Goal: Find specific page/section: Find specific page/section

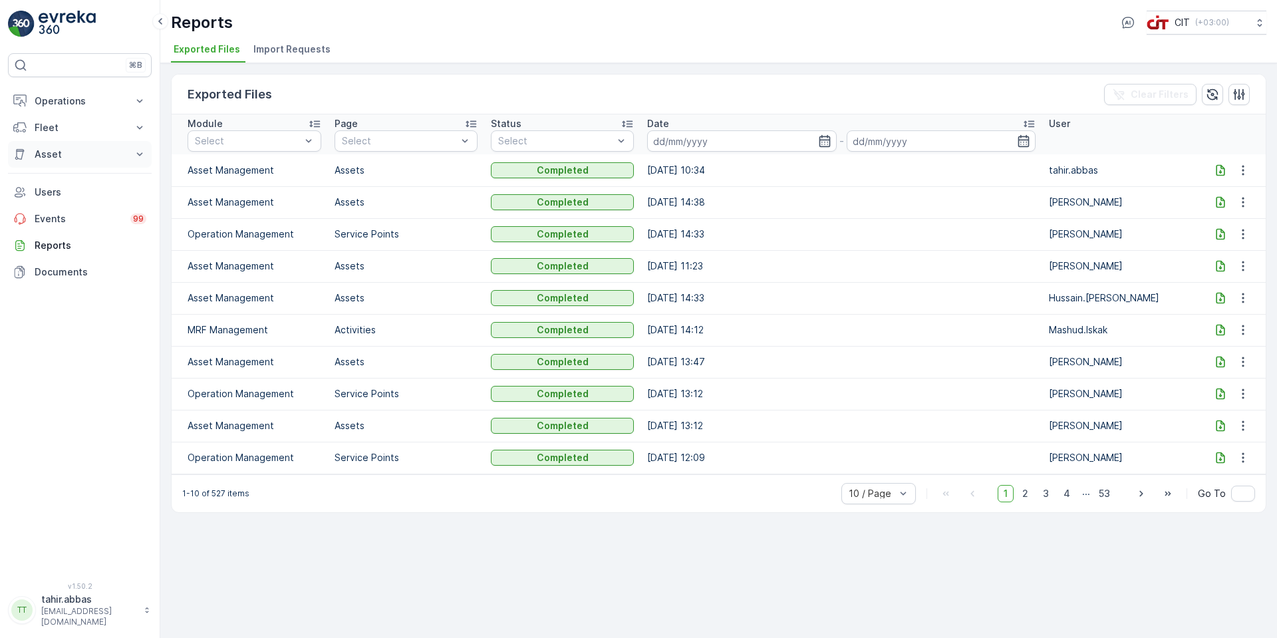
click at [47, 151] on p "Asset" at bounding box center [80, 154] width 90 height 13
click at [55, 179] on p "Assets" at bounding box center [49, 176] width 30 height 13
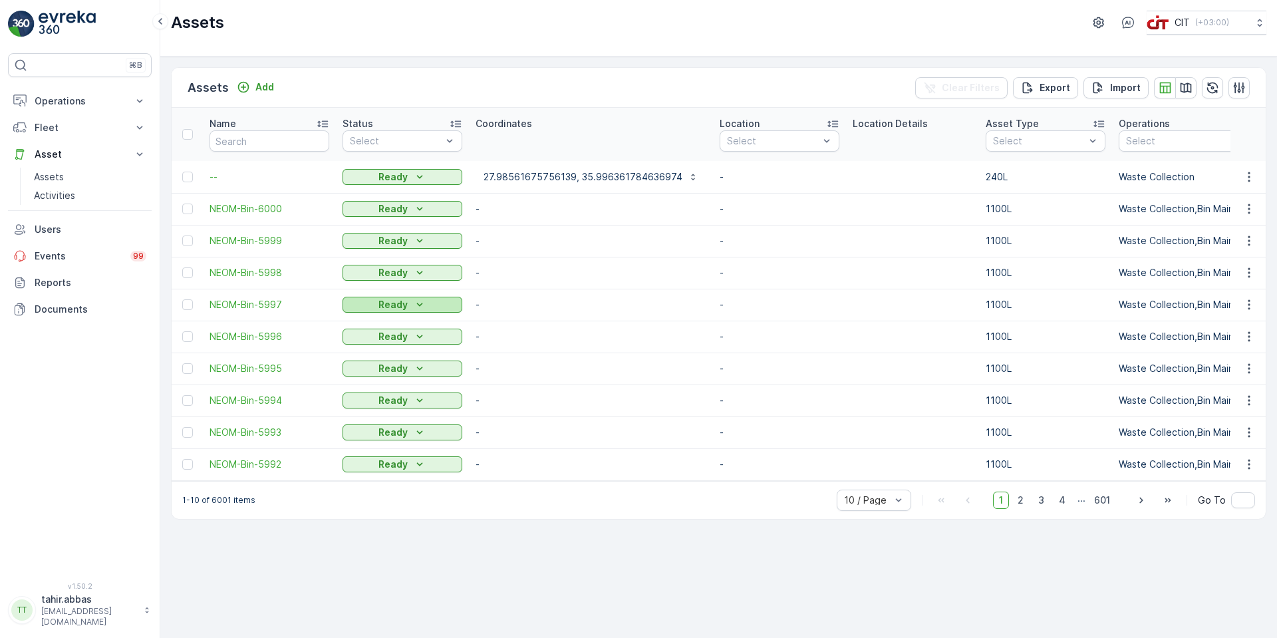
click at [419, 303] on icon "Ready" at bounding box center [419, 304] width 13 height 13
click at [426, 202] on button "Ready" at bounding box center [403, 209] width 120 height 16
click at [424, 433] on icon "Ready" at bounding box center [419, 432] width 13 height 13
click at [1008, 174] on p "240L" at bounding box center [1020, 171] width 24 height 13
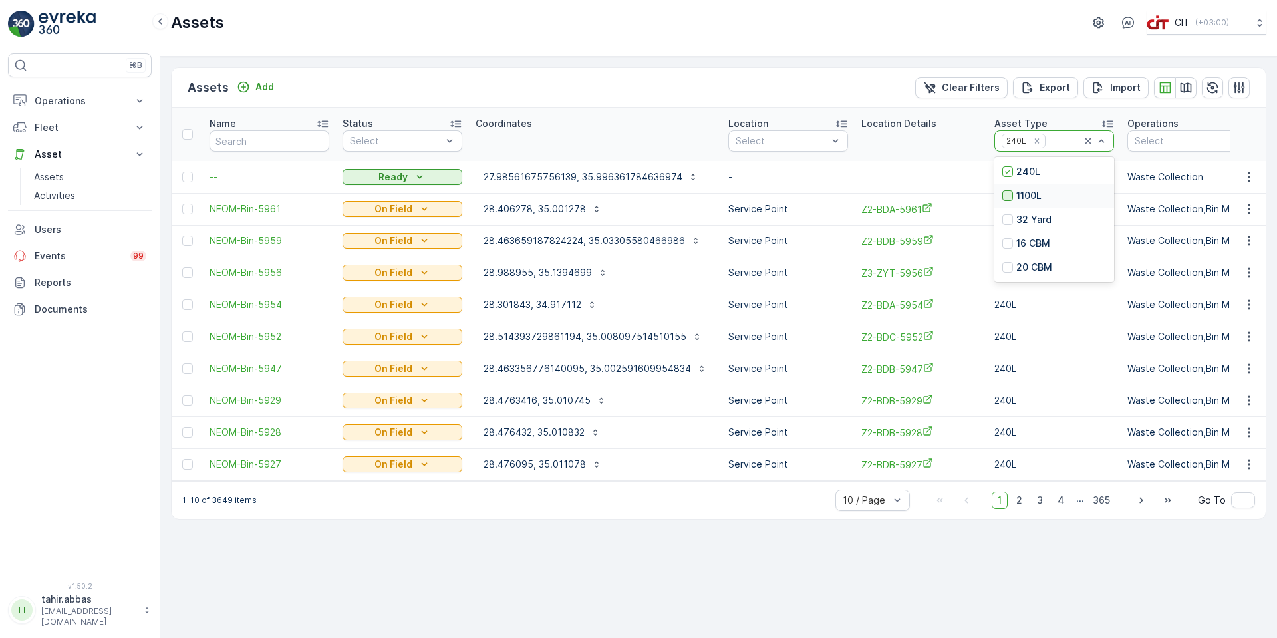
click at [1004, 195] on div at bounding box center [1007, 195] width 11 height 11
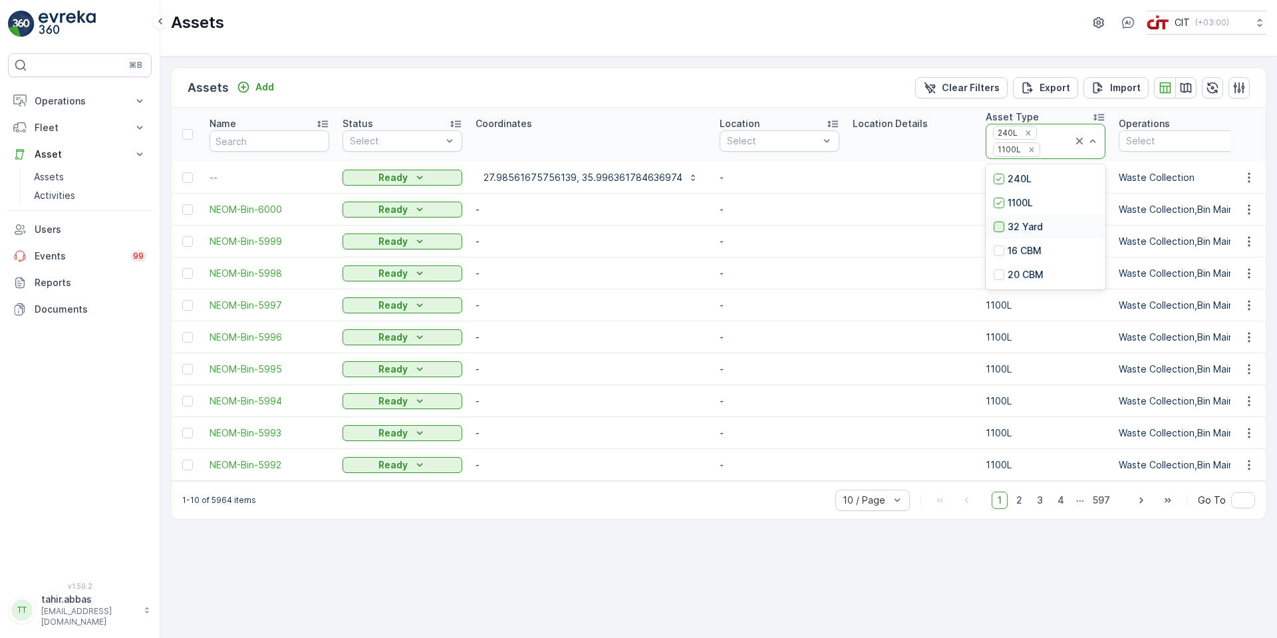
click at [994, 223] on div at bounding box center [999, 226] width 11 height 11
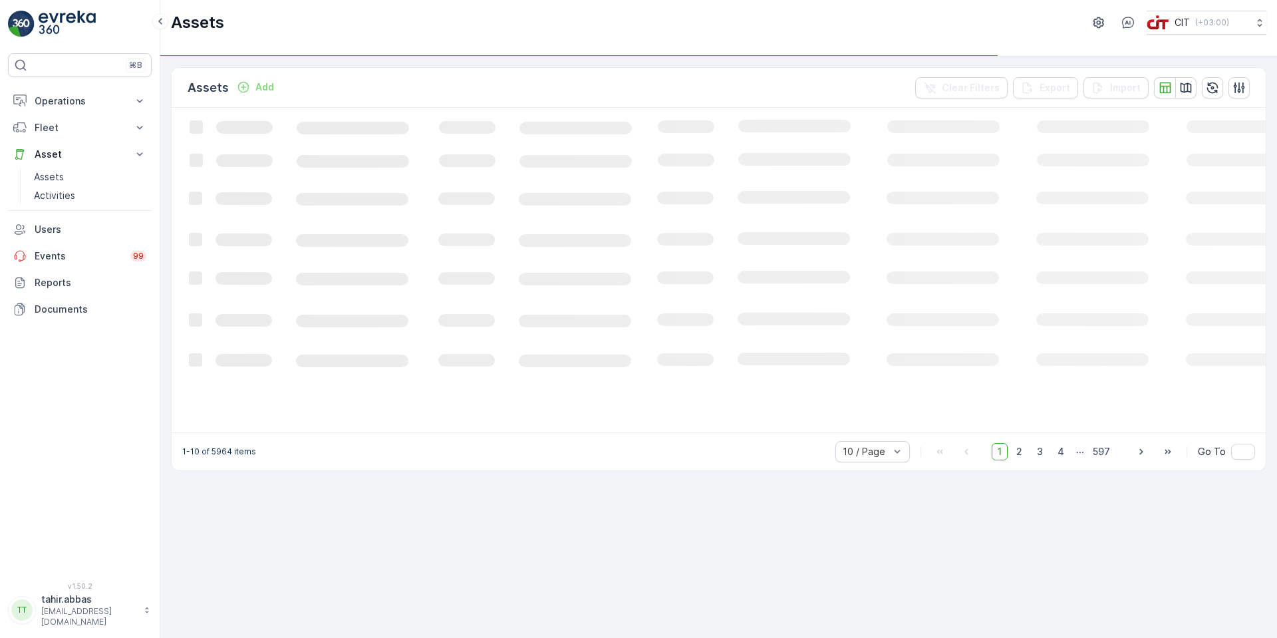
click at [1042, 142] on icon "Loading..." at bounding box center [810, 269] width 1277 height 323
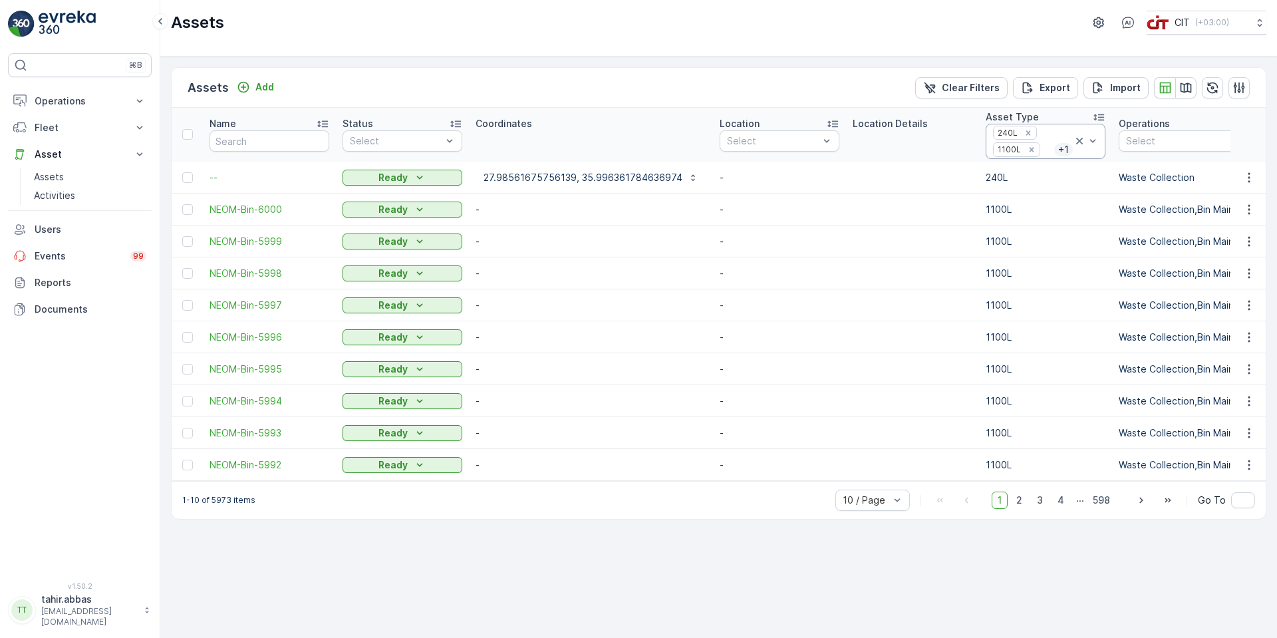
click at [1076, 139] on icon at bounding box center [1079, 141] width 7 height 7
click at [994, 216] on div at bounding box center [999, 219] width 11 height 11
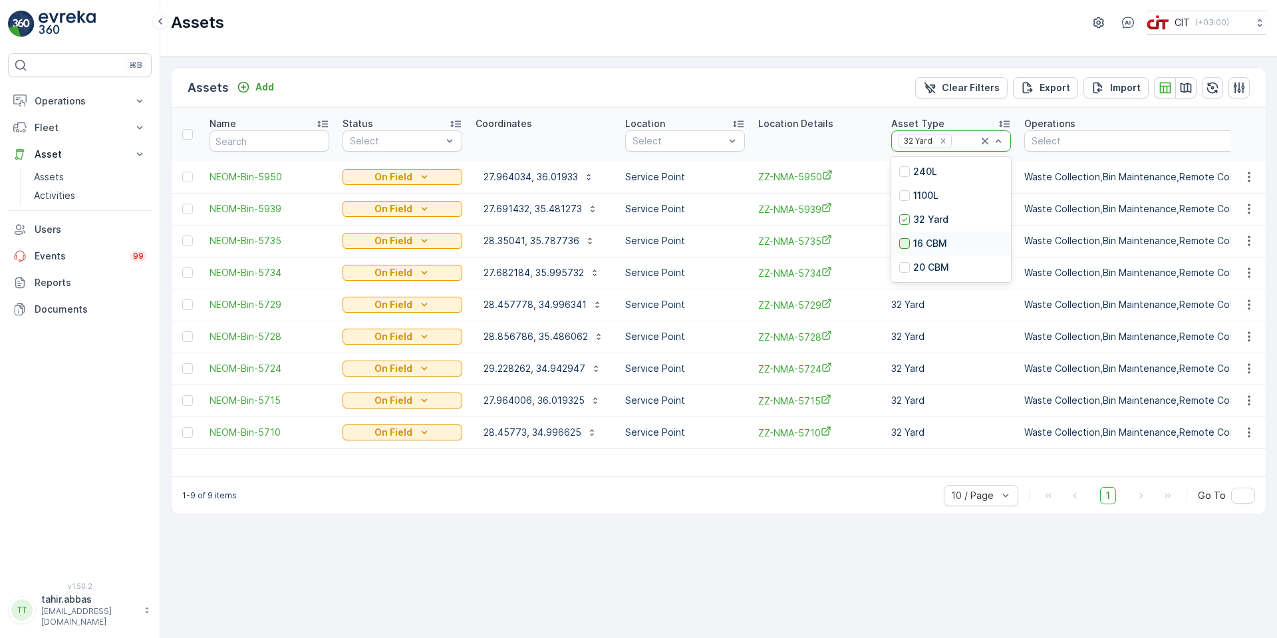
click at [902, 239] on div at bounding box center [904, 243] width 11 height 11
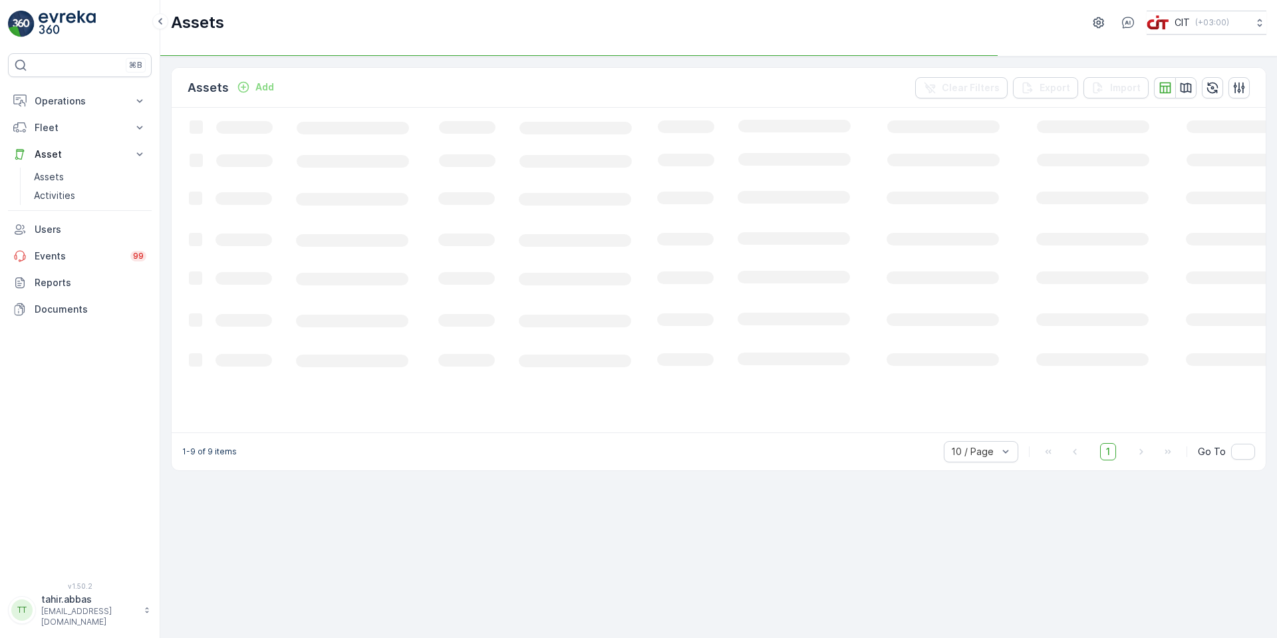
click at [952, 140] on icon "Loading..." at bounding box center [810, 269] width 1277 height 323
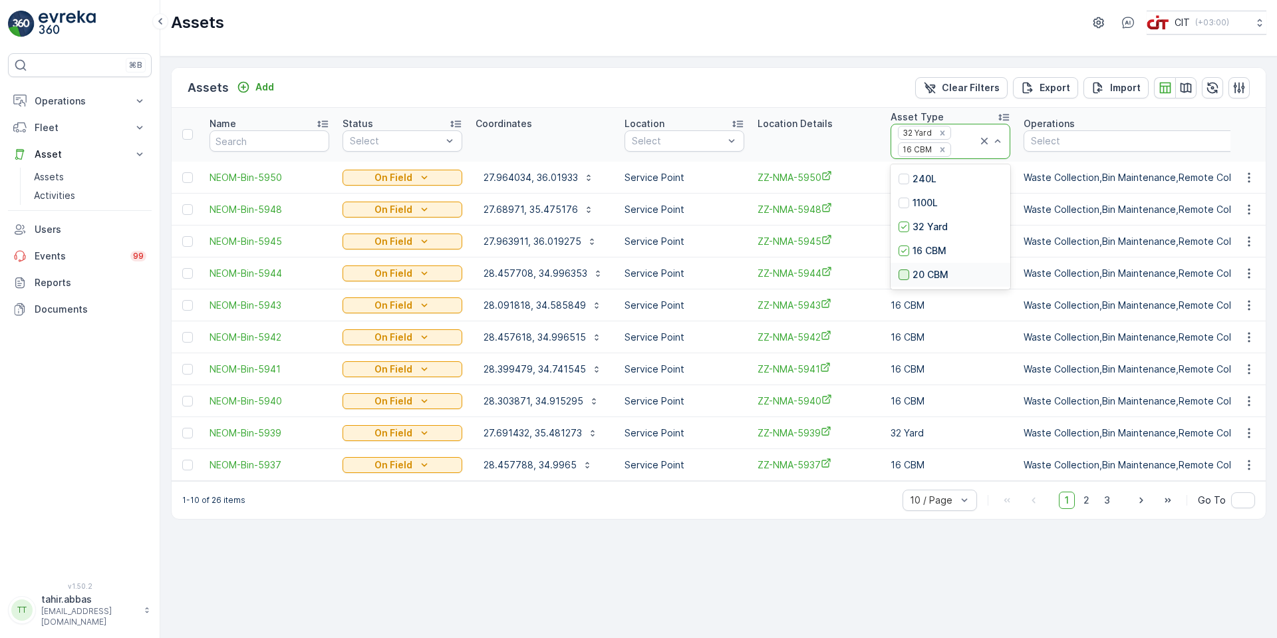
click at [900, 275] on div at bounding box center [904, 274] width 11 height 11
click at [1189, 90] on icon "button" at bounding box center [1185, 87] width 13 height 13
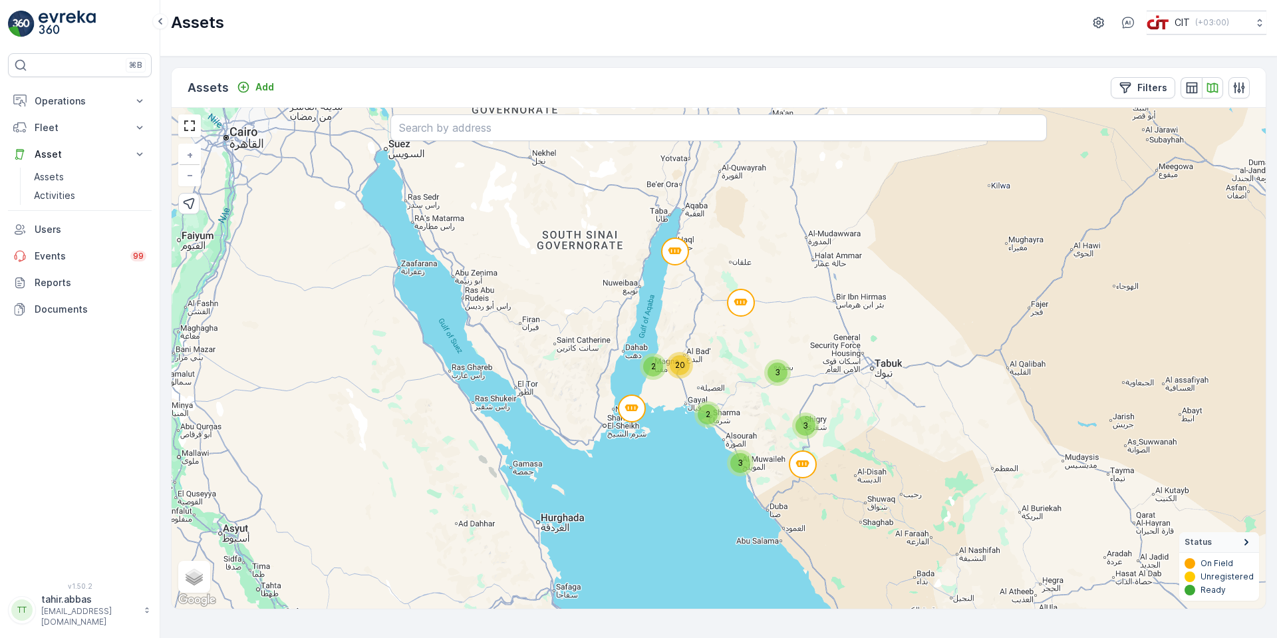
drag, startPoint x: 774, startPoint y: 373, endPoint x: 684, endPoint y: 371, distance: 90.5
click at [684, 371] on div "20" at bounding box center [680, 365] width 20 height 20
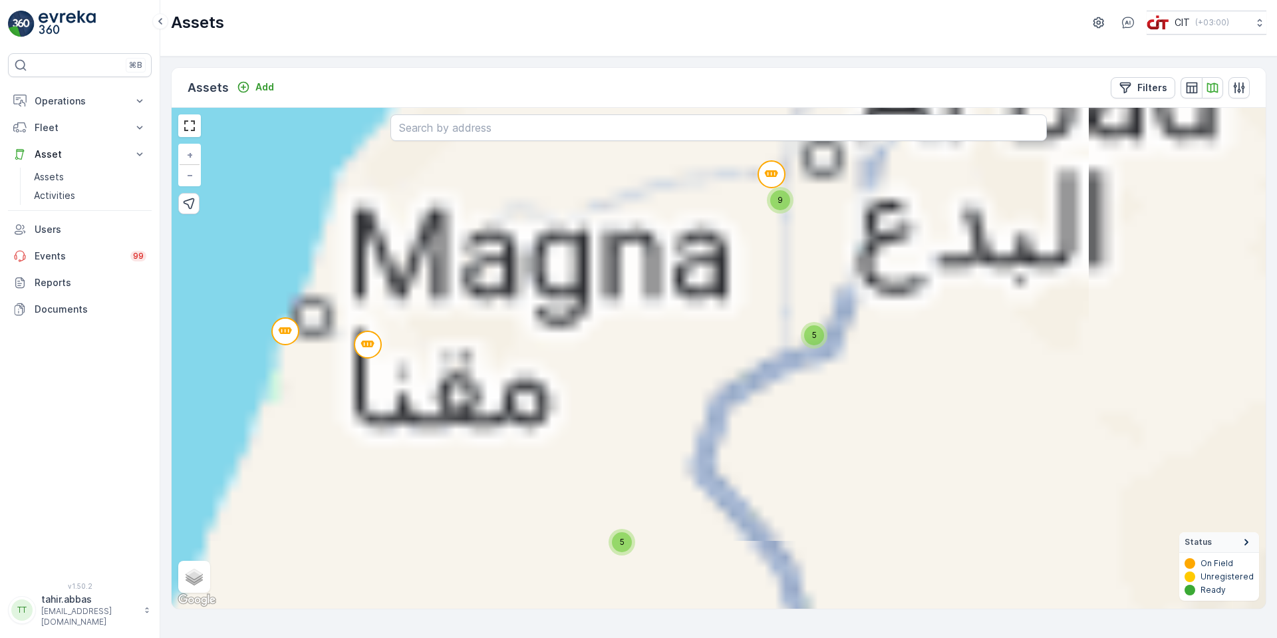
click at [645, 400] on div "3 2 5 5 9 3 + − Satellite Roadmap Terrain Hybrid Leaflet Keyboard shortcuts Map…" at bounding box center [719, 358] width 1094 height 501
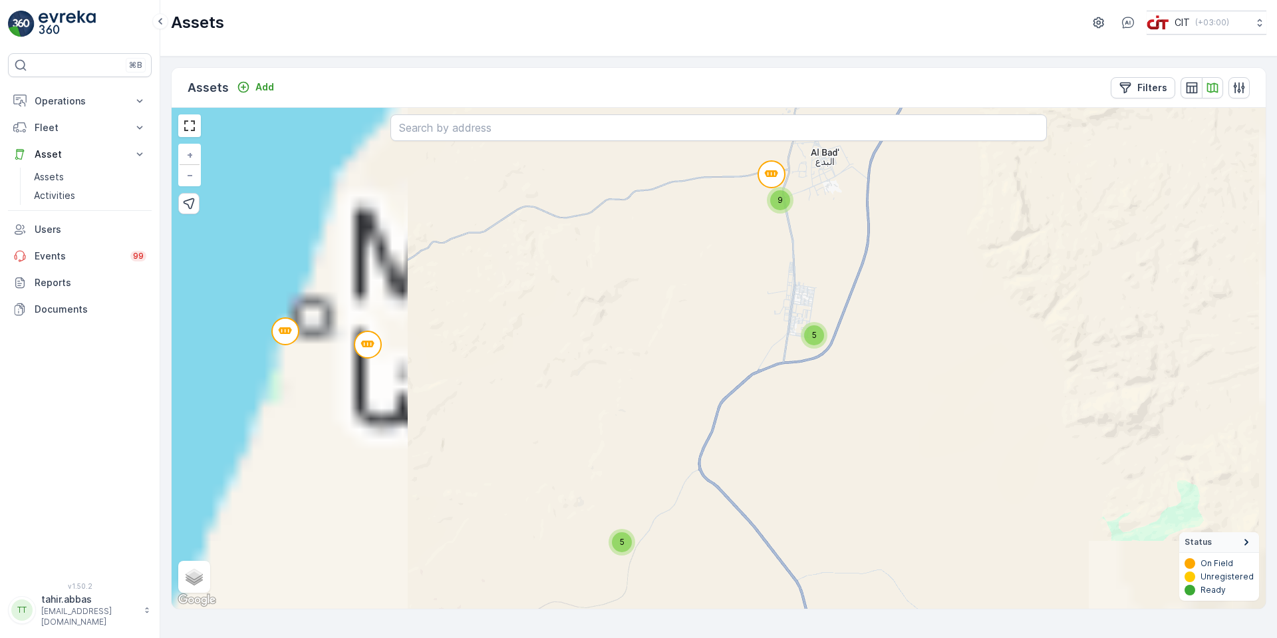
click at [619, 543] on div "5" at bounding box center [622, 542] width 20 height 20
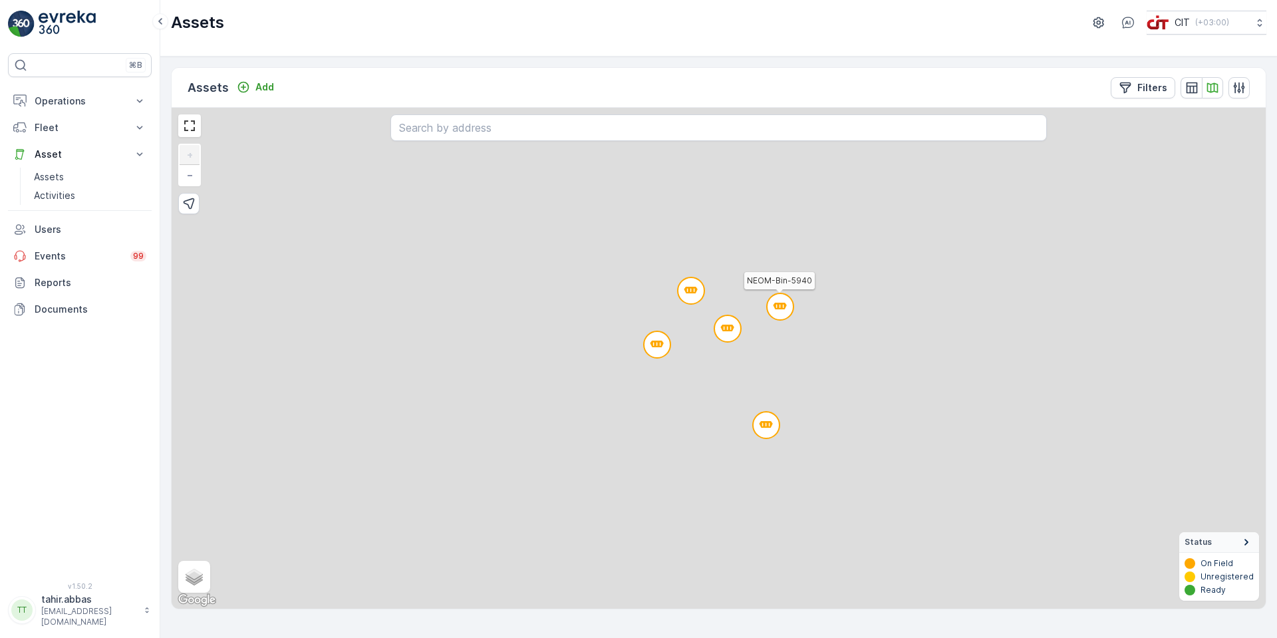
click at [777, 307] on circle at bounding box center [780, 306] width 27 height 27
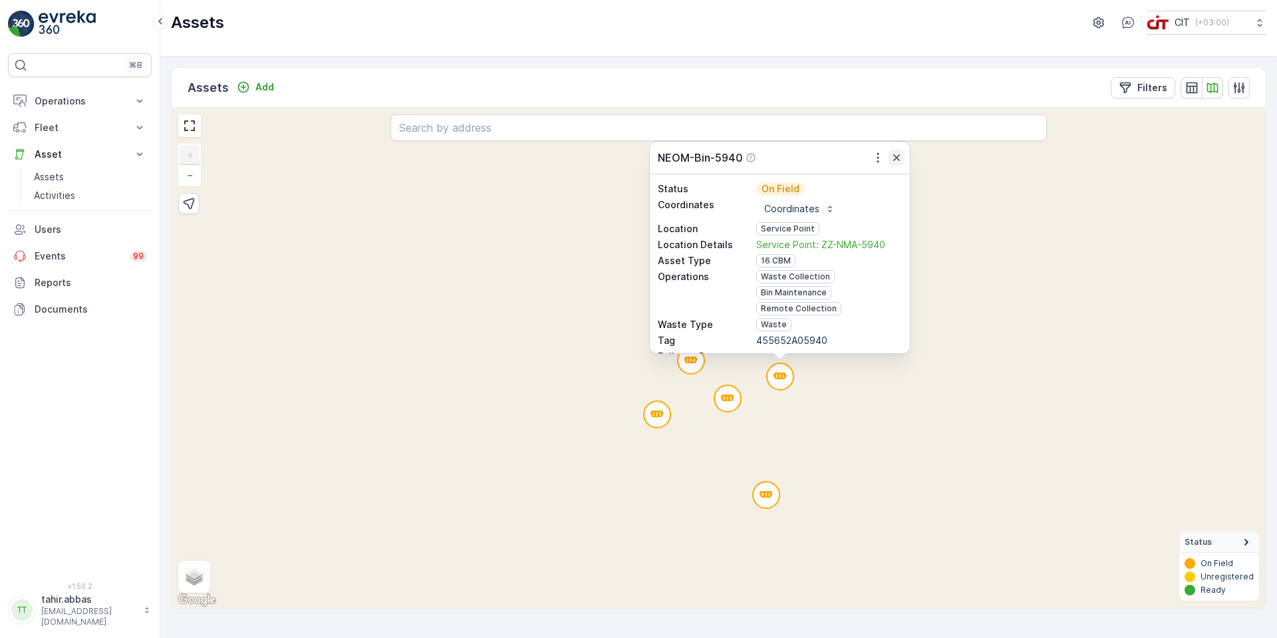
click at [900, 158] on icon "button" at bounding box center [896, 157] width 13 height 13
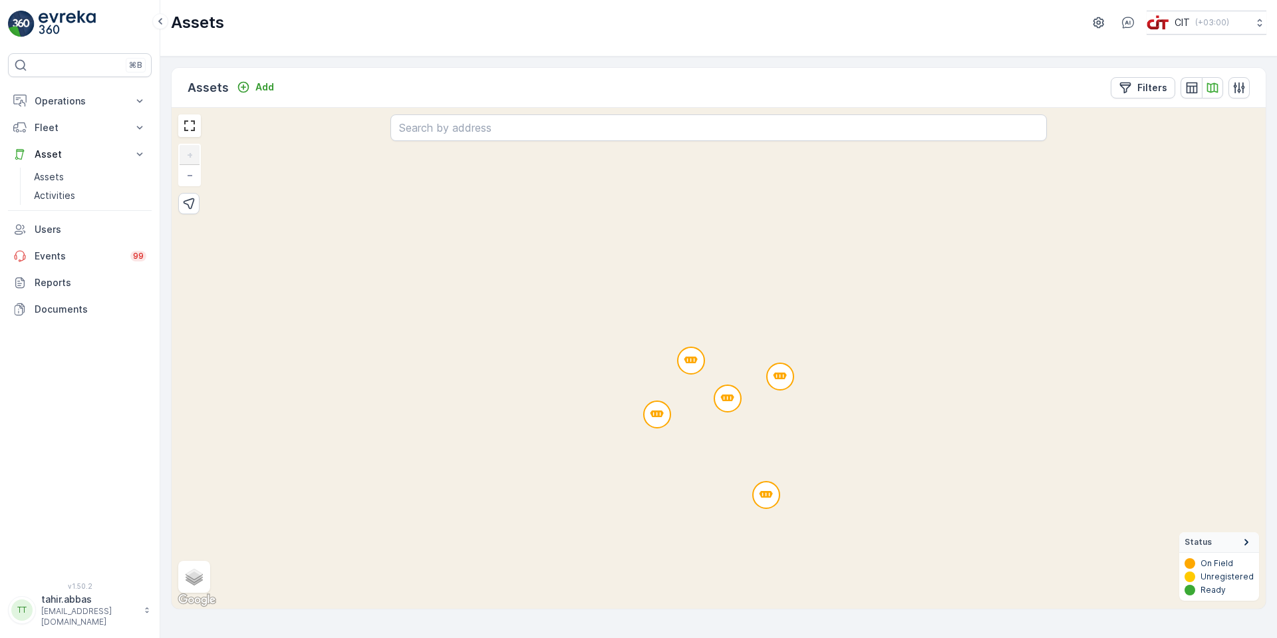
click at [440, 290] on div "2 2 2 2 + − Satellite Roadmap Terrain Hybrid Leaflet Keyboard shortcuts Map Dat…" at bounding box center [719, 358] width 1094 height 501
click at [202, 580] on span "Hybrid" at bounding box center [205, 582] width 27 height 11
click at [192, 580] on input "Hybrid" at bounding box center [188, 581] width 9 height 9
radio input "true"
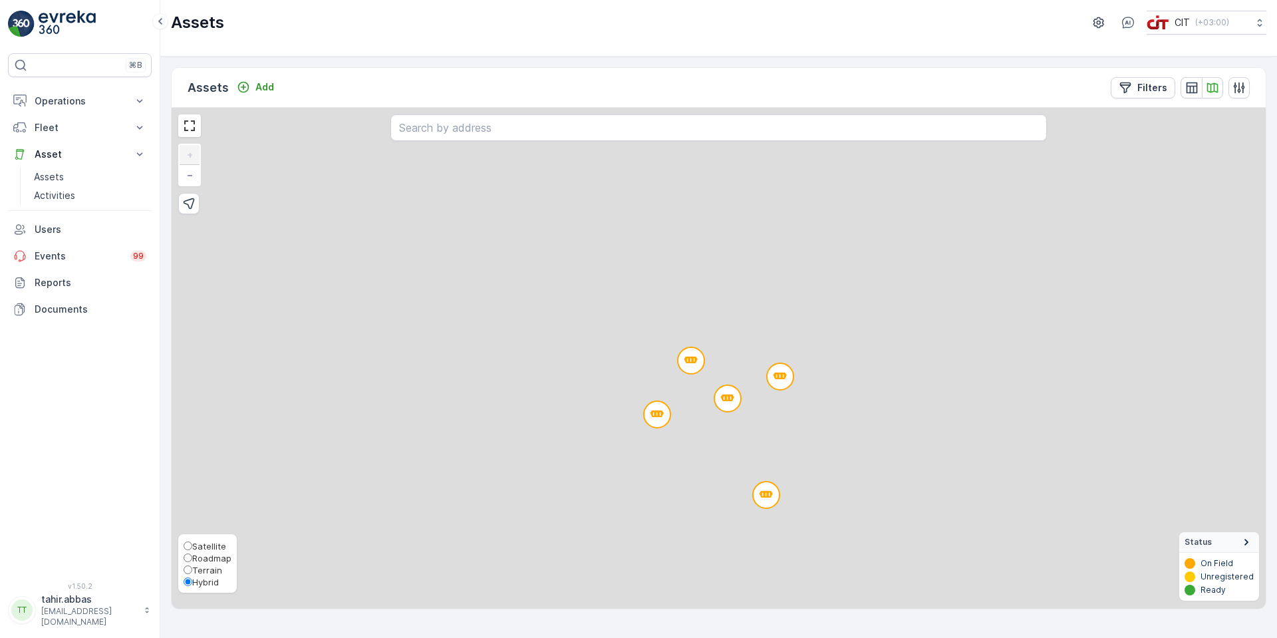
click at [187, 583] on input "Hybrid" at bounding box center [188, 581] width 9 height 9
drag, startPoint x: 531, startPoint y: 359, endPoint x: 623, endPoint y: 307, distance: 105.2
click at [531, 359] on div "2 2 2 2 + − Satellite Roadmap Terrain Hybrid Leaflet Status On Field Unregister…" at bounding box center [719, 358] width 1094 height 501
click at [1192, 90] on icon "button" at bounding box center [1191, 87] width 13 height 13
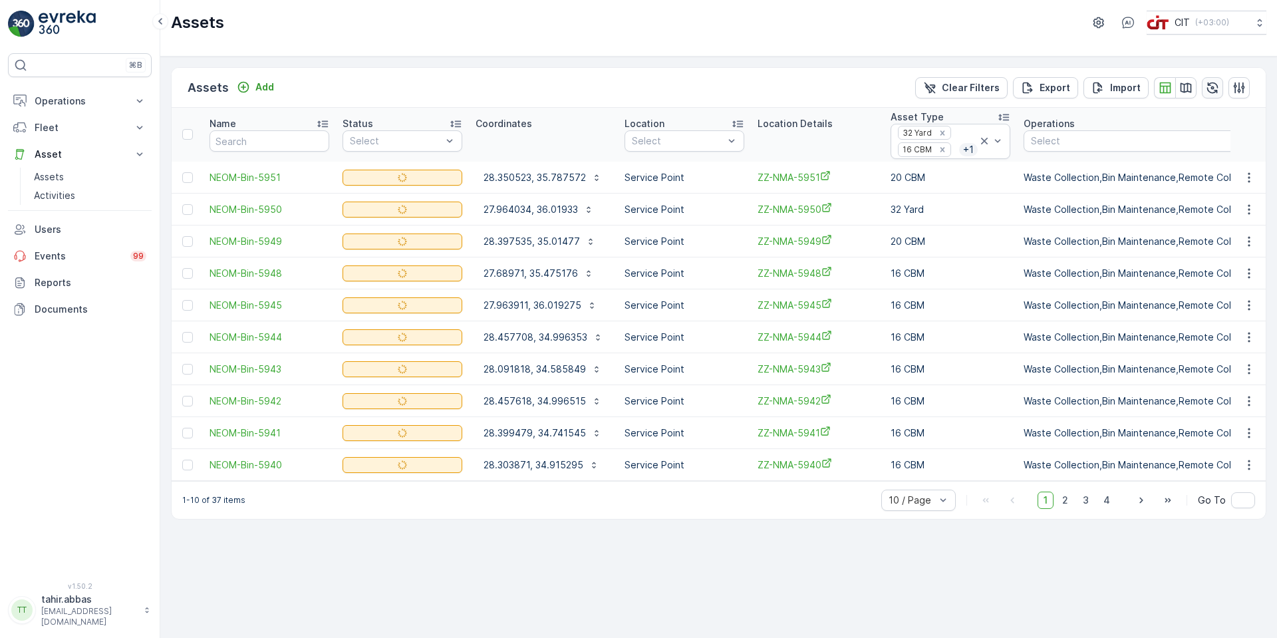
click at [1209, 87] on icon "button" at bounding box center [1212, 87] width 13 height 13
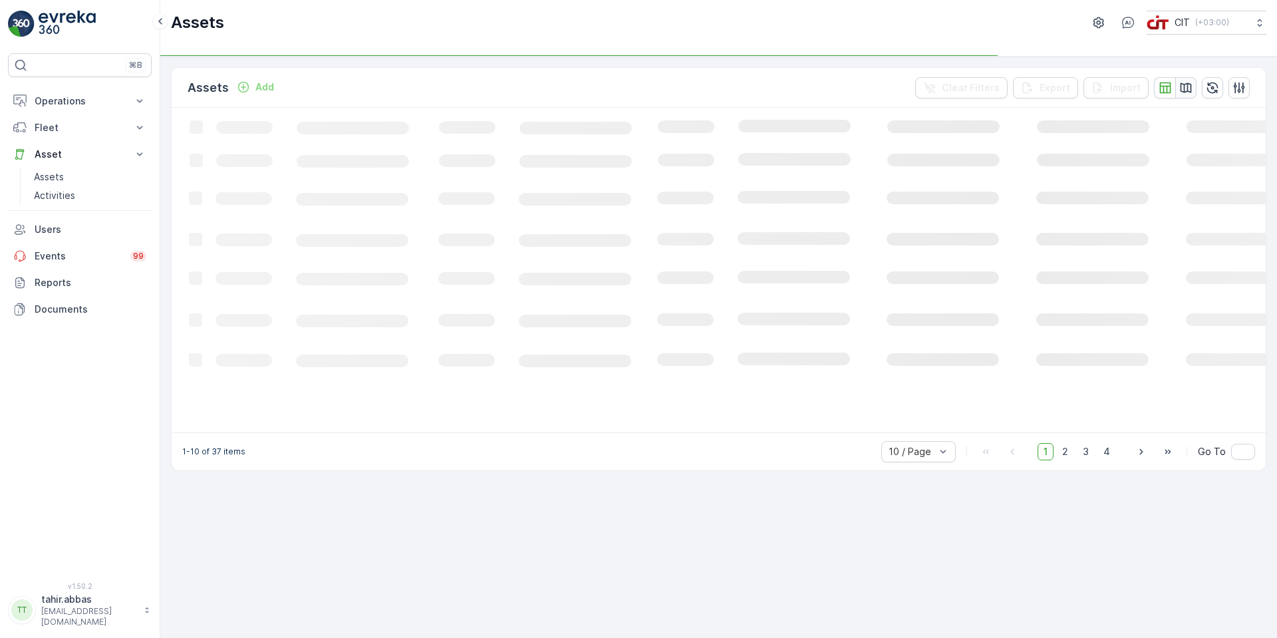
click at [1187, 87] on icon "button" at bounding box center [1186, 87] width 11 height 10
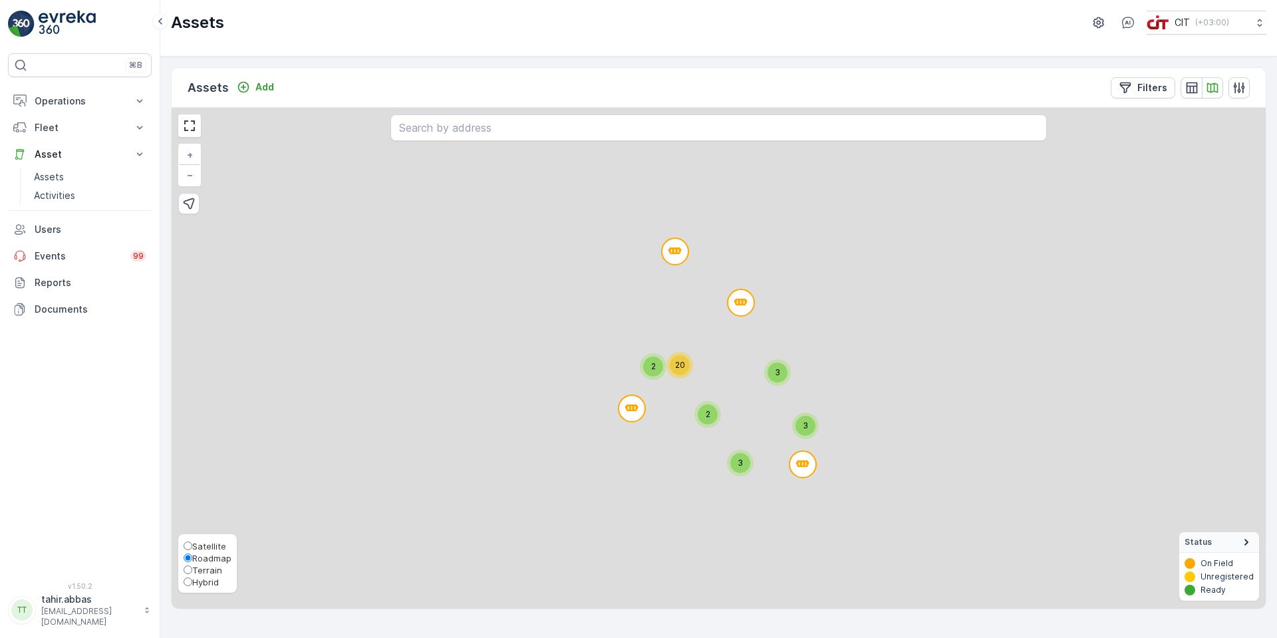
click at [196, 581] on span "Hybrid" at bounding box center [205, 582] width 27 height 11
click at [192, 581] on input "Hybrid" at bounding box center [188, 581] width 9 height 9
radio input "true"
click at [207, 558] on span "Roadmap" at bounding box center [211, 558] width 39 height 11
click at [192, 558] on input "Roadmap" at bounding box center [188, 557] width 9 height 9
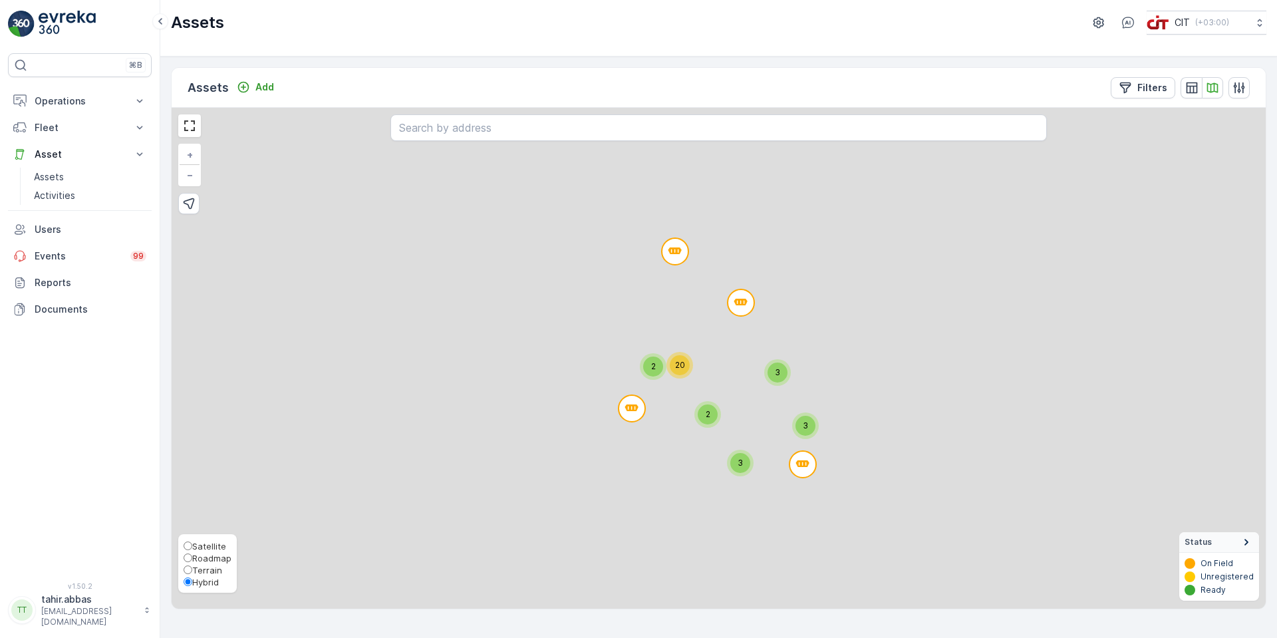
radio input "true"
click at [204, 570] on span "Terrain" at bounding box center [207, 570] width 30 height 11
click at [192, 570] on input "Terrain" at bounding box center [188, 569] width 9 height 9
radio input "true"
drag, startPoint x: 614, startPoint y: 529, endPoint x: 555, endPoint y: 498, distance: 66.9
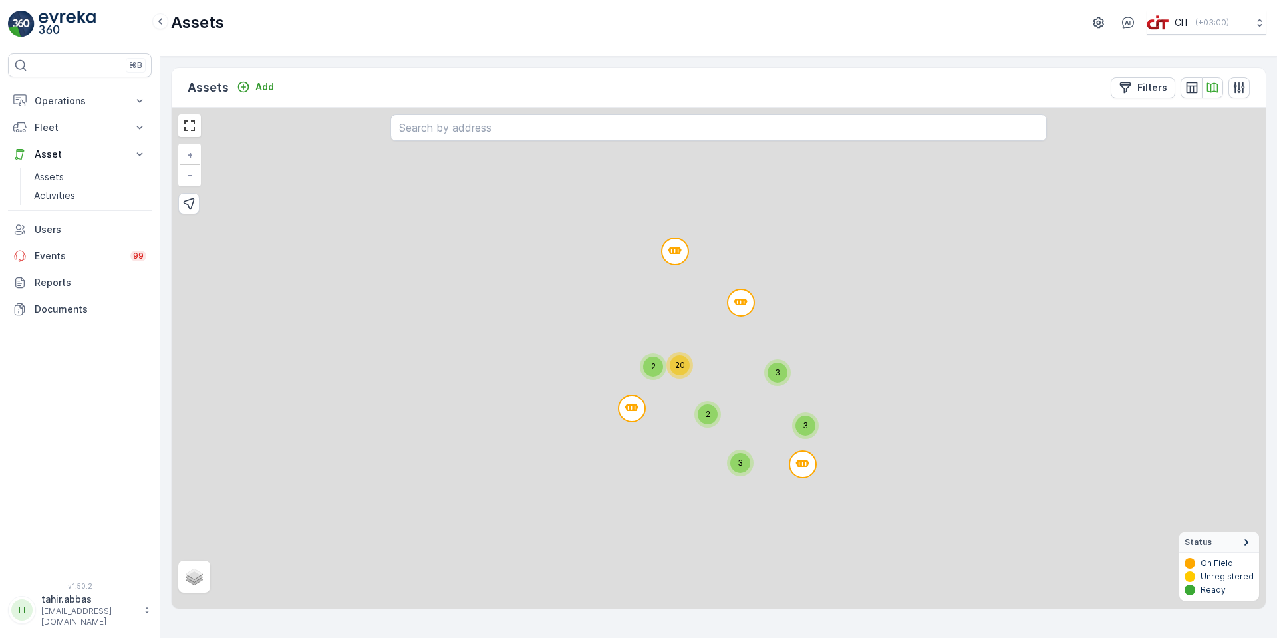
click at [602, 521] on div "3 3 2 2 20 3 + − Satellite Roadmap Terrain Hybrid Leaflet Status On Field Unreg…" at bounding box center [719, 358] width 1094 height 501
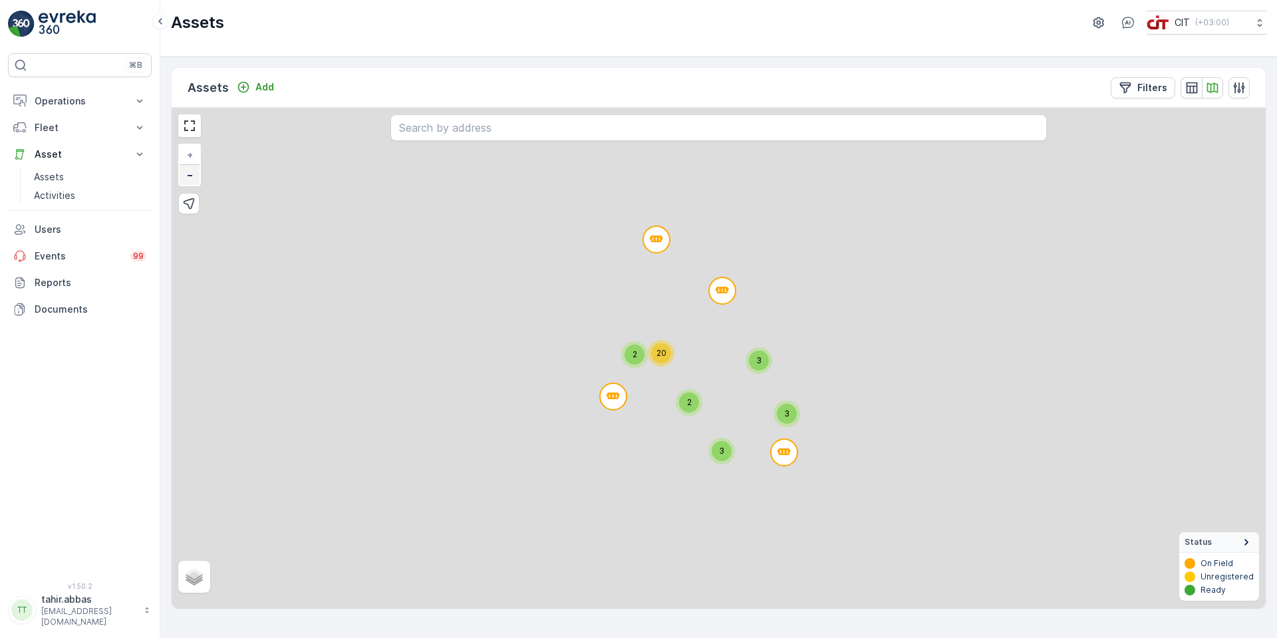
click at [193, 177] on span "−" at bounding box center [190, 174] width 7 height 11
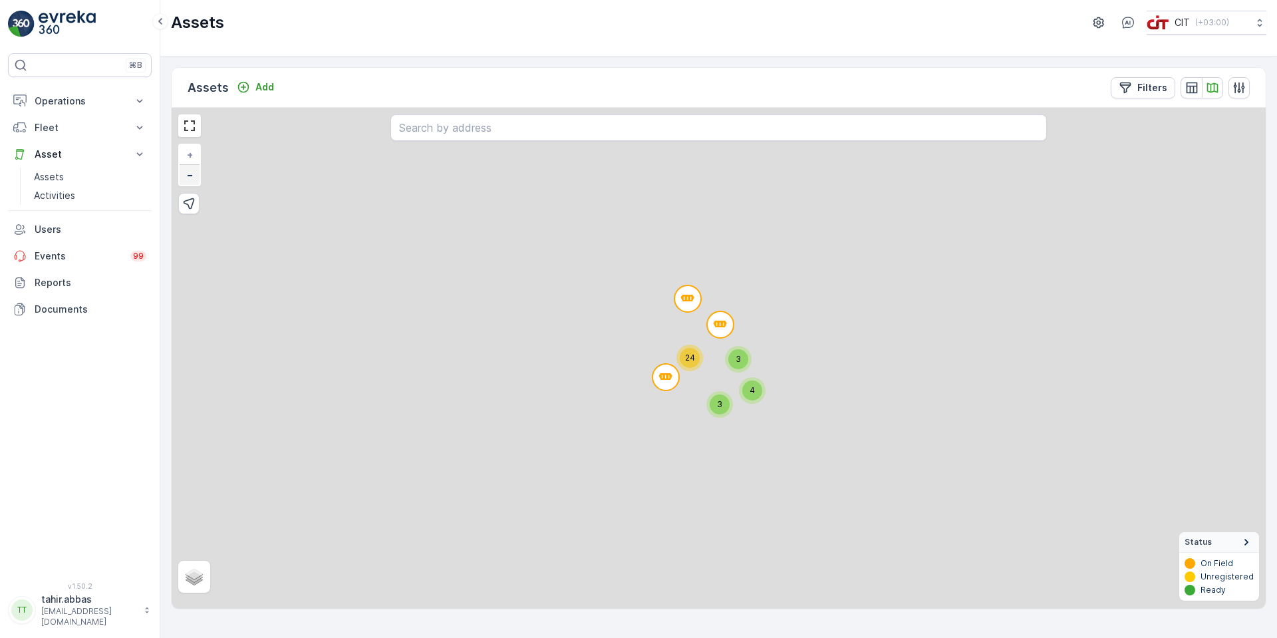
click at [193, 177] on span "−" at bounding box center [190, 174] width 7 height 11
click at [1237, 84] on icon "button" at bounding box center [1238, 87] width 13 height 13
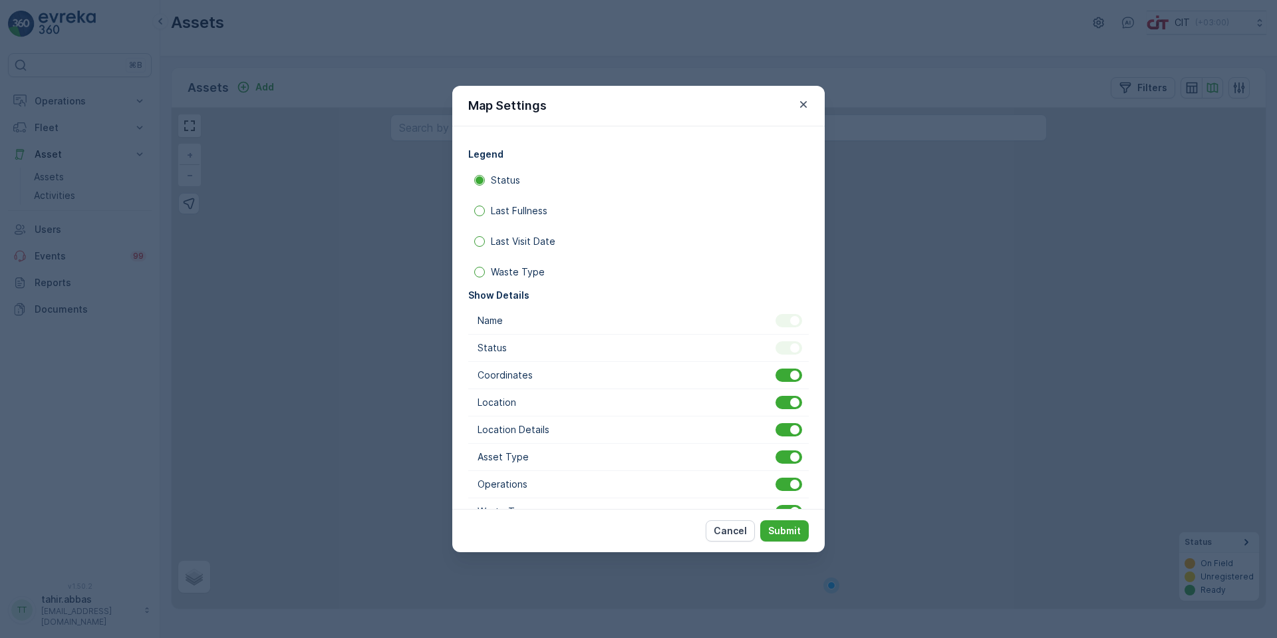
drag, startPoint x: 803, startPoint y: 110, endPoint x: 798, endPoint y: 86, distance: 23.7
click at [803, 108] on icon "button" at bounding box center [803, 104] width 13 height 13
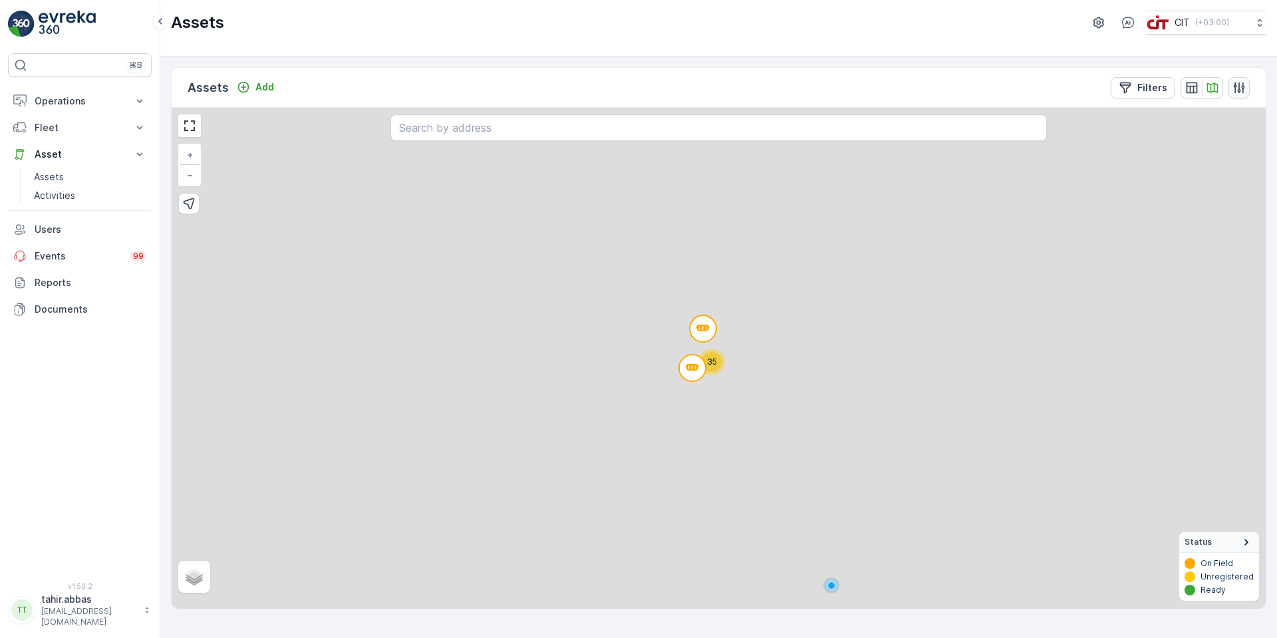
click at [1247, 85] on button "button" at bounding box center [1239, 87] width 21 height 21
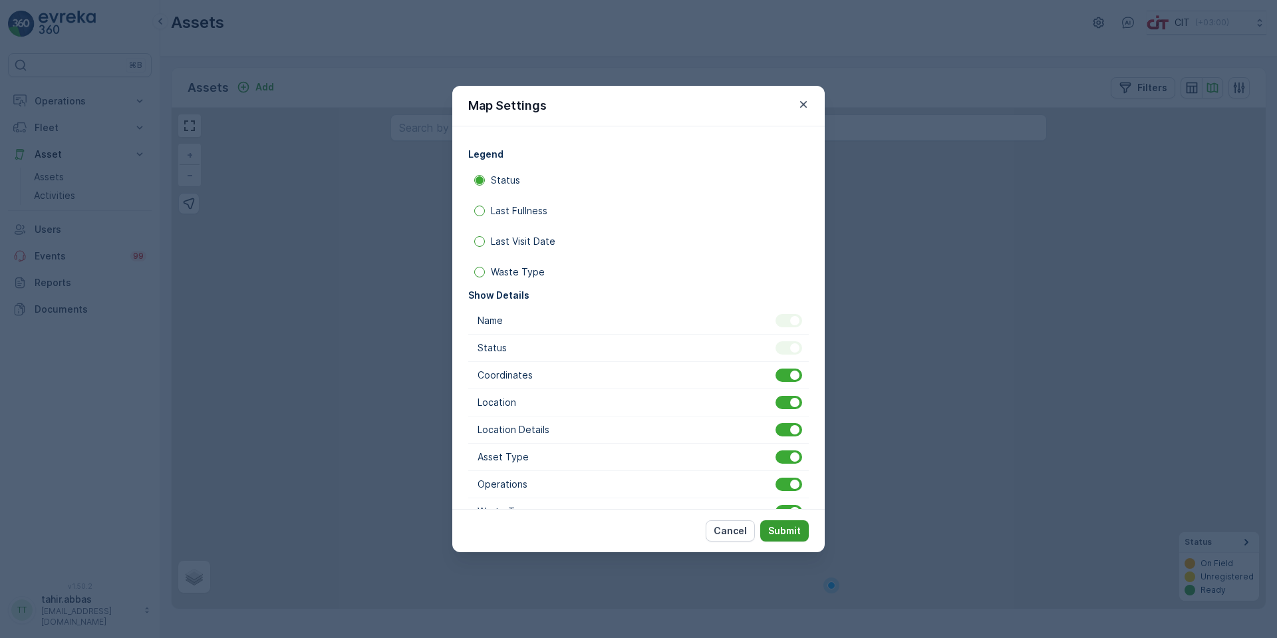
click at [783, 527] on p "Submit" at bounding box center [784, 530] width 33 height 13
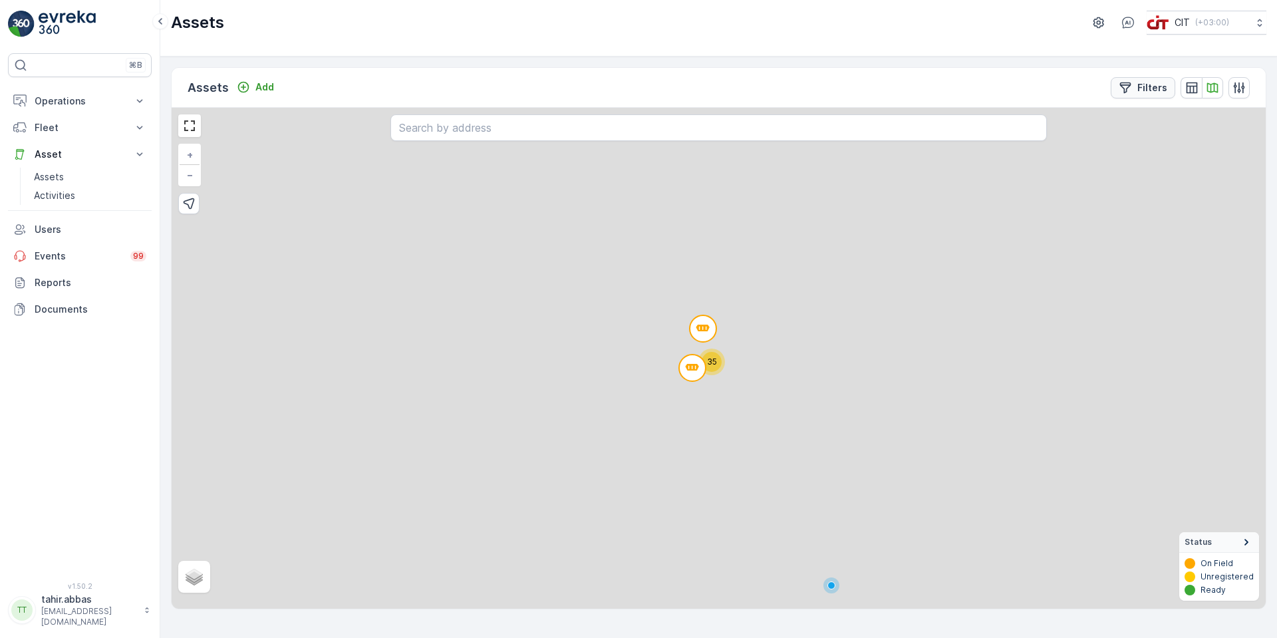
click at [1162, 84] on p "Filters" at bounding box center [1152, 87] width 30 height 13
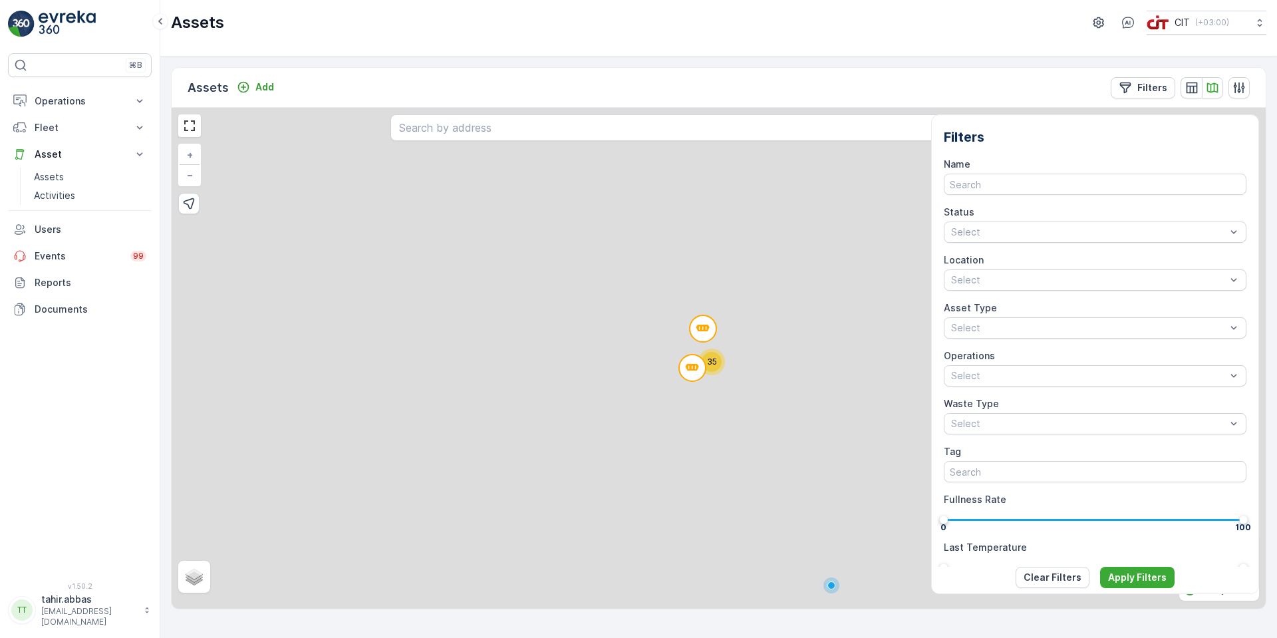
click at [837, 247] on div "35 + − Satellite Roadmap Terrain Hybrid Leaflet Status On Field Unregistered Re…" at bounding box center [719, 358] width 1094 height 501
click at [192, 150] on span "+" at bounding box center [190, 154] width 6 height 11
click at [192, 149] on span "+" at bounding box center [190, 154] width 6 height 11
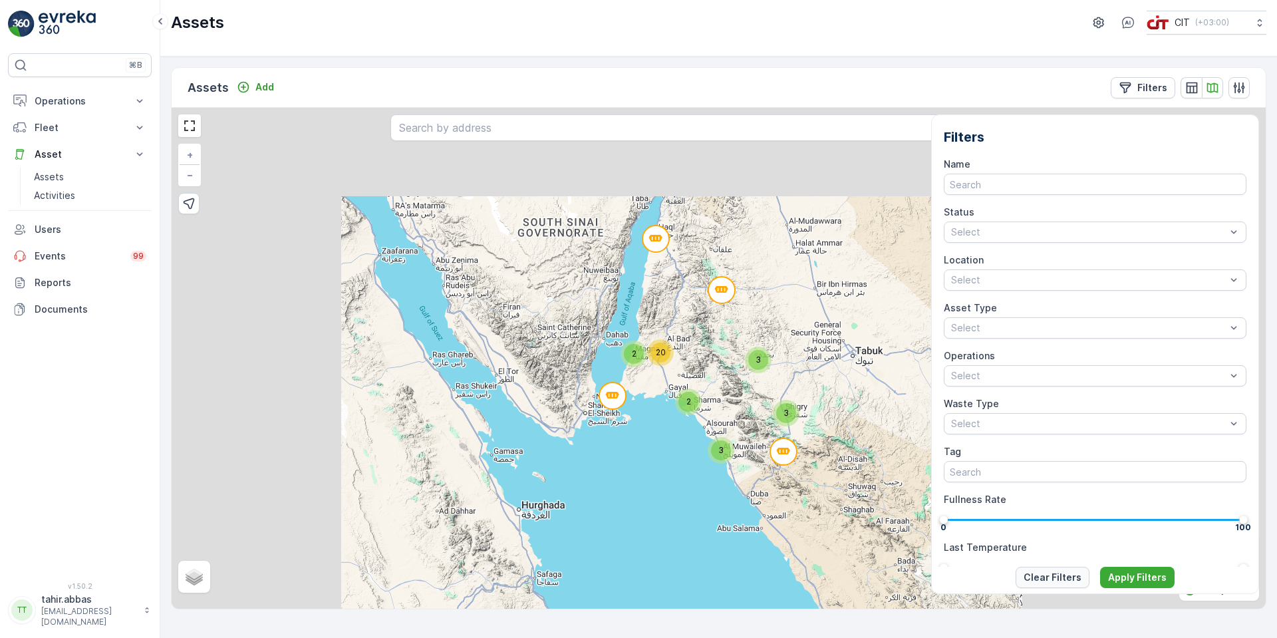
drag, startPoint x: 1125, startPoint y: 577, endPoint x: 1060, endPoint y: 575, distance: 64.5
click at [1060, 575] on div "Clear Filters Apply Filters" at bounding box center [1095, 577] width 317 height 21
click at [1061, 574] on p "Clear Filters" at bounding box center [1053, 577] width 58 height 13
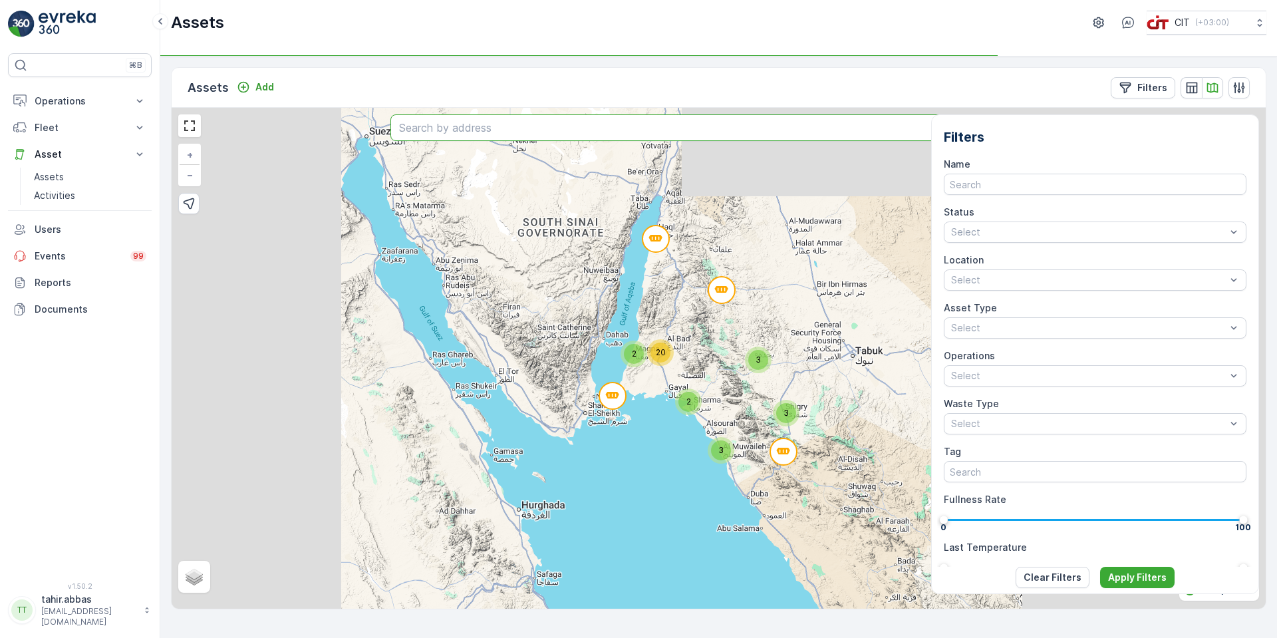
click at [847, 125] on input "text" at bounding box center [718, 127] width 656 height 27
click at [1133, 575] on p "Apply Filters" at bounding box center [1137, 577] width 59 height 13
click at [1213, 85] on icon "button" at bounding box center [1212, 87] width 13 height 13
click at [1235, 87] on icon "button" at bounding box center [1239, 87] width 11 height 11
click at [794, 88] on div "Assets Add Filters" at bounding box center [719, 88] width 1094 height 40
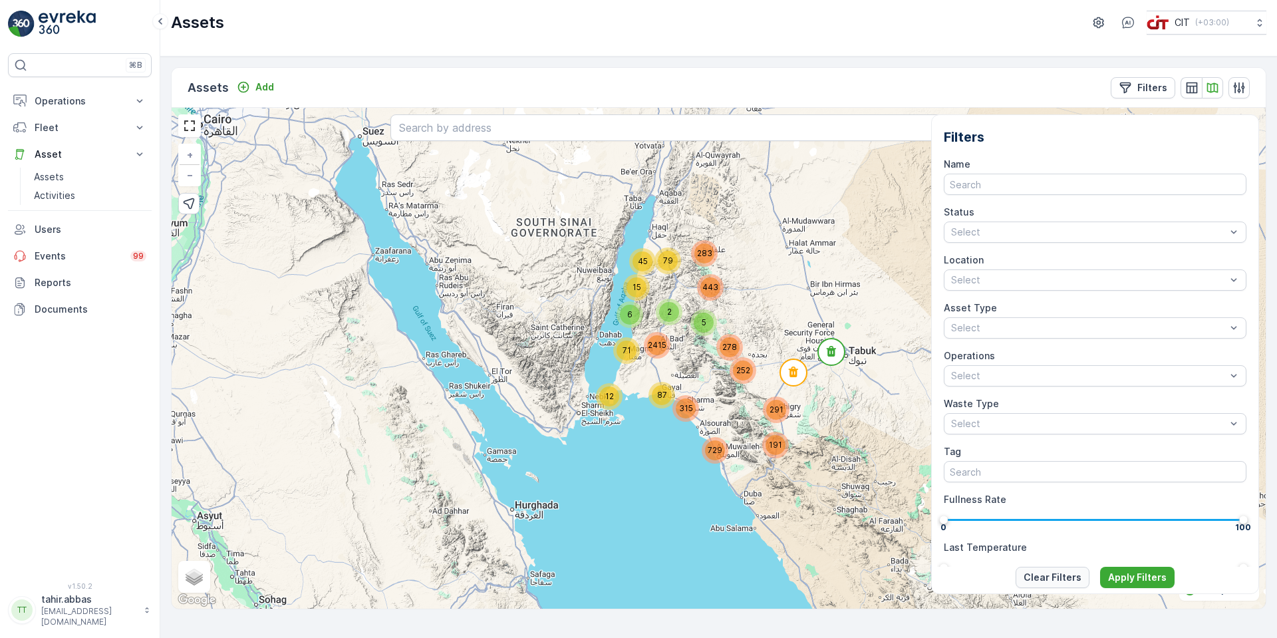
click at [1036, 578] on p "Clear Filters" at bounding box center [1053, 577] width 58 height 13
click at [1152, 93] on p "Filters" at bounding box center [1152, 87] width 30 height 13
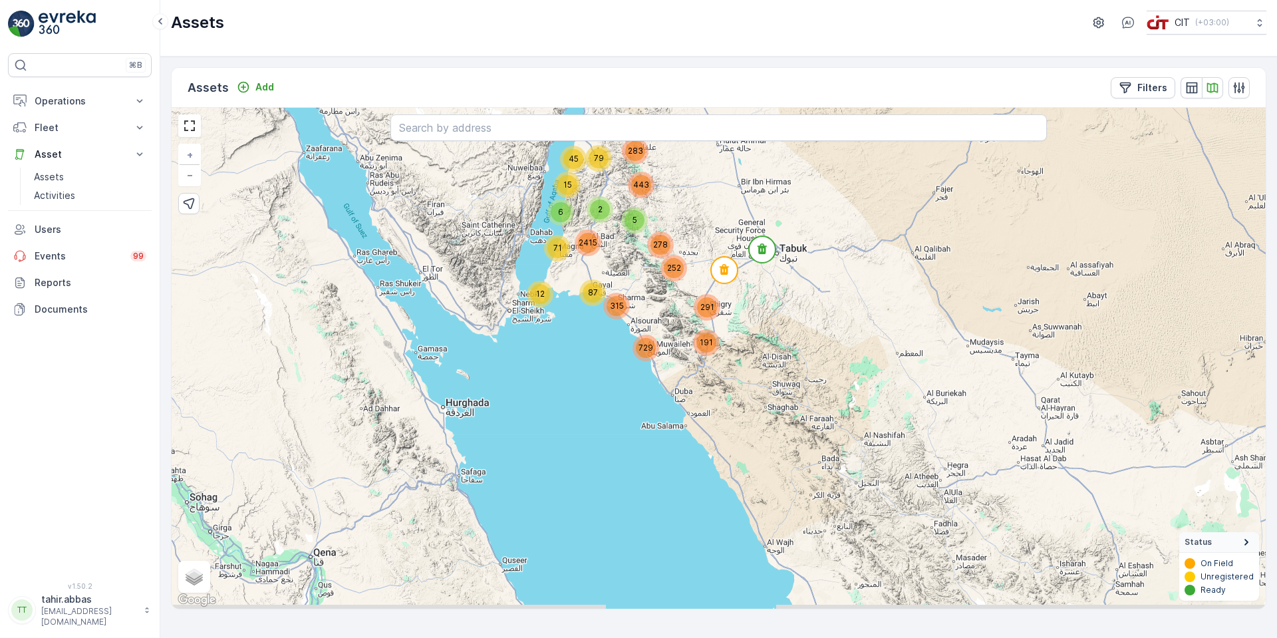
drag, startPoint x: 937, startPoint y: 407, endPoint x: 907, endPoint y: 360, distance: 55.9
click at [907, 360] on div "15 79 5 87 6 2 191 291 443 283 278 252 45 71 729 12 315 2415 + − Satellite Road…" at bounding box center [719, 358] width 1094 height 501
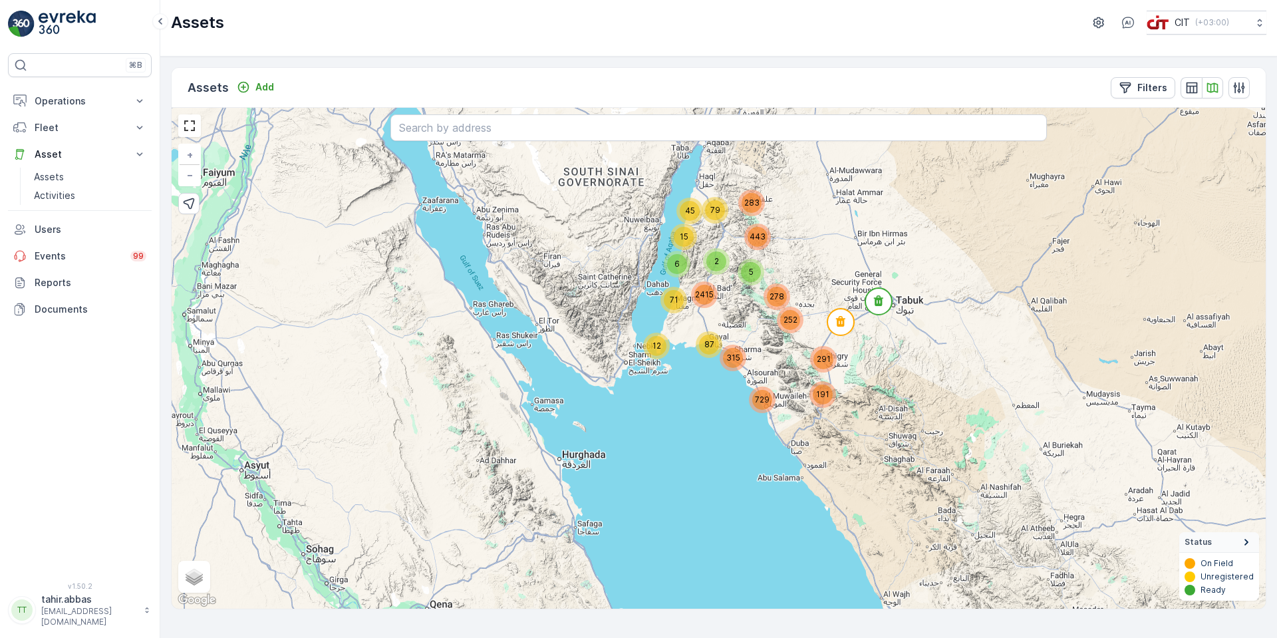
drag, startPoint x: 782, startPoint y: 378, endPoint x: 899, endPoint y: 430, distance: 127.4
click at [899, 430] on div "15 79 5 87 6 2 191 291 443 283 278 252 45 71 729 12 315 2415 + − Satellite Road…" at bounding box center [719, 358] width 1094 height 501
click at [1161, 85] on p "Filters" at bounding box center [1152, 87] width 30 height 13
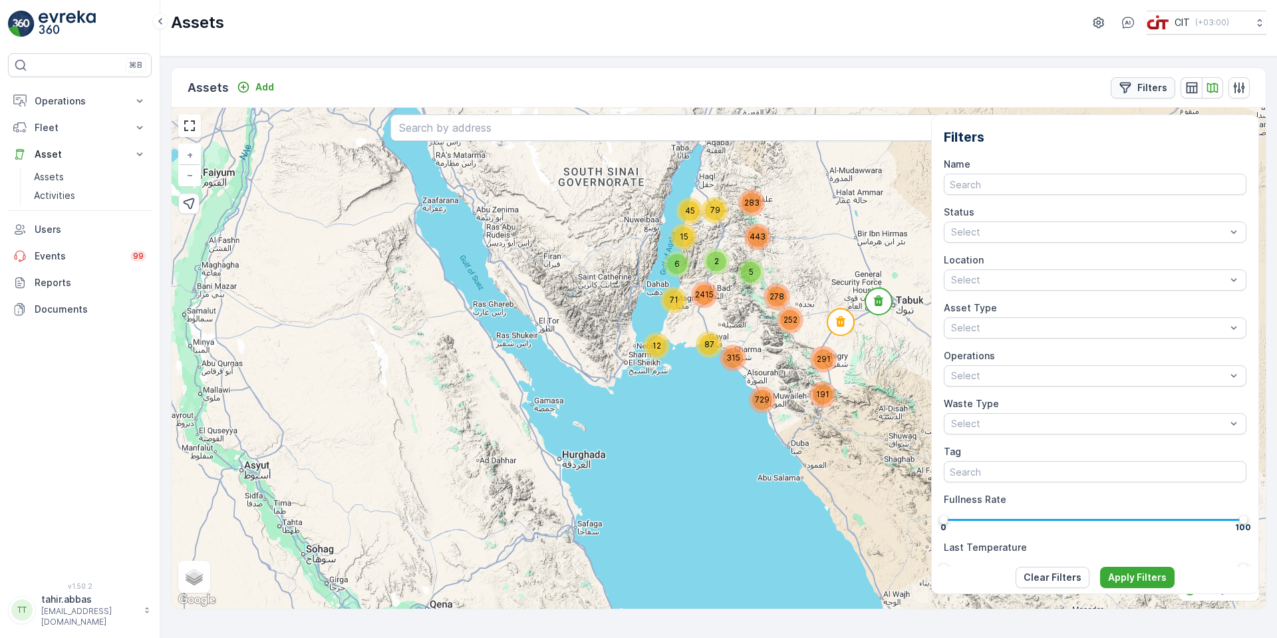
click at [1149, 84] on p "Filters" at bounding box center [1152, 87] width 30 height 13
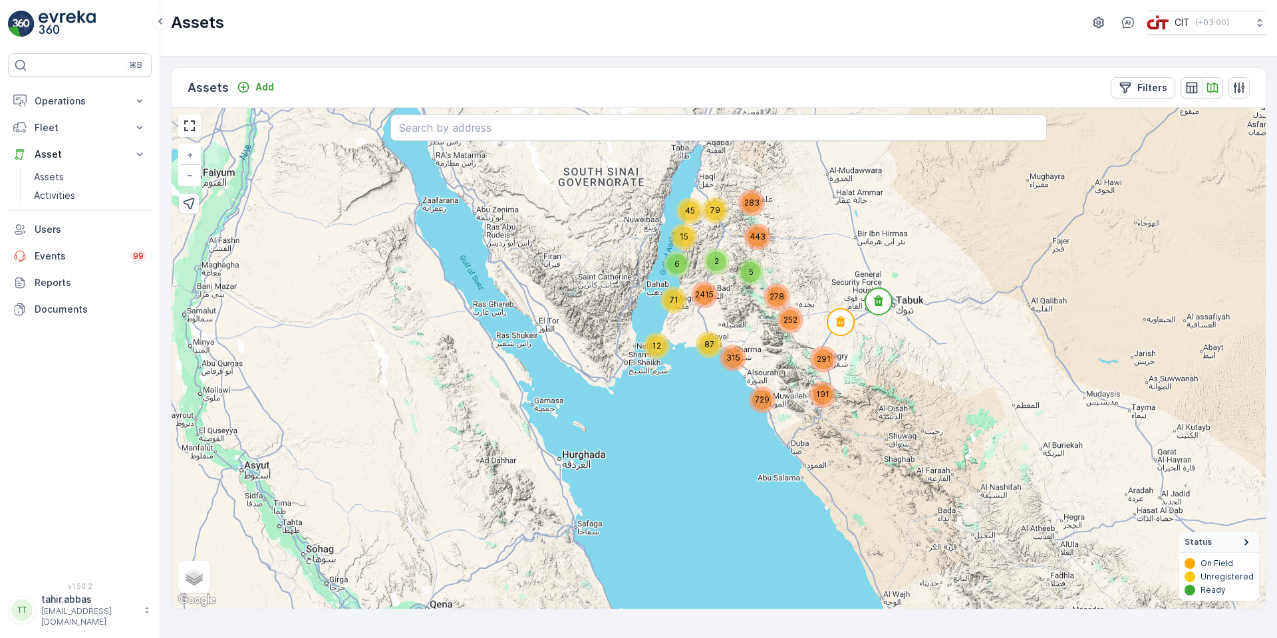
click at [212, 80] on p "Assets" at bounding box center [208, 87] width 41 height 19
click at [39, 155] on p "Asset" at bounding box center [80, 154] width 90 height 13
click at [42, 154] on p "Asset" at bounding box center [80, 154] width 90 height 13
click at [1195, 87] on icon "button" at bounding box center [1191, 87] width 13 height 13
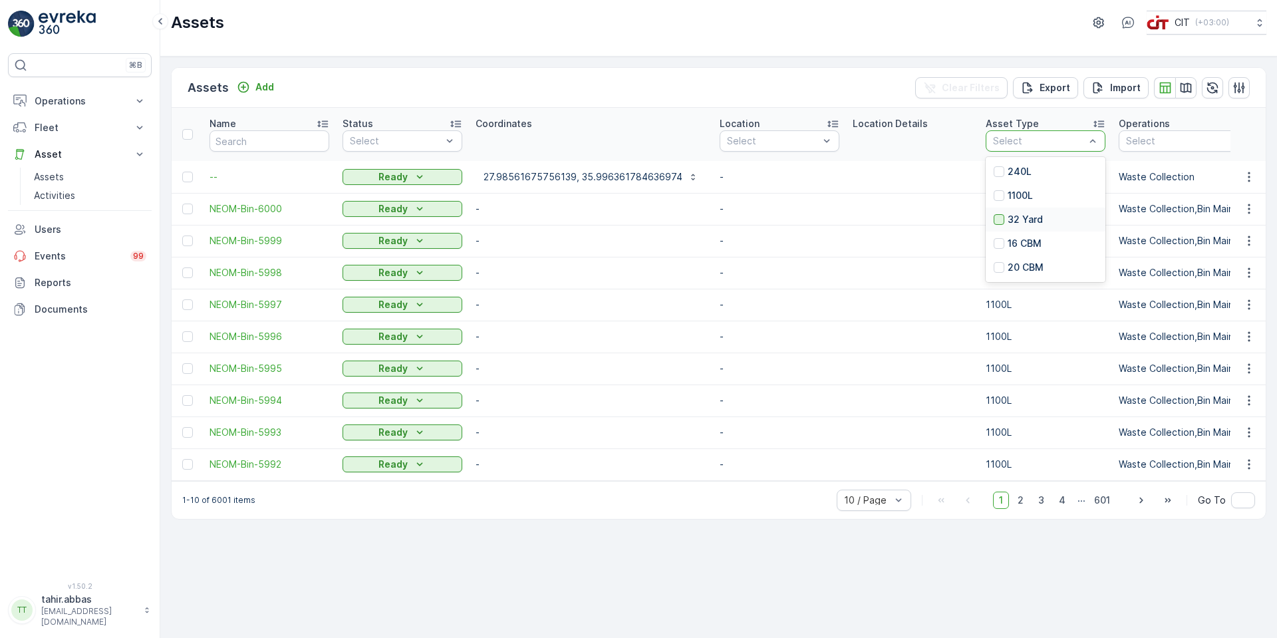
click at [994, 218] on div at bounding box center [999, 219] width 11 height 11
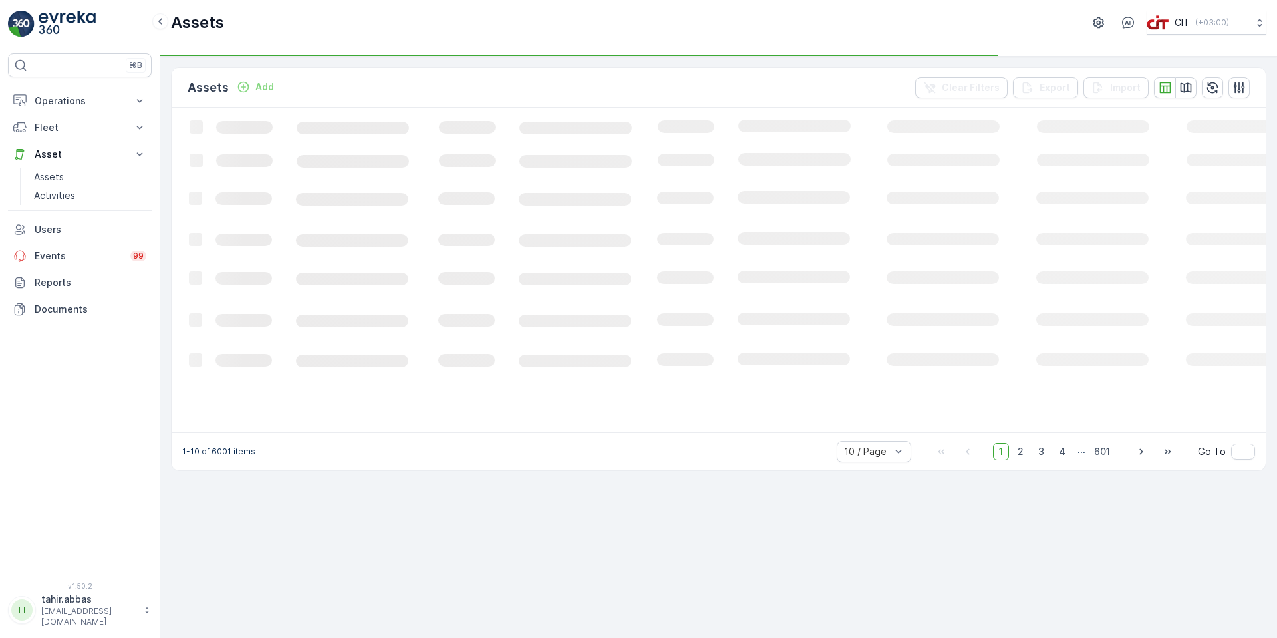
click at [1015, 140] on icon "Loading..." at bounding box center [810, 269] width 1277 height 323
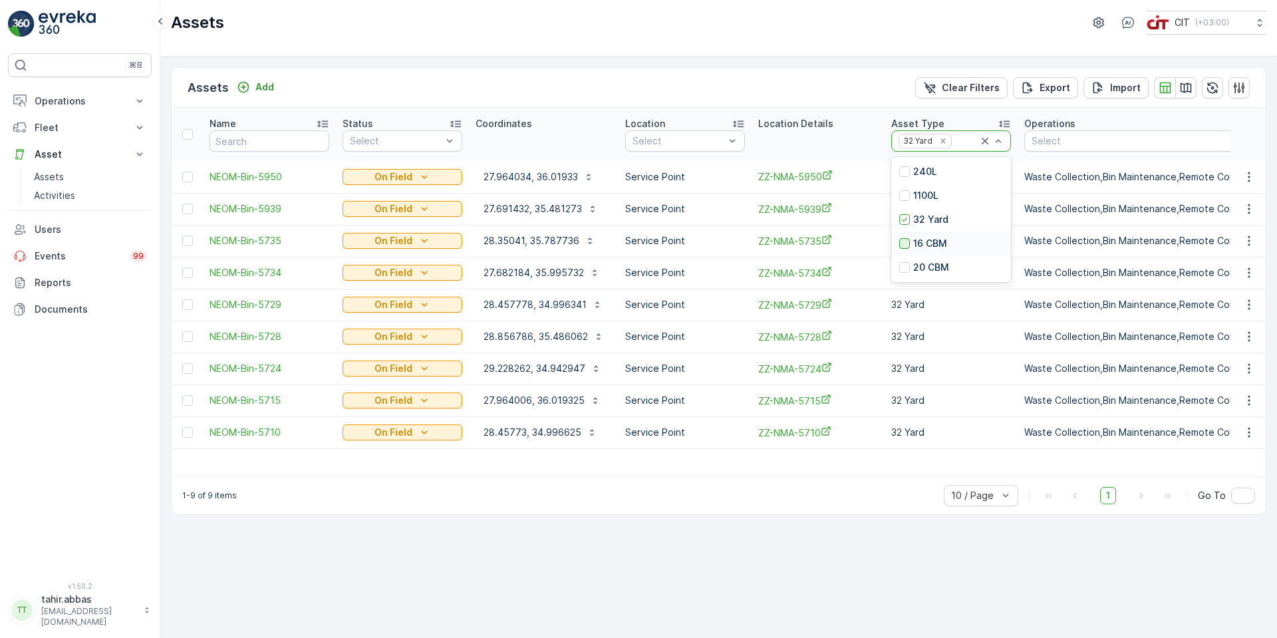
click at [903, 244] on div at bounding box center [904, 243] width 11 height 11
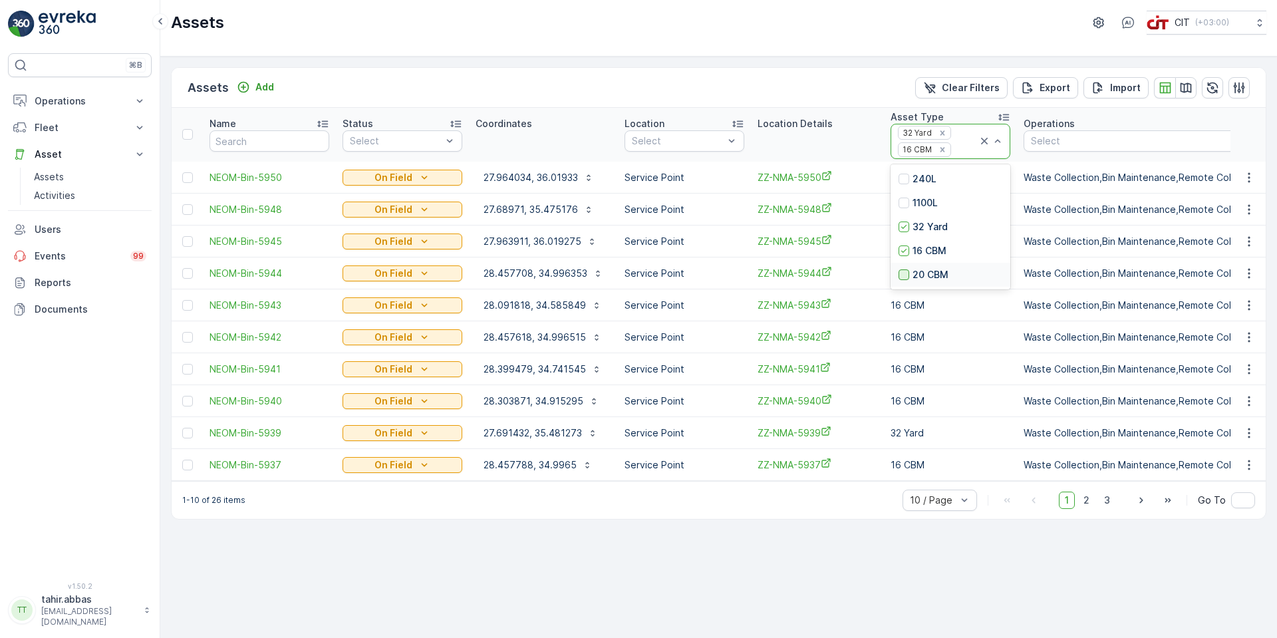
click at [900, 275] on div at bounding box center [904, 274] width 11 height 11
click at [1187, 86] on icon "button" at bounding box center [1185, 87] width 13 height 13
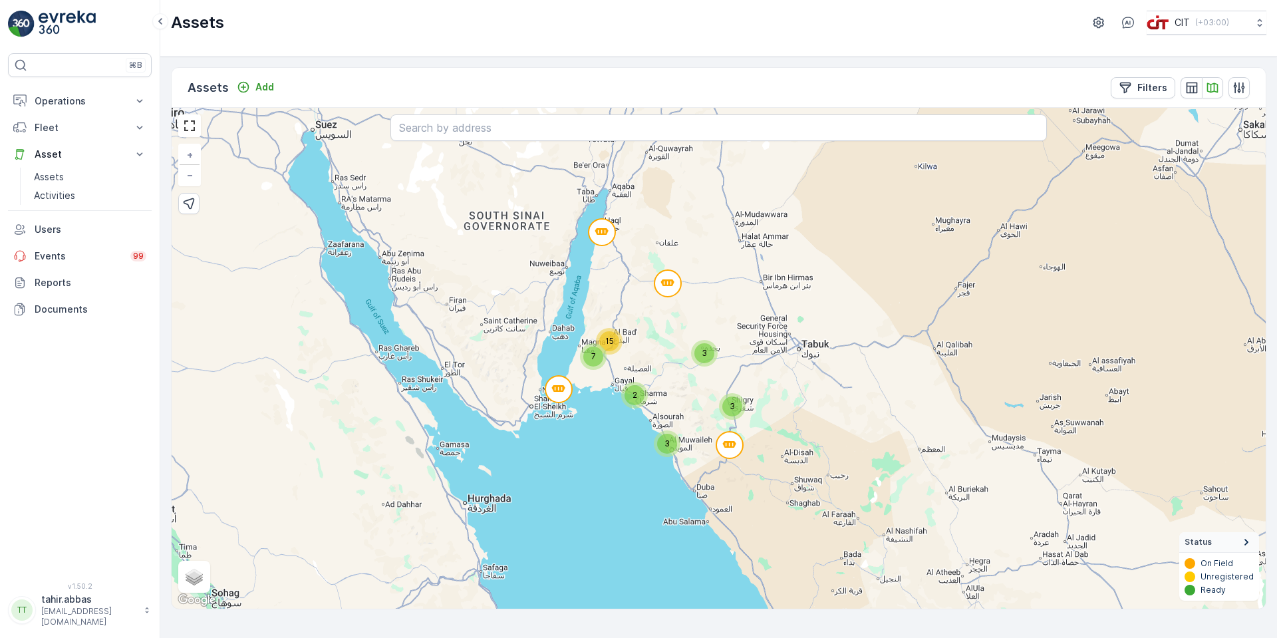
drag, startPoint x: 701, startPoint y: 509, endPoint x: 629, endPoint y: 490, distance: 74.4
click at [629, 490] on div "3 2 3 7 3 15 + − Satellite Roadmap Terrain Hybrid Leaflet Keyboard shortcuts Ma…" at bounding box center [719, 358] width 1094 height 501
click at [200, 571] on span "Terrain" at bounding box center [207, 570] width 30 height 11
click at [192, 571] on input "Terrain" at bounding box center [188, 569] width 9 height 9
radio input "true"
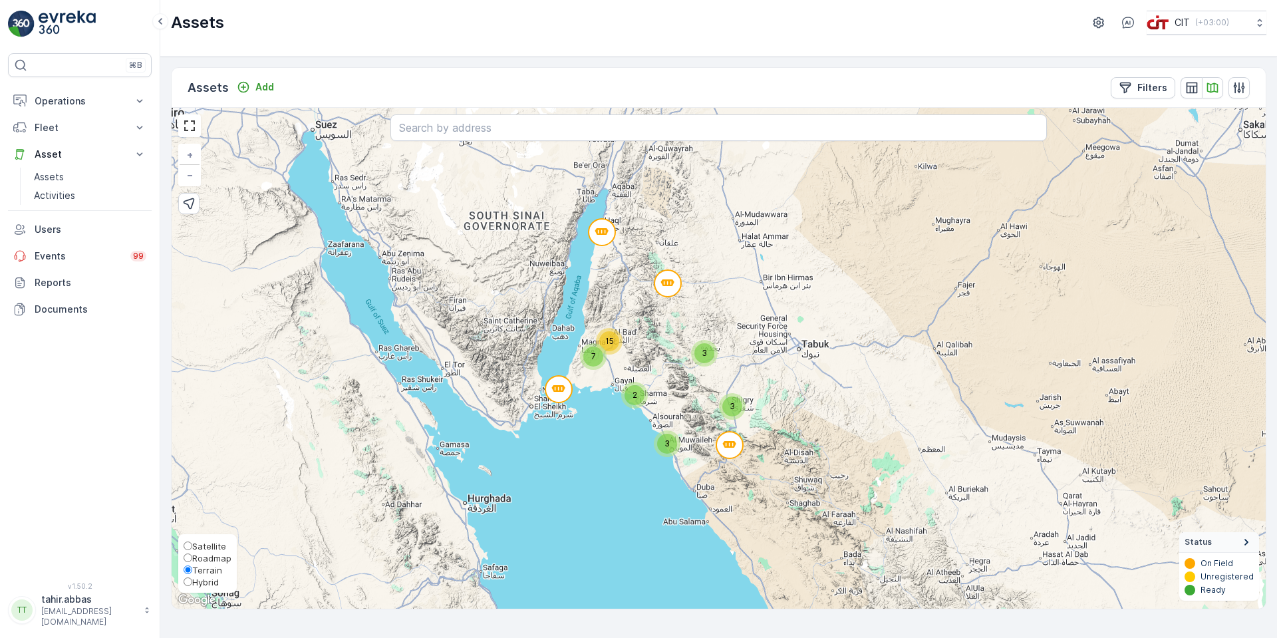
click at [188, 548] on input "Satellite" at bounding box center [188, 545] width 9 height 9
radio input "true"
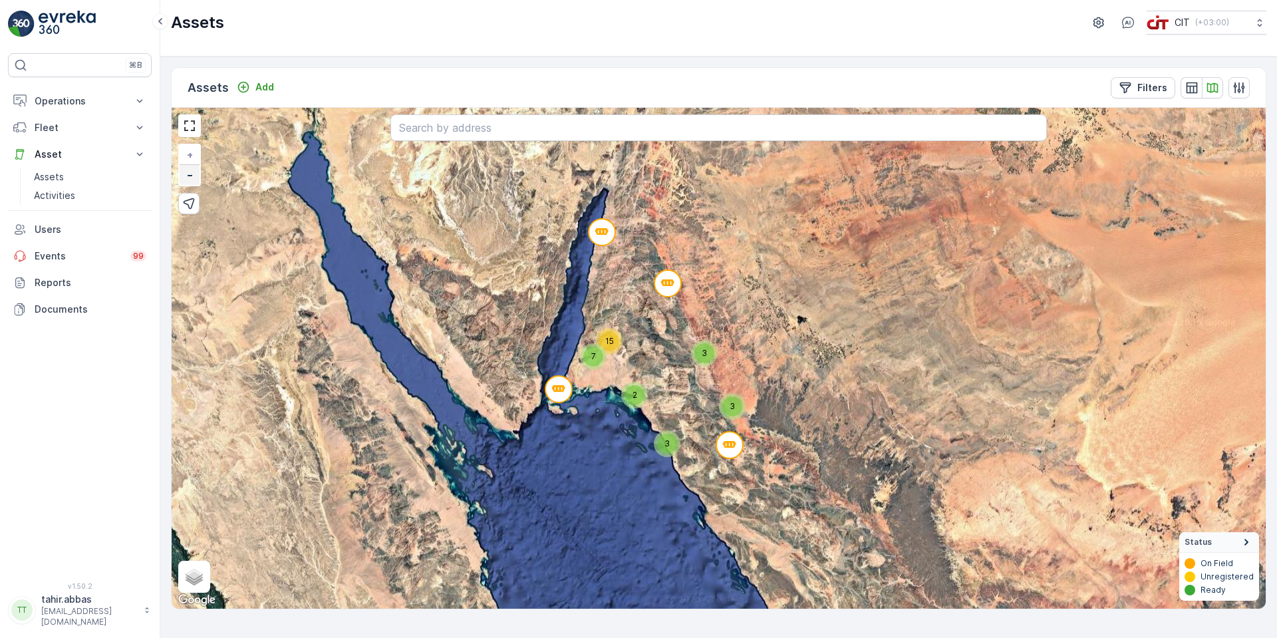
click at [193, 177] on span "−" at bounding box center [190, 174] width 7 height 11
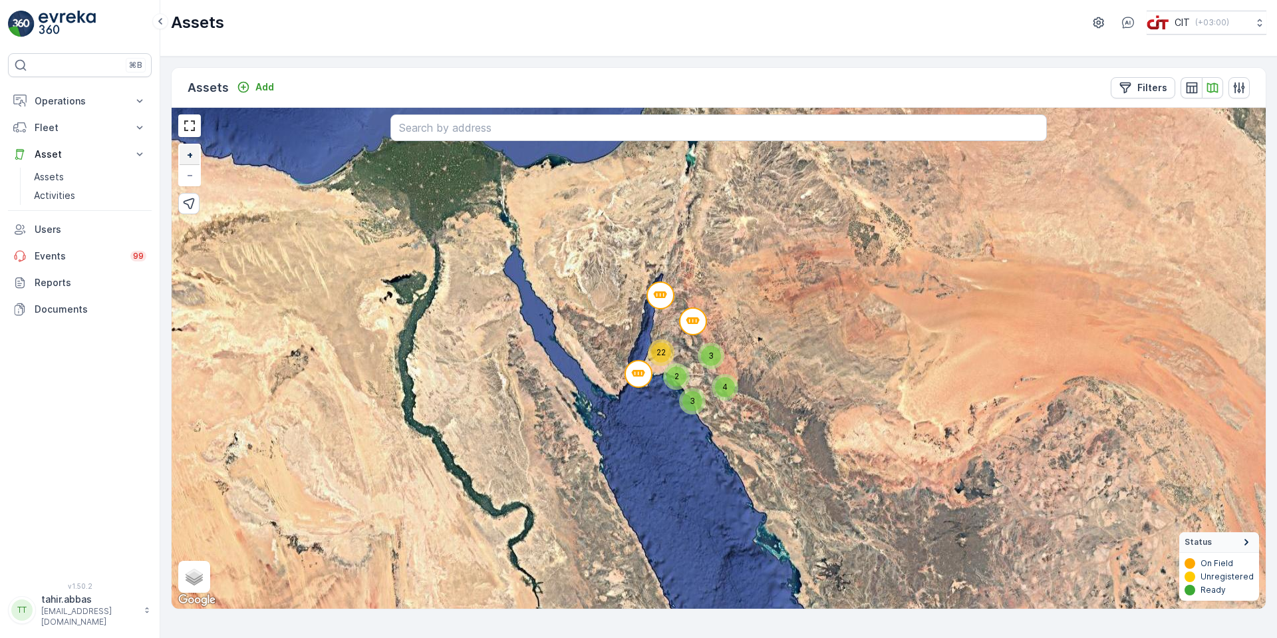
click at [186, 156] on link "+" at bounding box center [190, 155] width 20 height 20
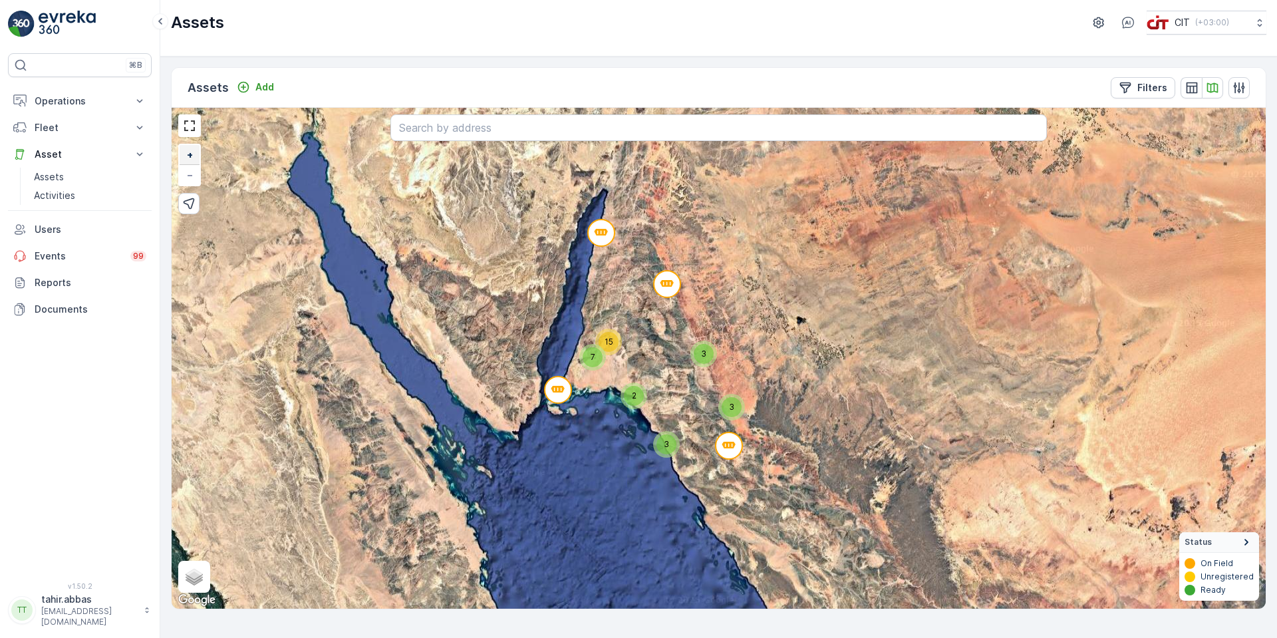
click at [186, 156] on link "+" at bounding box center [190, 155] width 20 height 20
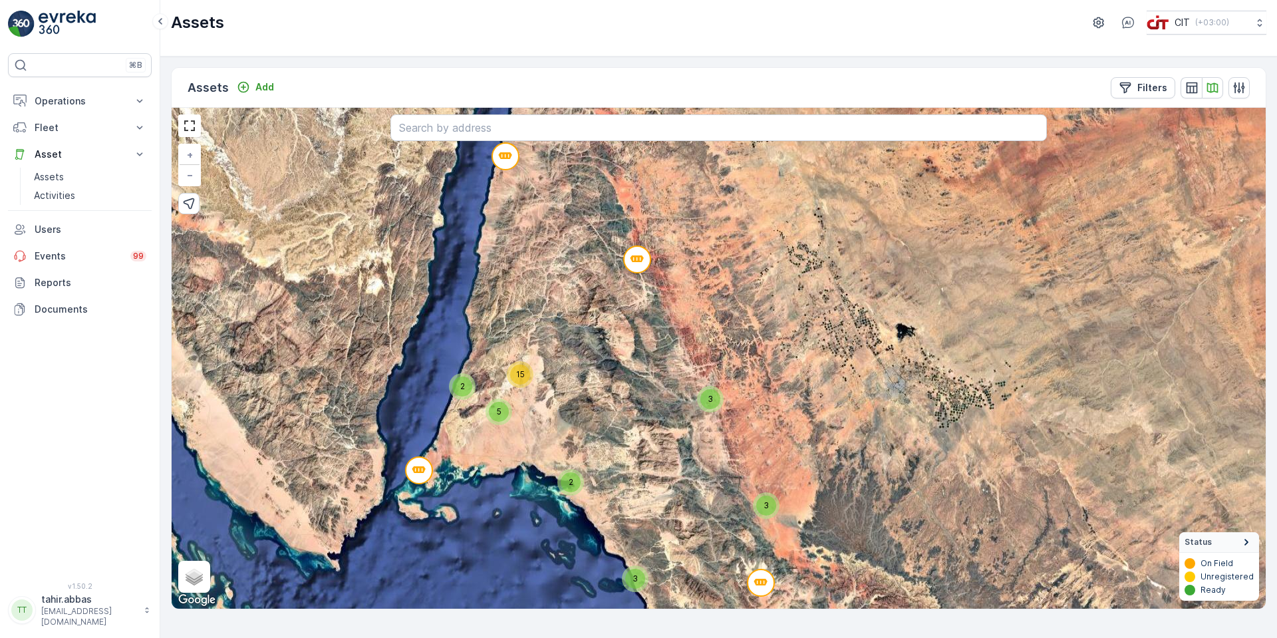
drag, startPoint x: 839, startPoint y: 412, endPoint x: 657, endPoint y: 424, distance: 182.0
click at [858, 463] on div "3 3 3 2 2 5 15 + − Satellite Roadmap Terrain Hybrid Leaflet Keyboard shortcuts …" at bounding box center [719, 358] width 1094 height 501
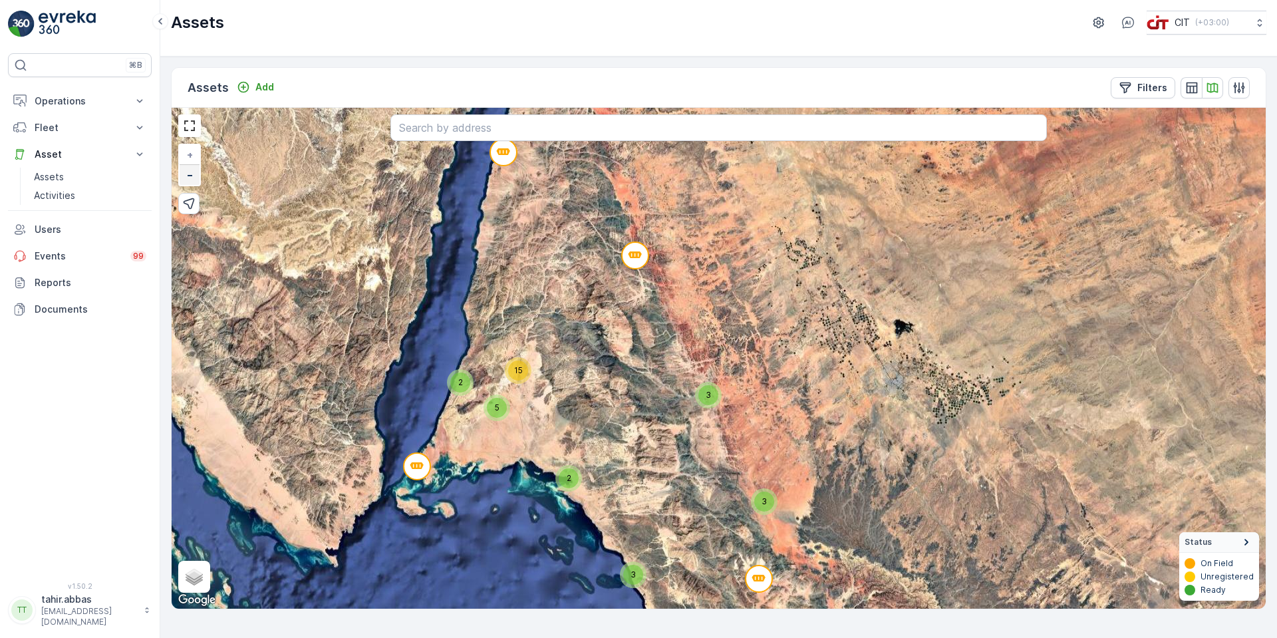
click at [198, 178] on link "−" at bounding box center [190, 175] width 20 height 20
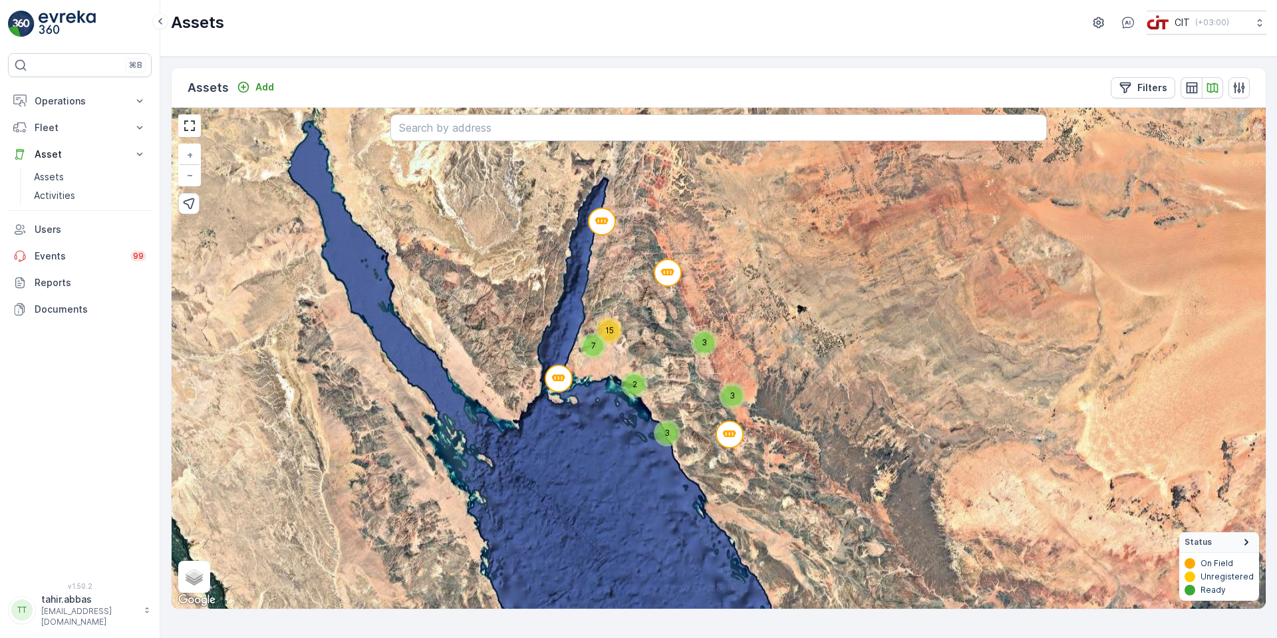
drag, startPoint x: 647, startPoint y: 543, endPoint x: 633, endPoint y: 297, distance: 245.8
click at [635, 321] on div "3 3 3 2 7 15 + − Satellite Roadmap Terrain Hybrid Leaflet Keyboard shortcuts Ma…" at bounding box center [719, 358] width 1094 height 501
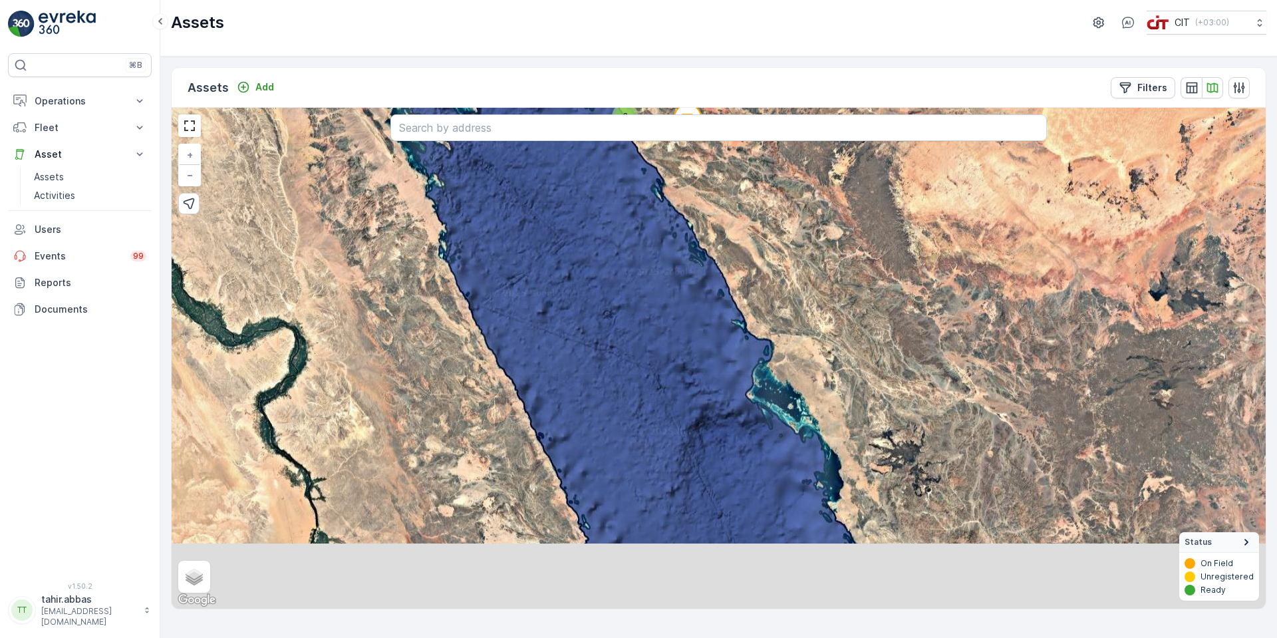
drag, startPoint x: 649, startPoint y: 416, endPoint x: 610, endPoint y: 301, distance: 121.4
click at [610, 301] on div "3 3 3 2 7 15 + − Satellite Roadmap Terrain Hybrid Leaflet Keyboard shortcuts Ma…" at bounding box center [719, 358] width 1094 height 501
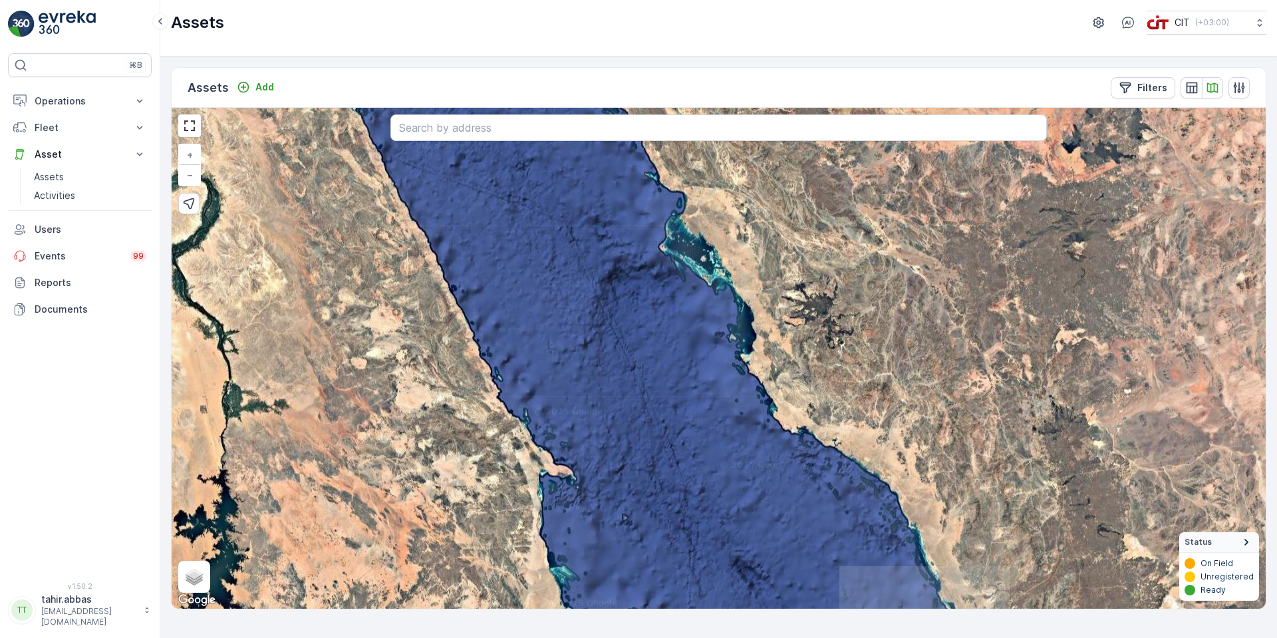
drag, startPoint x: 701, startPoint y: 444, endPoint x: 614, endPoint y: 297, distance: 171.5
click at [614, 297] on div "3 3 3 2 7 15 + − Satellite Roadmap Terrain Hybrid Leaflet Keyboard shortcuts Ma…" at bounding box center [719, 358] width 1094 height 501
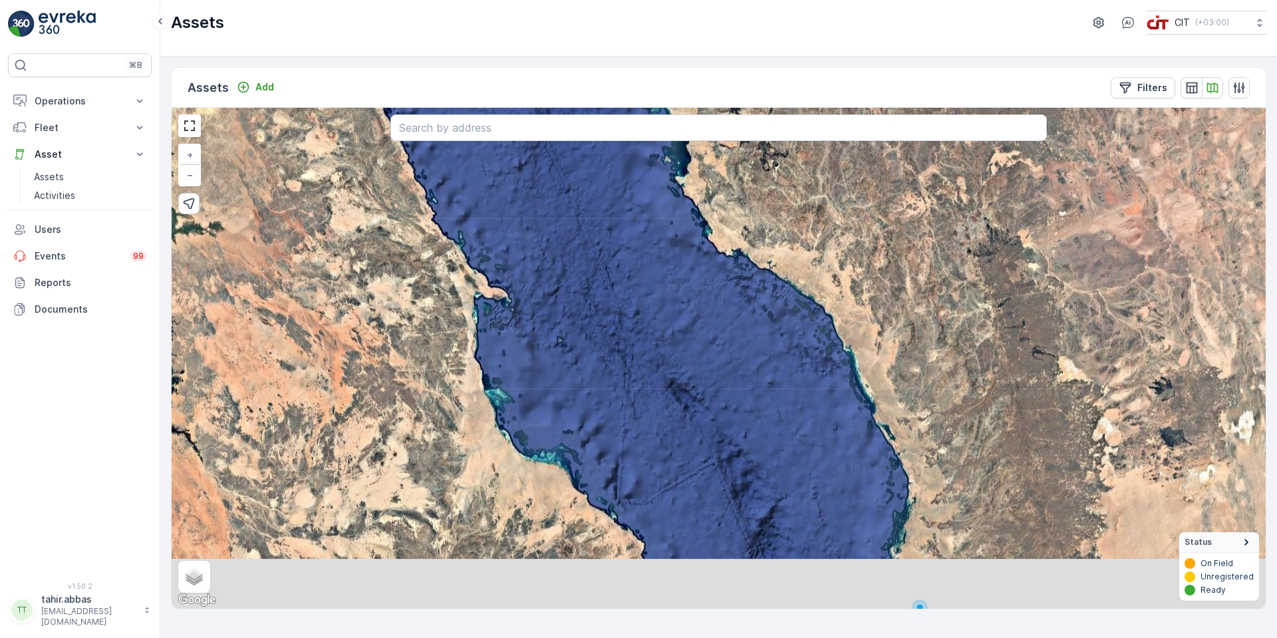
drag, startPoint x: 722, startPoint y: 464, endPoint x: 655, endPoint y: 283, distance: 193.4
click at [655, 283] on div "3 3 3 2 7 15 + − Satellite Roadmap Terrain Hybrid Leaflet Keyboard shortcuts Ma…" at bounding box center [719, 358] width 1094 height 501
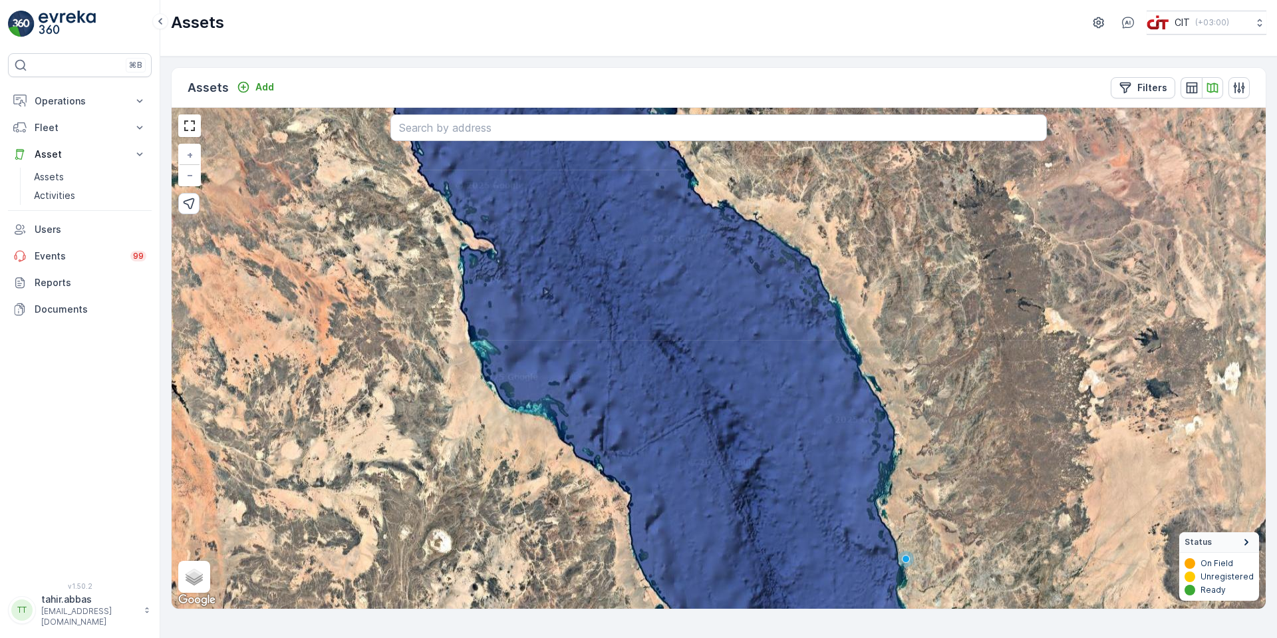
drag, startPoint x: 699, startPoint y: 432, endPoint x: 669, endPoint y: 316, distance: 119.5
click at [669, 329] on div "3 3 3 2 7 15 + − Satellite Roadmap Terrain Hybrid Leaflet Keyboard shortcuts Ma…" at bounding box center [719, 358] width 1094 height 501
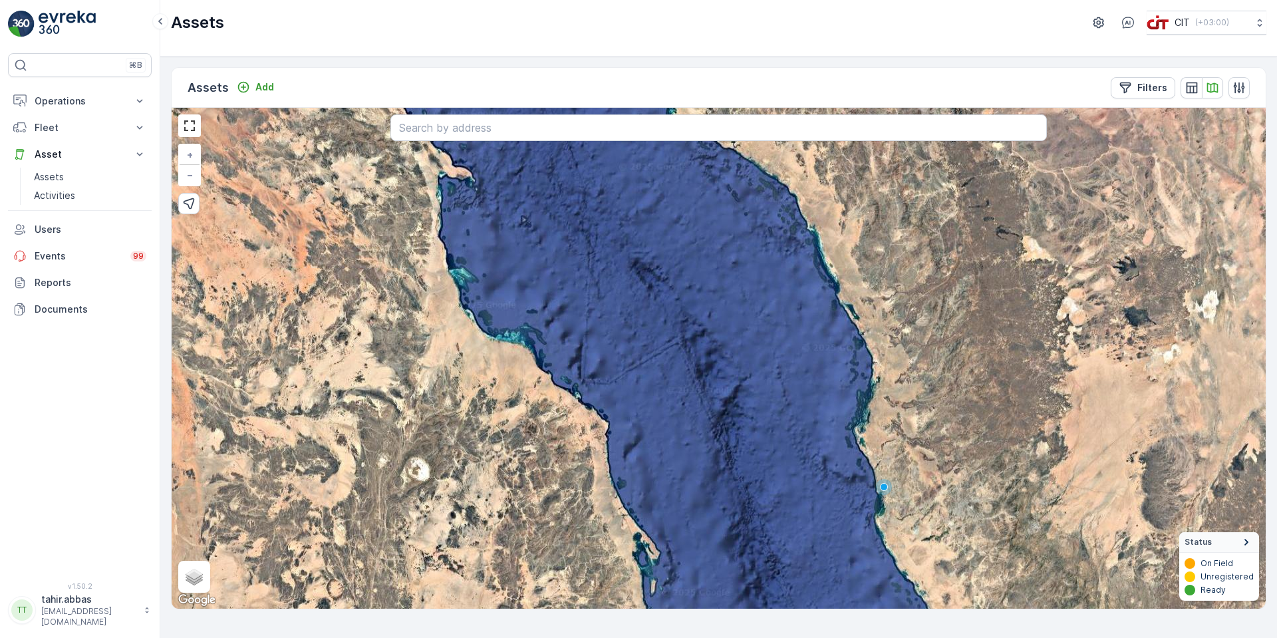
drag, startPoint x: 721, startPoint y: 487, endPoint x: 670, endPoint y: 333, distance: 162.0
click at [674, 350] on div "3 3 3 2 7 15 + − Satellite Roadmap Terrain Hybrid Leaflet Keyboard shortcuts Ma…" at bounding box center [719, 358] width 1094 height 501
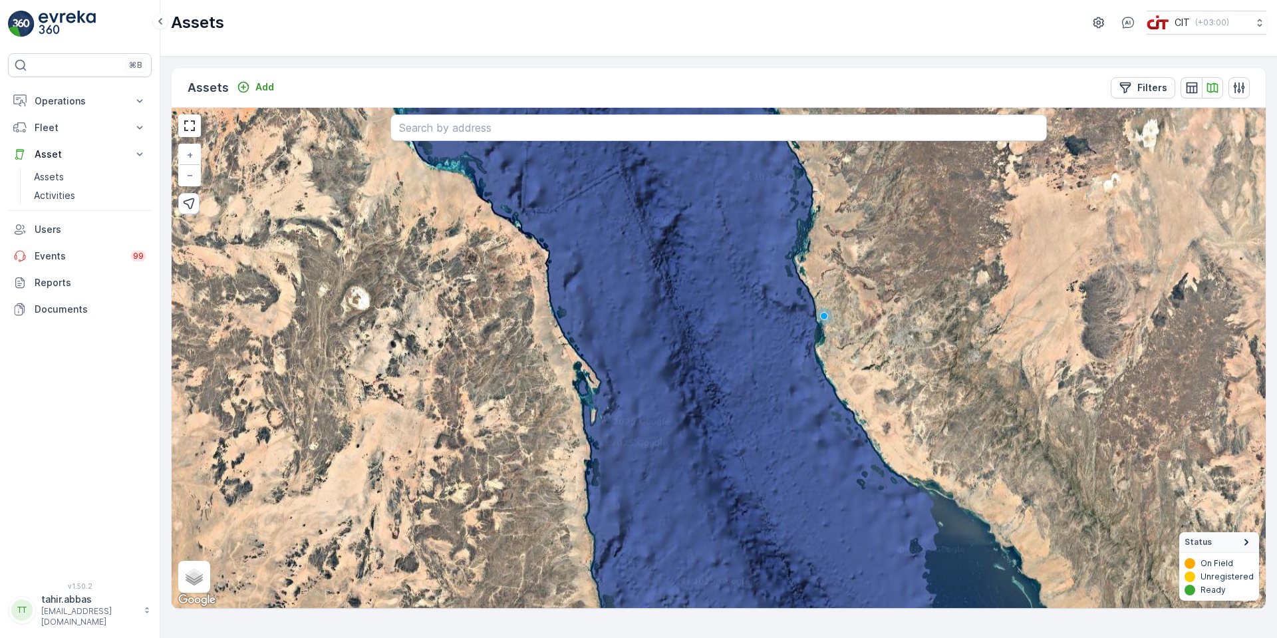
drag, startPoint x: 754, startPoint y: 486, endPoint x: 688, endPoint y: 312, distance: 186.3
click at [692, 322] on div "3 3 3 2 7 15 + − Satellite Roadmap Terrain Hybrid Leaflet Keyboard shortcuts Ma…" at bounding box center [719, 358] width 1094 height 501
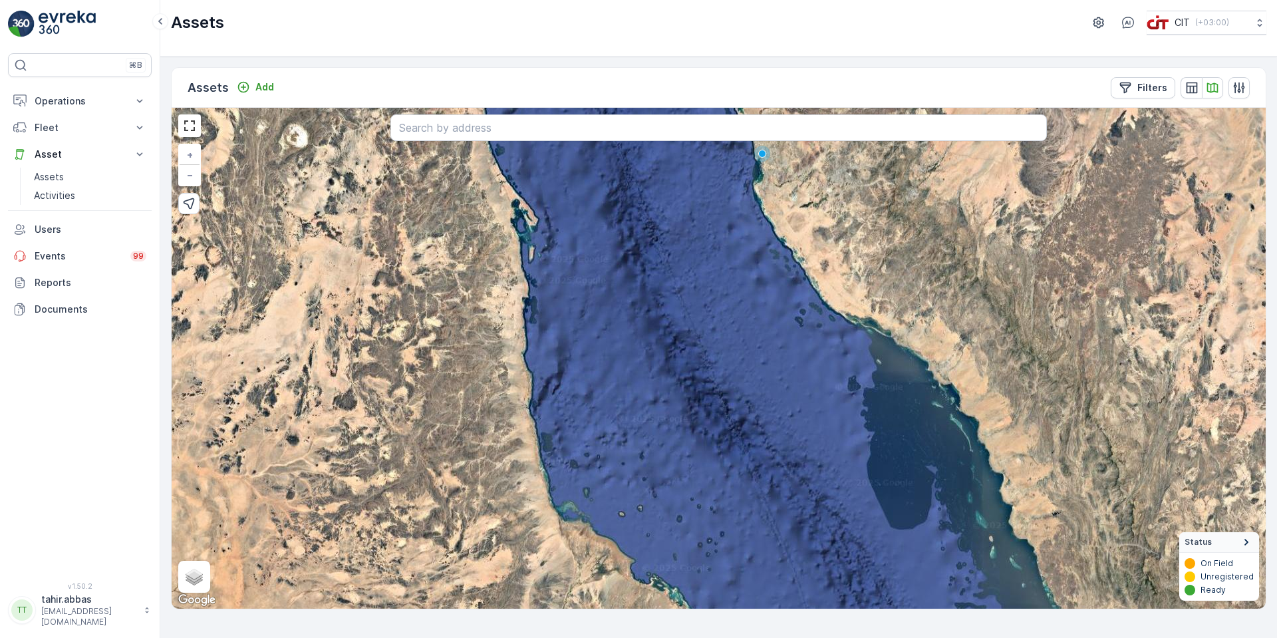
drag, startPoint x: 751, startPoint y: 429, endPoint x: 709, endPoint y: 293, distance: 142.0
click at [709, 293] on div "3 3 3 2 7 15 + − Satellite Roadmap Terrain Hybrid Leaflet Keyboard shortcuts Ma…" at bounding box center [719, 358] width 1094 height 501
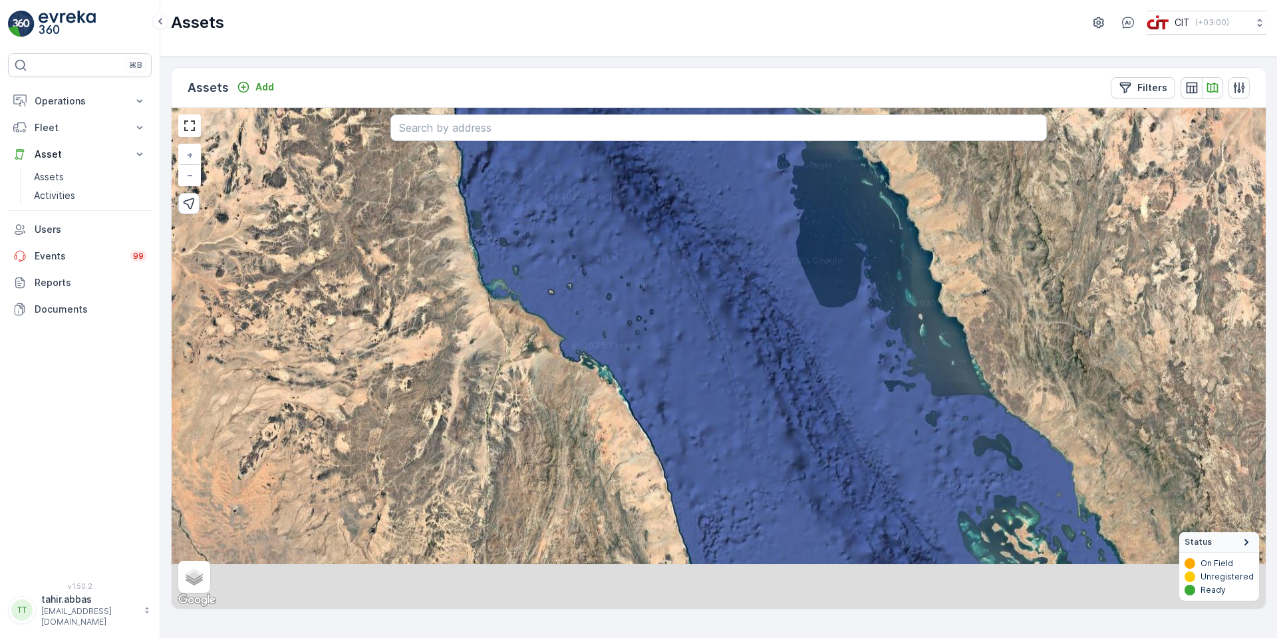
drag, startPoint x: 833, startPoint y: 368, endPoint x: 791, endPoint y: 237, distance: 138.4
click at [799, 257] on div "3 3 3 2 7 15 + − Satellite Roadmap Terrain Hybrid Leaflet Keyboard shortcuts Ma…" at bounding box center [719, 358] width 1094 height 501
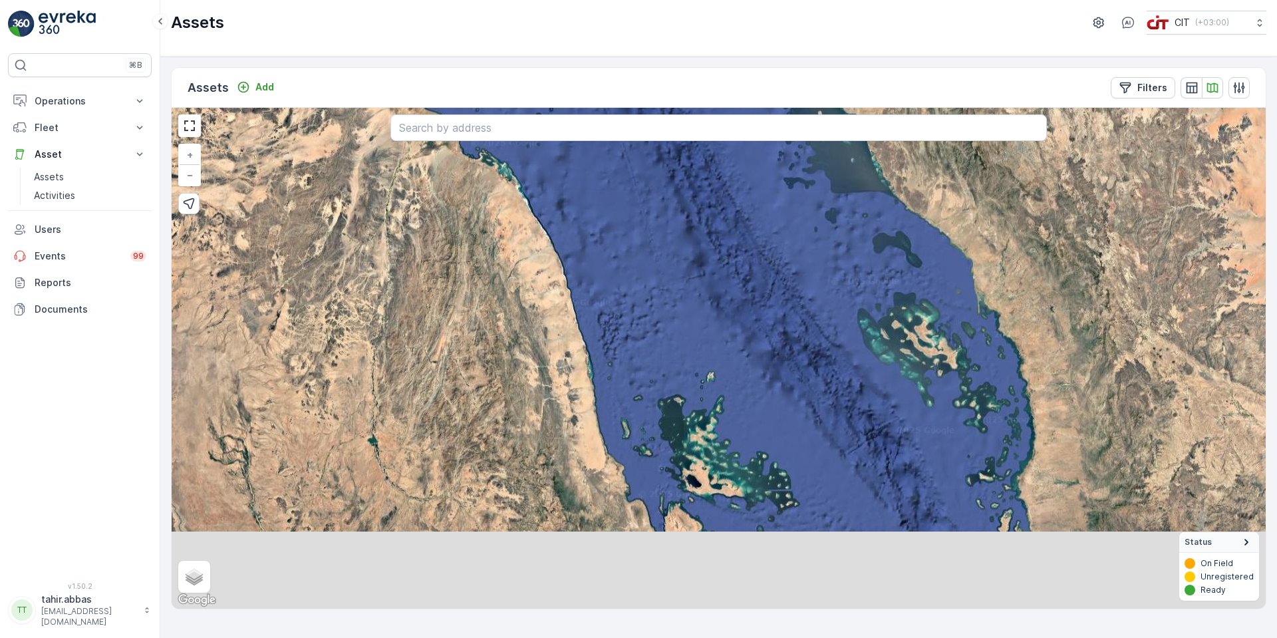
drag, startPoint x: 891, startPoint y: 394, endPoint x: 788, endPoint y: 231, distance: 192.8
click at [784, 231] on div "3 3 3 2 7 15 + − Satellite Roadmap Terrain Hybrid Leaflet Keyboard shortcuts Ma…" at bounding box center [719, 358] width 1094 height 501
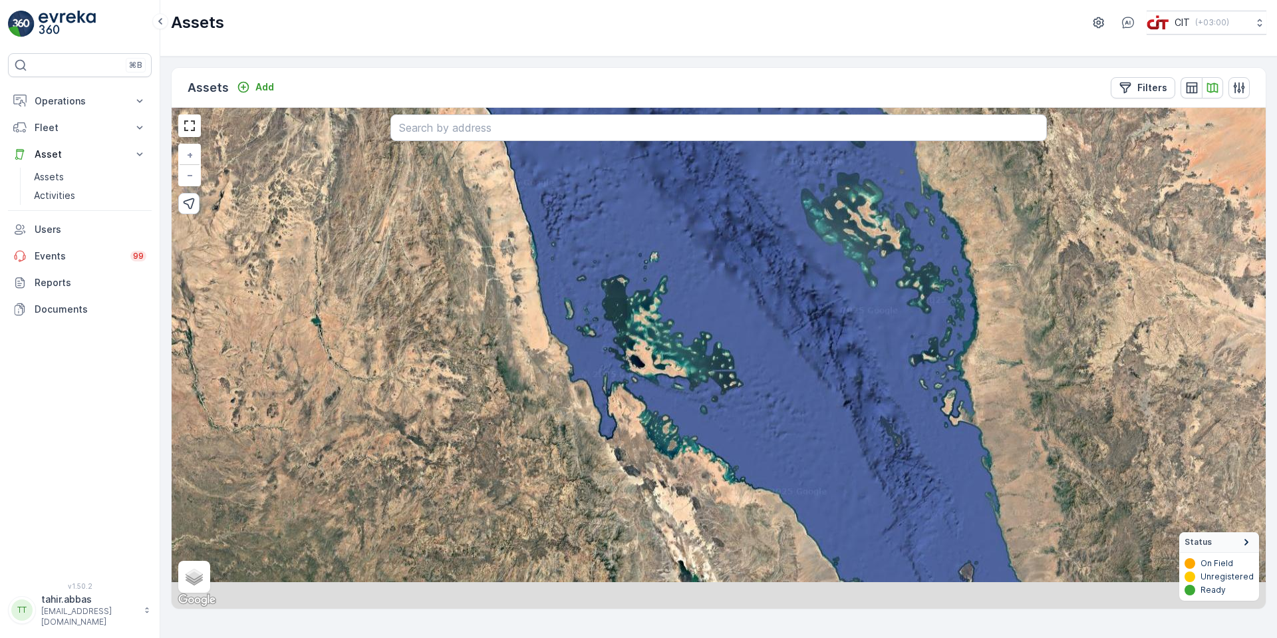
drag, startPoint x: 842, startPoint y: 430, endPoint x: 778, endPoint y: 227, distance: 212.0
click at [778, 228] on div "3 3 3 2 7 15 + − Satellite Roadmap Terrain Hybrid Leaflet Keyboard shortcuts Ma…" at bounding box center [719, 358] width 1094 height 501
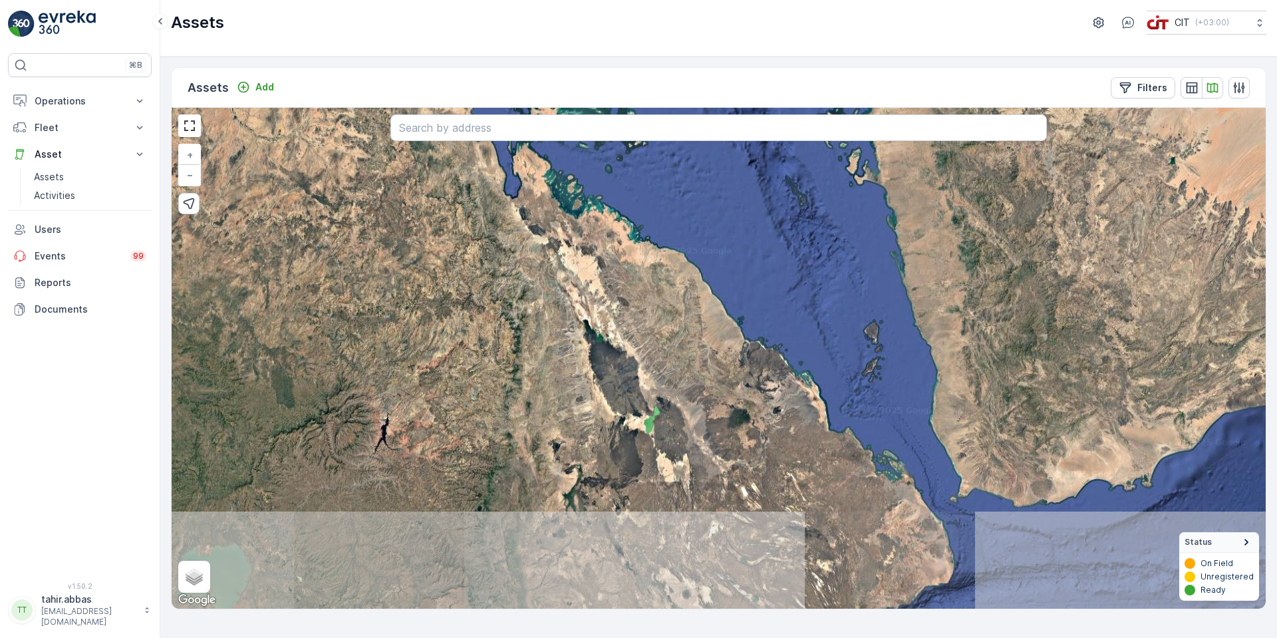
drag, startPoint x: 847, startPoint y: 329, endPoint x: 785, endPoint y: 225, distance: 120.8
click at [784, 223] on div "3 3 3 2 7 15 + − Satellite Roadmap Terrain Hybrid Leaflet Keyboard shortcuts Ma…" at bounding box center [719, 358] width 1094 height 501
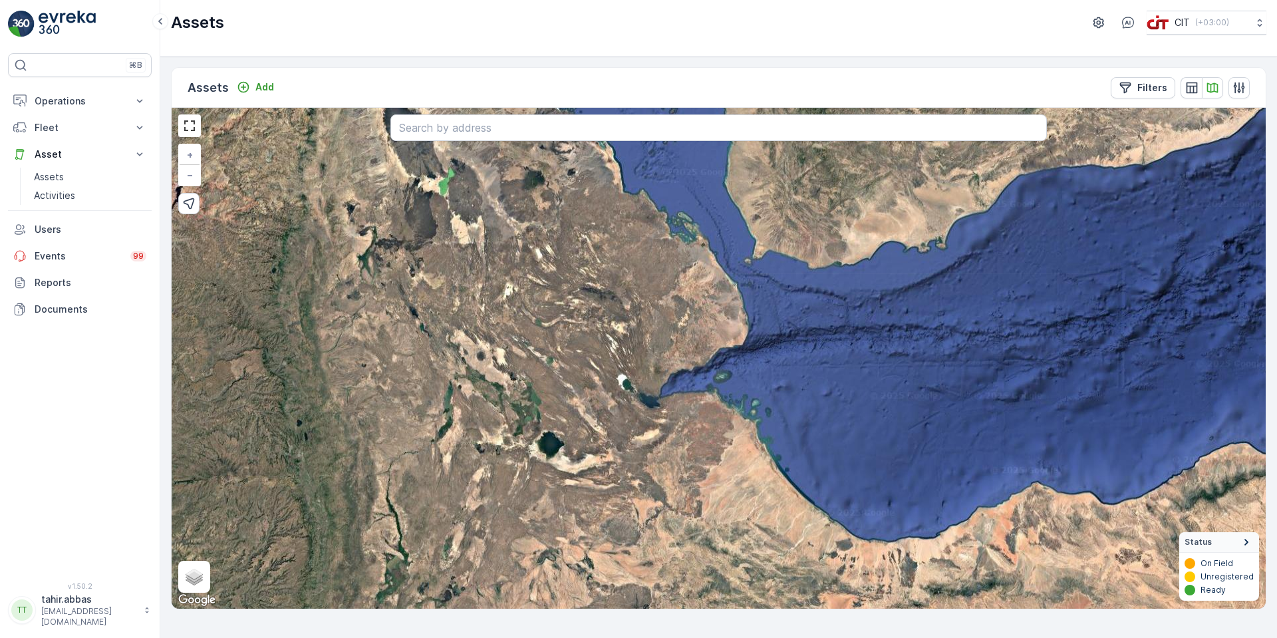
drag, startPoint x: 903, startPoint y: 413, endPoint x: 716, endPoint y: 231, distance: 260.6
click at [717, 233] on div "3 3 3 2 7 15 + − Satellite Roadmap Terrain Hybrid Leaflet Keyboard shortcuts Ma…" at bounding box center [719, 358] width 1094 height 501
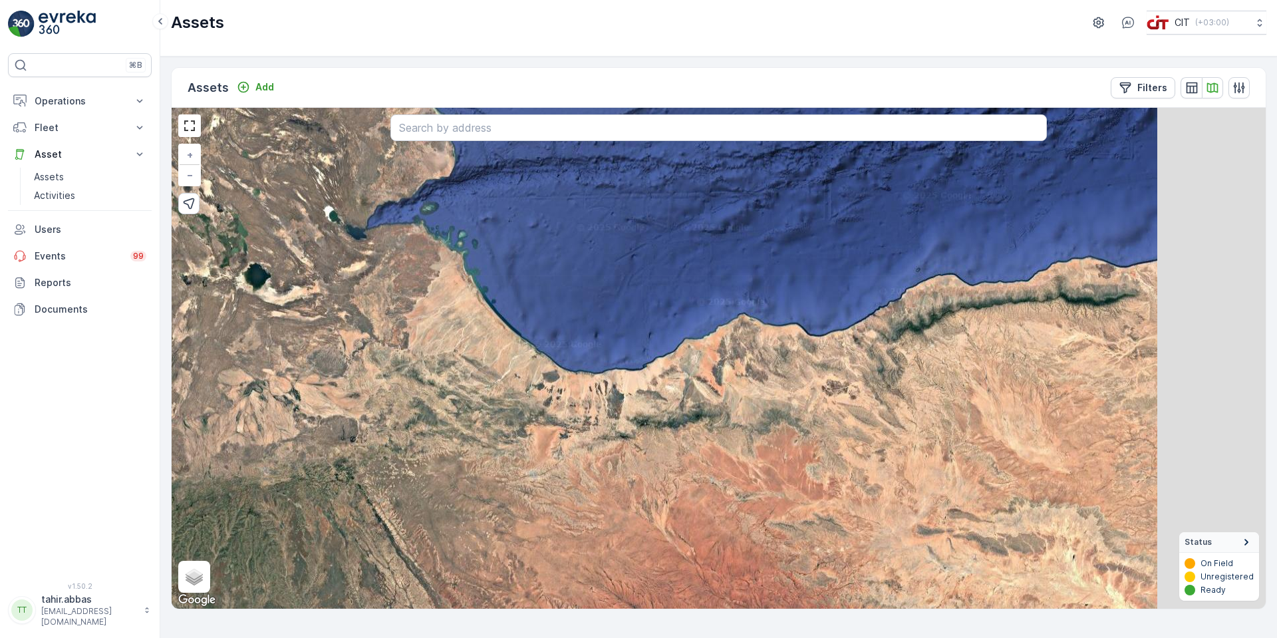
drag, startPoint x: 962, startPoint y: 362, endPoint x: 714, endPoint y: 248, distance: 273.2
click at [714, 248] on div "3 3 3 2 7 15 + − Satellite Roadmap Terrain Hybrid Leaflet Keyboard shortcuts Ma…" at bounding box center [719, 358] width 1094 height 501
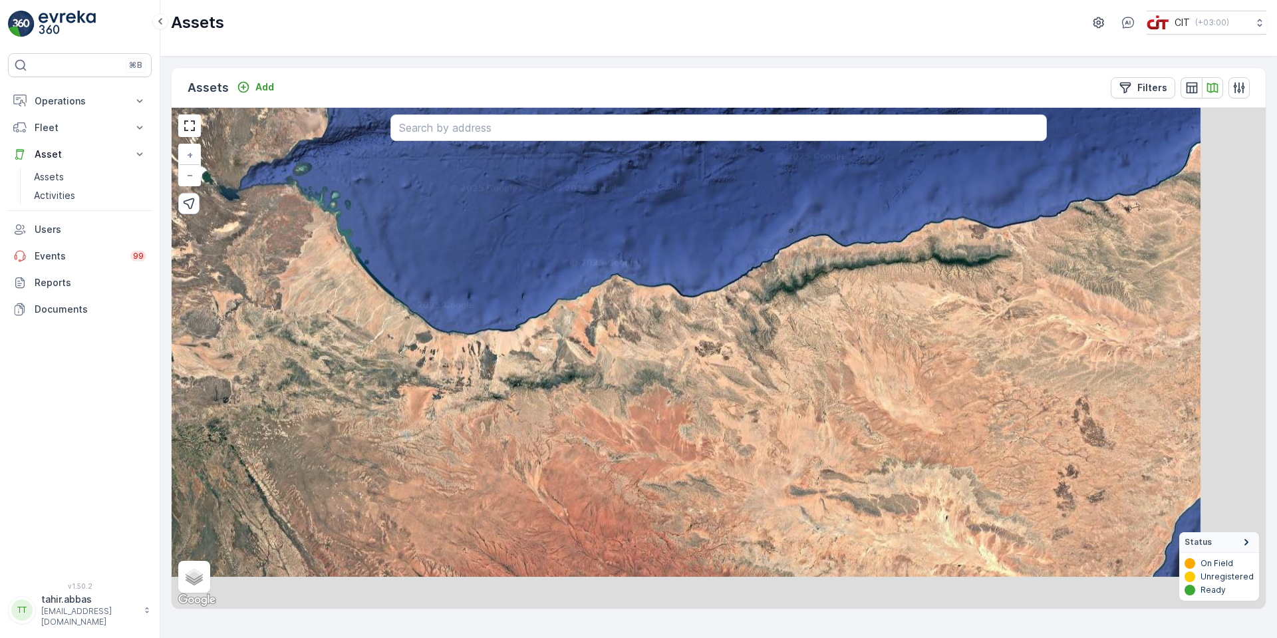
drag, startPoint x: 884, startPoint y: 337, endPoint x: 712, endPoint y: 234, distance: 199.9
click at [712, 234] on div "3 3 3 2 7 15 + − Satellite Roadmap Terrain Hybrid Leaflet Keyboard shortcuts Ma…" at bounding box center [719, 358] width 1094 height 501
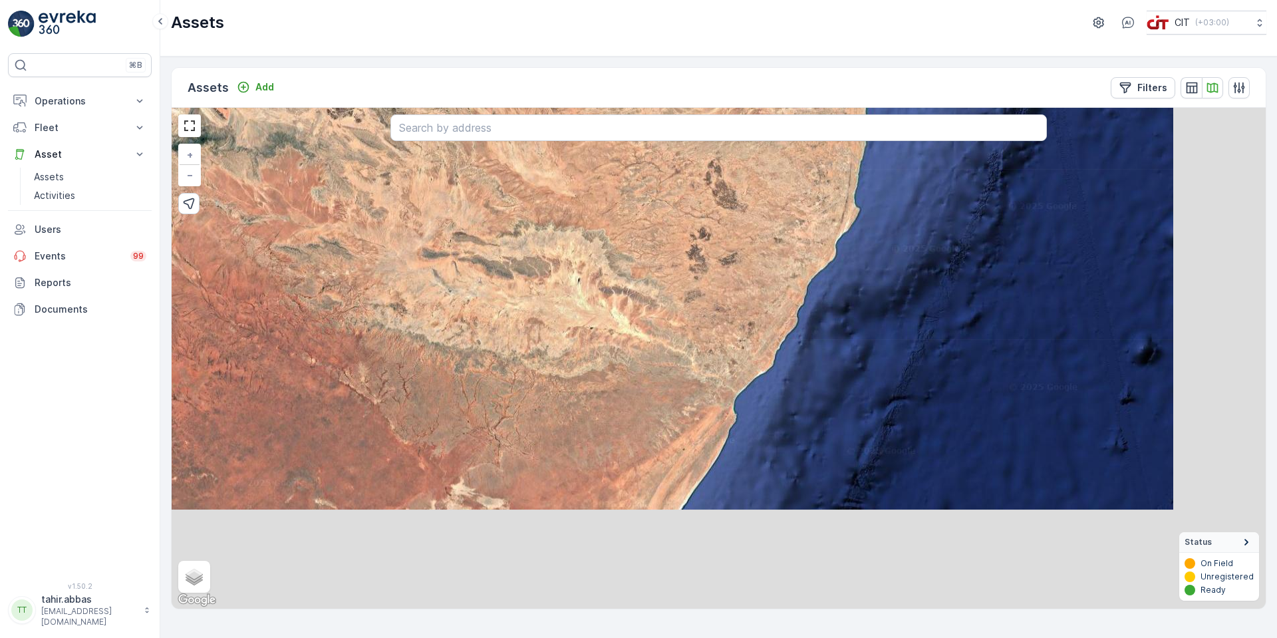
drag, startPoint x: 877, startPoint y: 444, endPoint x: 635, endPoint y: 299, distance: 283.1
click at [641, 299] on div "3 3 3 2 7 15 + − Satellite Roadmap Terrain Hybrid Leaflet Keyboard shortcuts Ma…" at bounding box center [719, 358] width 1094 height 501
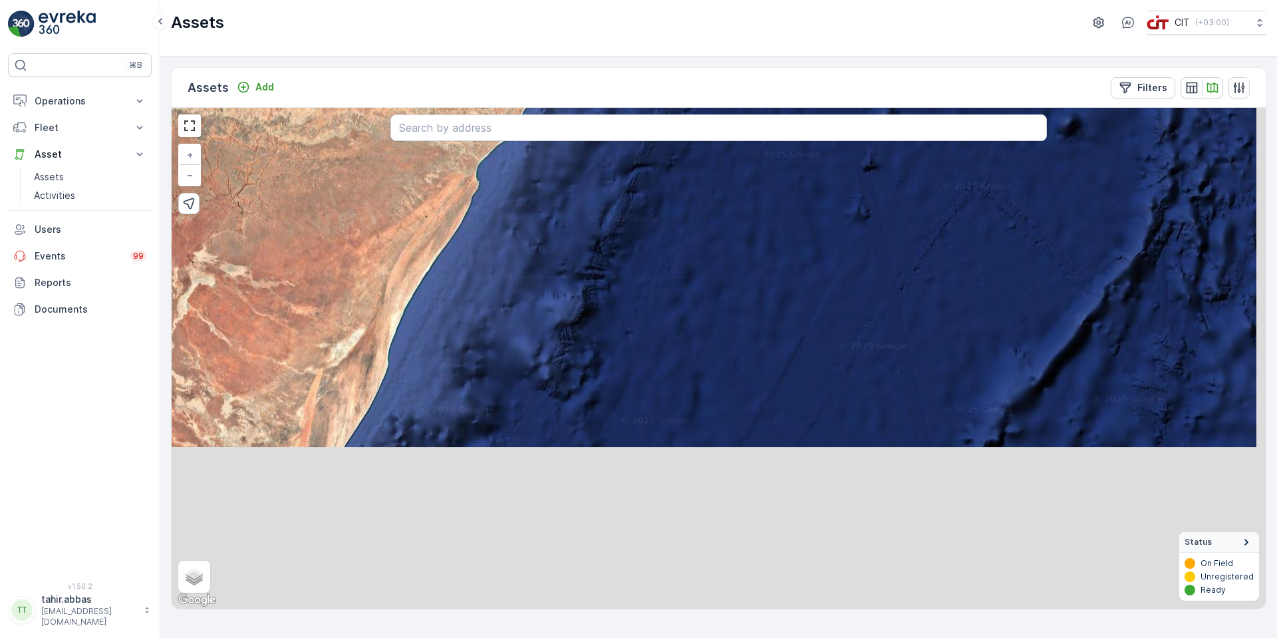
drag, startPoint x: 867, startPoint y: 437, endPoint x: 689, endPoint y: 219, distance: 281.7
click at [690, 221] on div "3 3 3 2 7 15 + − Satellite Roadmap Terrain Hybrid Leaflet Keyboard shortcuts Ma…" at bounding box center [719, 358] width 1094 height 501
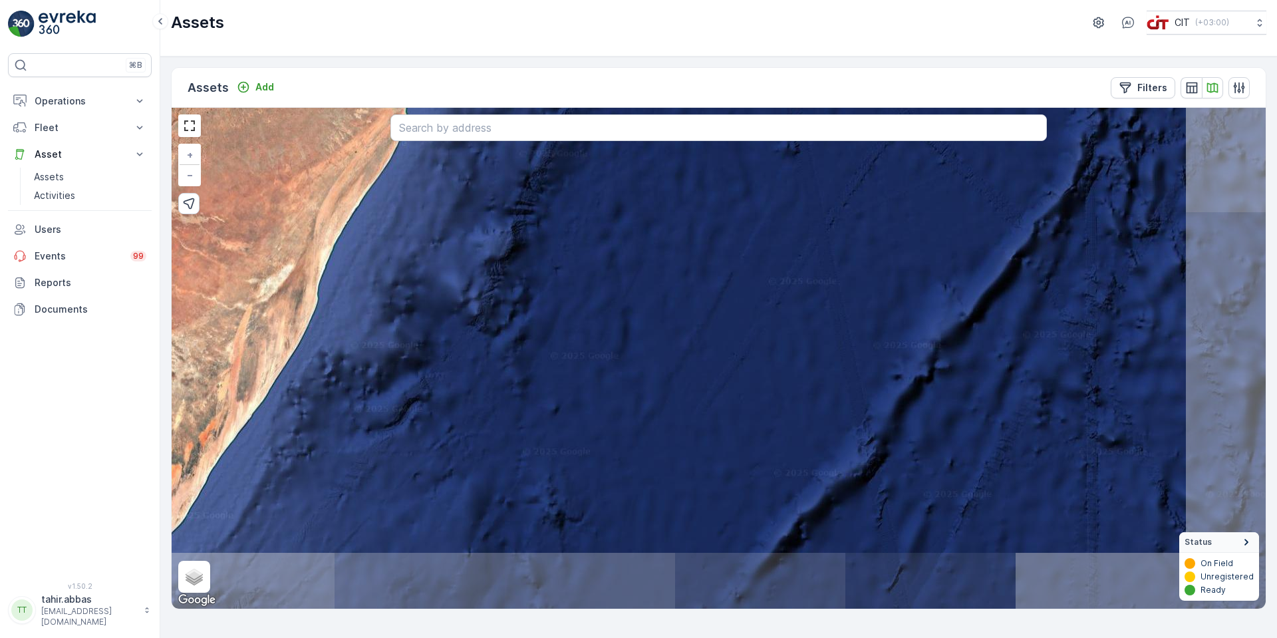
drag, startPoint x: 779, startPoint y: 335, endPoint x: 571, endPoint y: 199, distance: 248.3
click at [571, 199] on div "3 3 3 2 7 15 + − Satellite Roadmap Terrain Hybrid Leaflet Keyboard shortcuts Ma…" at bounding box center [719, 358] width 1094 height 501
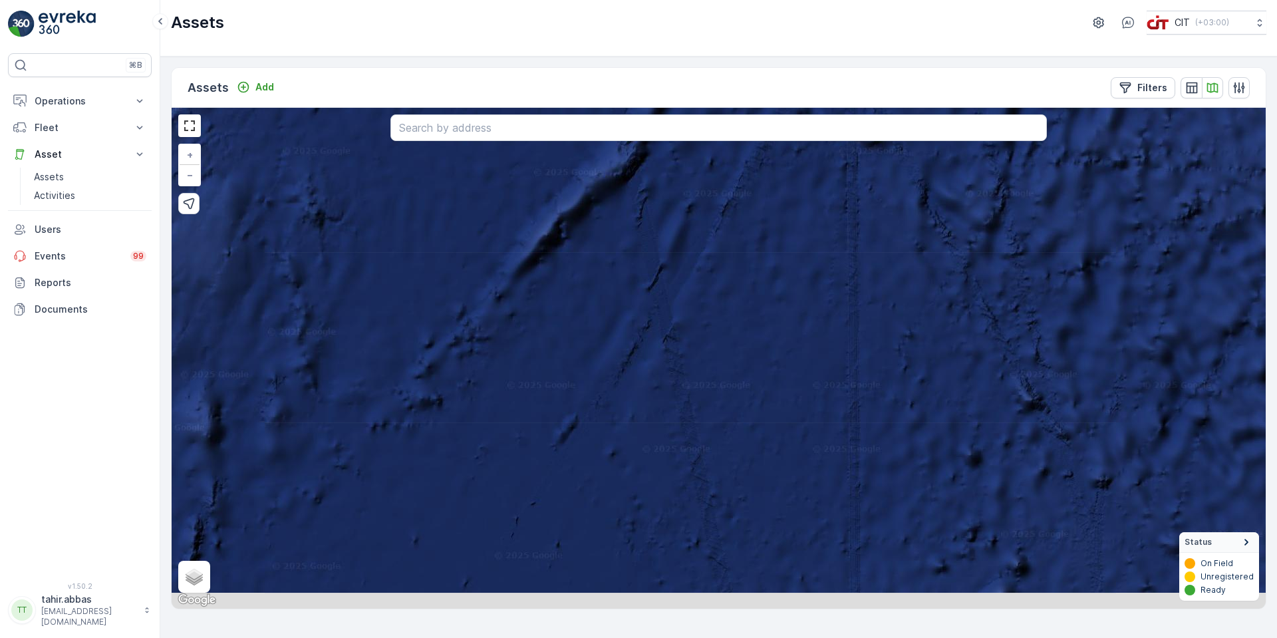
drag, startPoint x: 843, startPoint y: 422, endPoint x: 815, endPoint y: 257, distance: 168.0
click at [815, 257] on div "3 3 3 2 7 15 + − Satellite Roadmap Terrain Hybrid Leaflet Keyboard shortcuts Ma…" at bounding box center [719, 358] width 1094 height 501
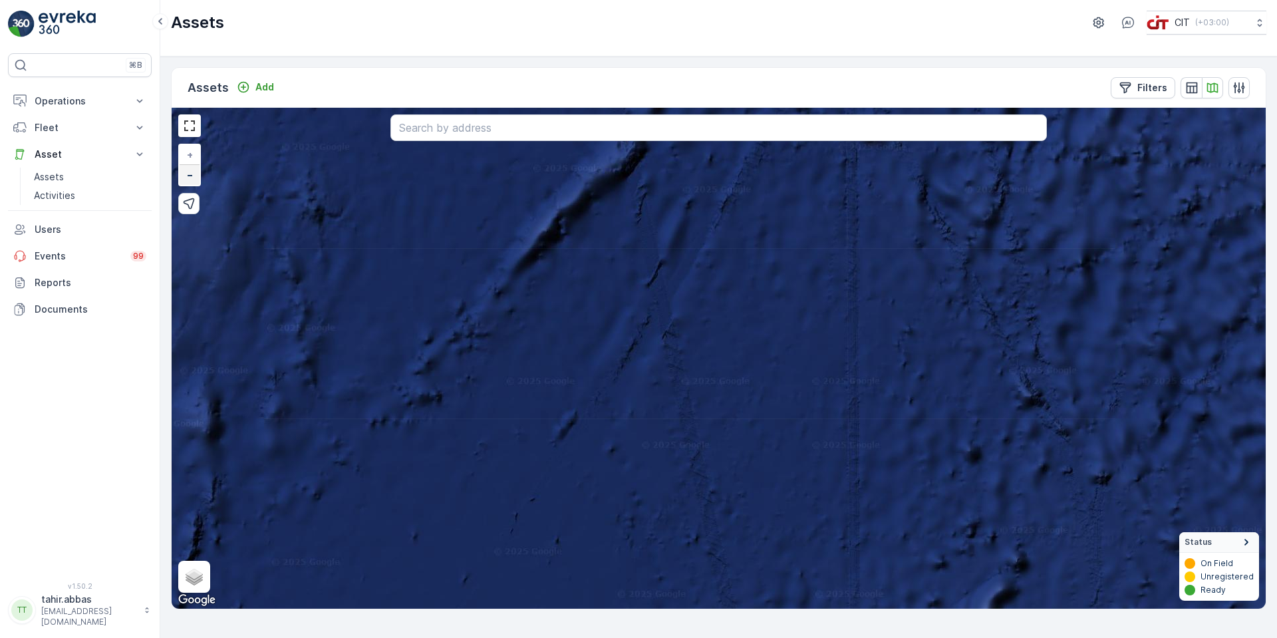
click at [193, 178] on span "−" at bounding box center [190, 174] width 7 height 11
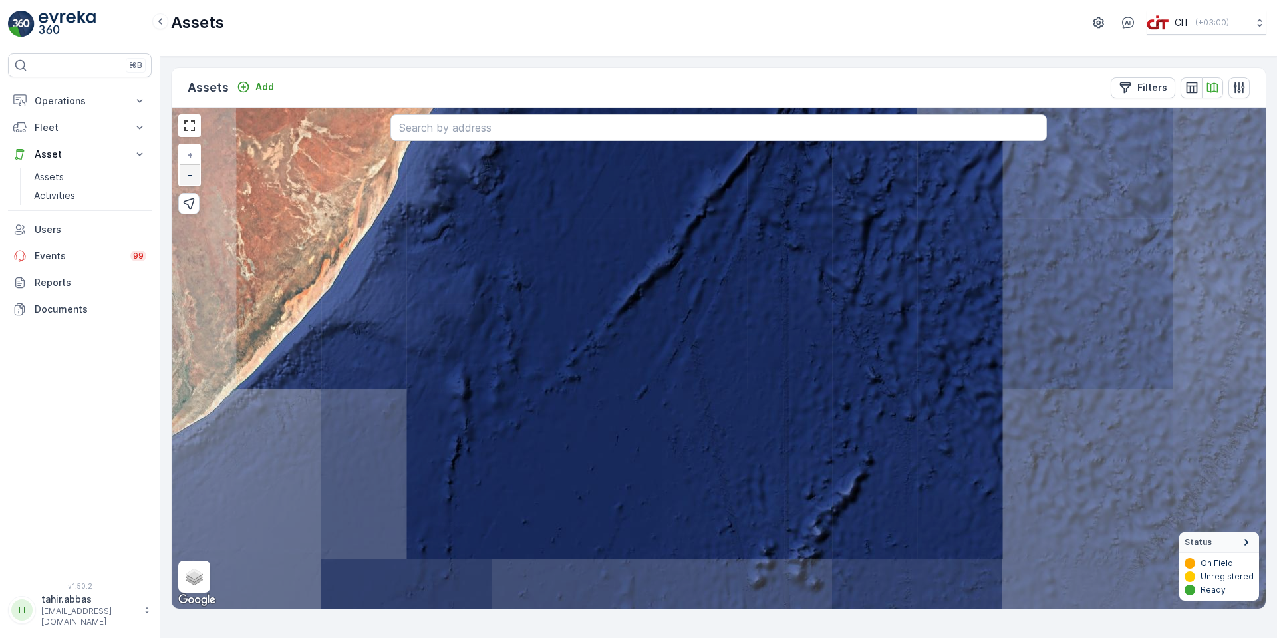
click at [193, 172] on span "−" at bounding box center [190, 174] width 7 height 11
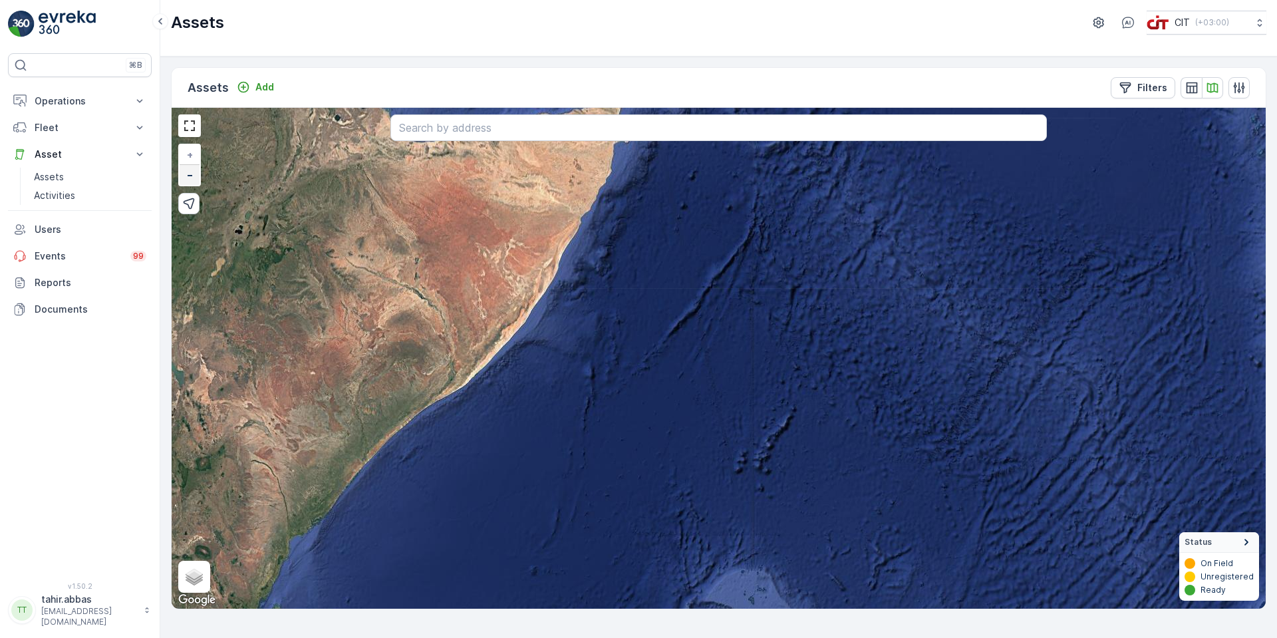
click at [193, 172] on span "−" at bounding box center [190, 174] width 7 height 11
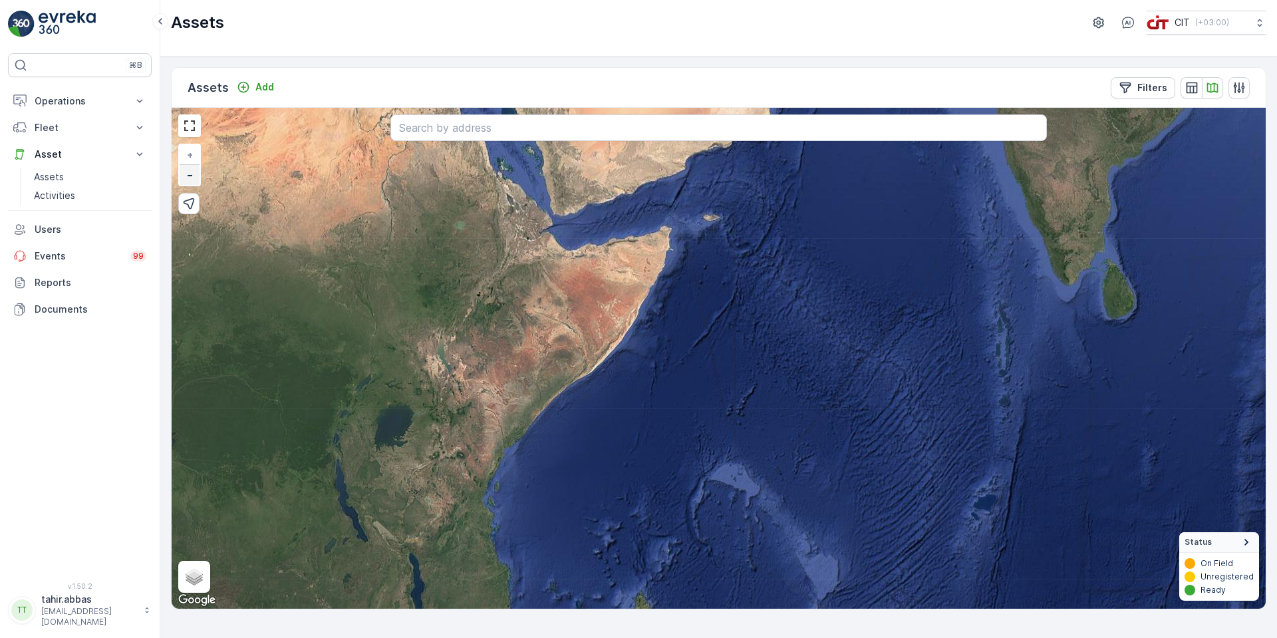
click at [193, 172] on span "−" at bounding box center [190, 174] width 7 height 11
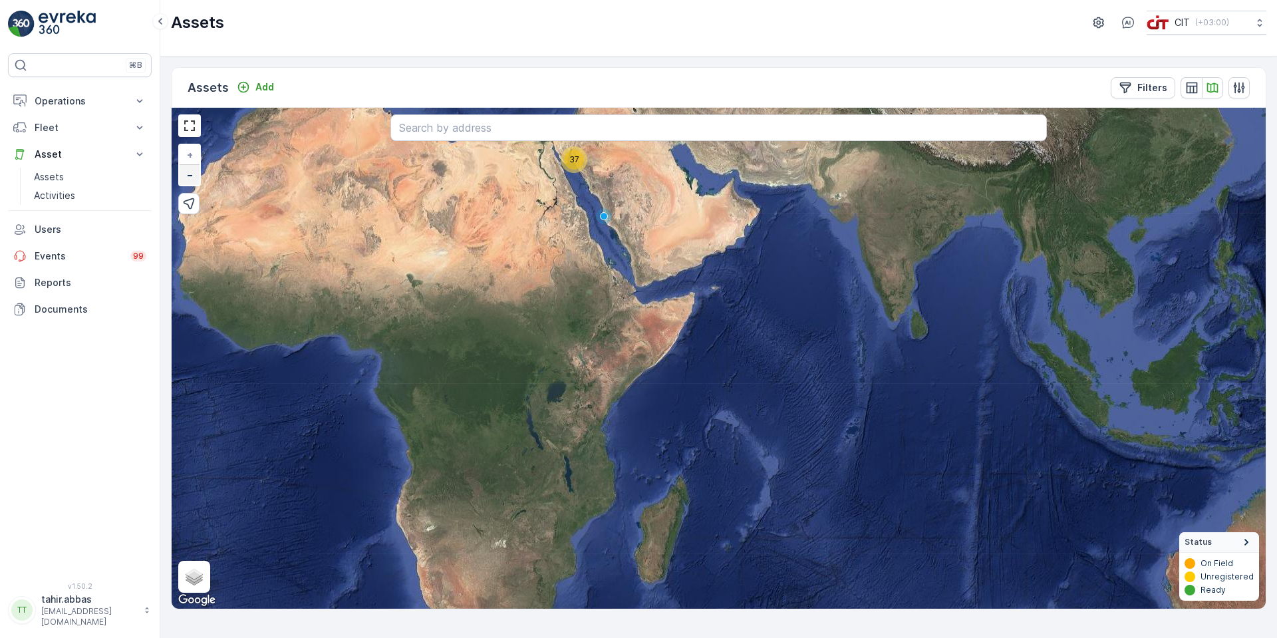
click at [193, 172] on span "−" at bounding box center [190, 174] width 7 height 11
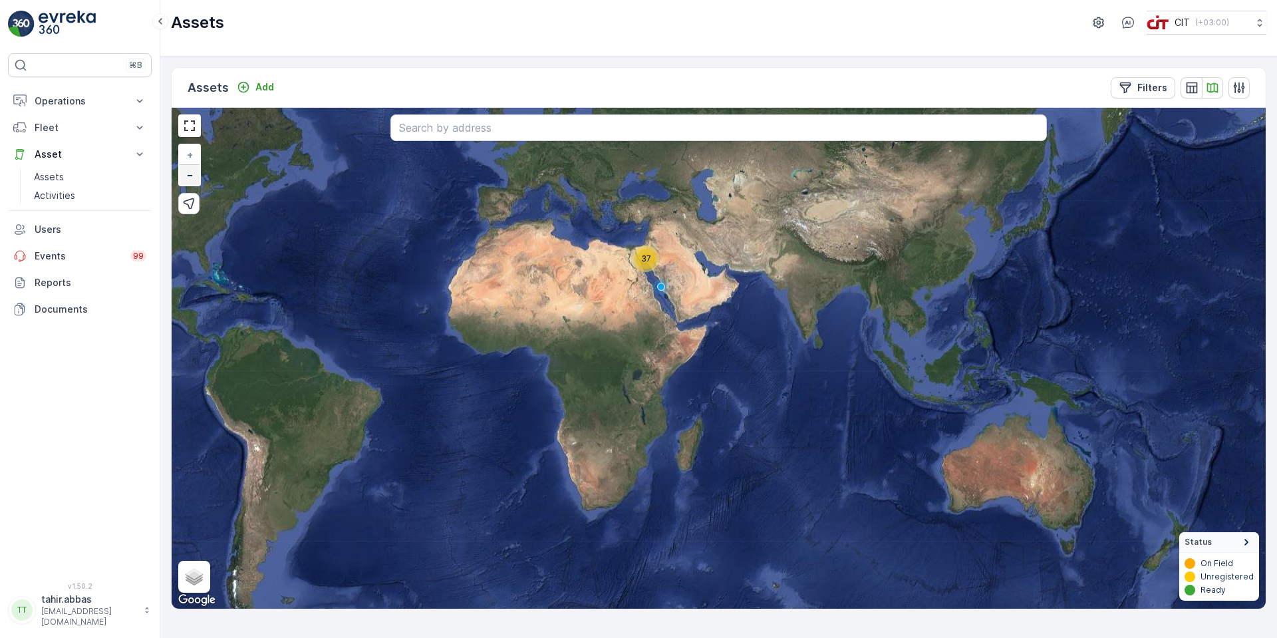
click at [193, 172] on span "−" at bounding box center [190, 174] width 7 height 11
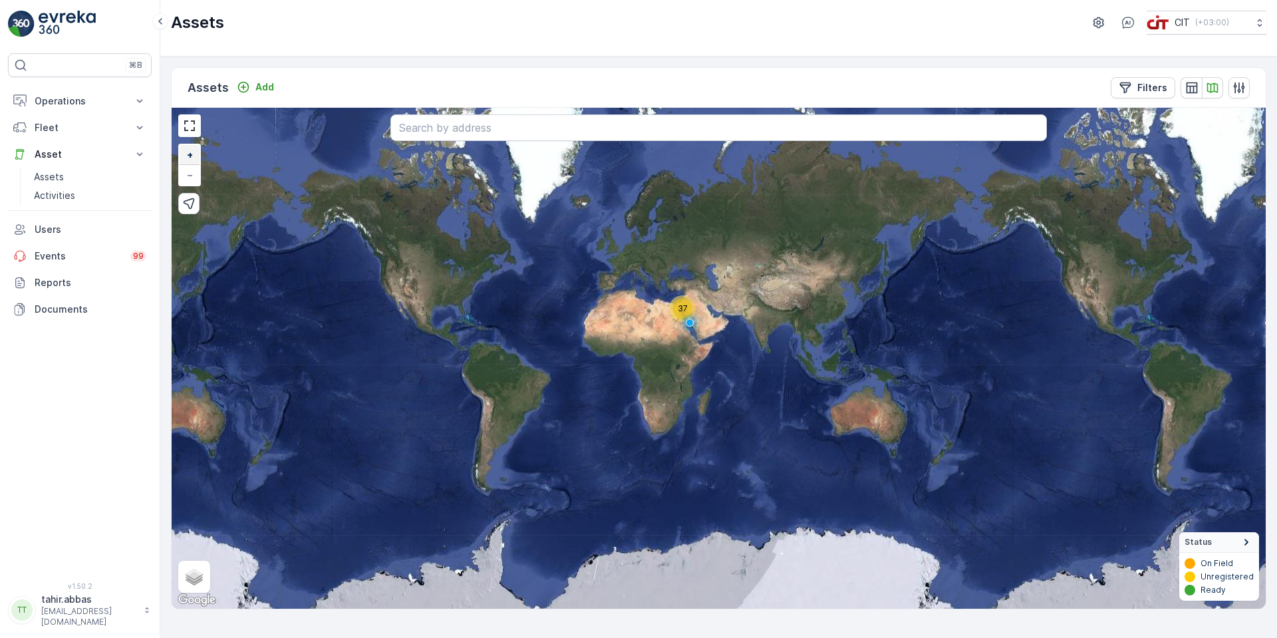
click at [194, 153] on link "+" at bounding box center [190, 155] width 20 height 20
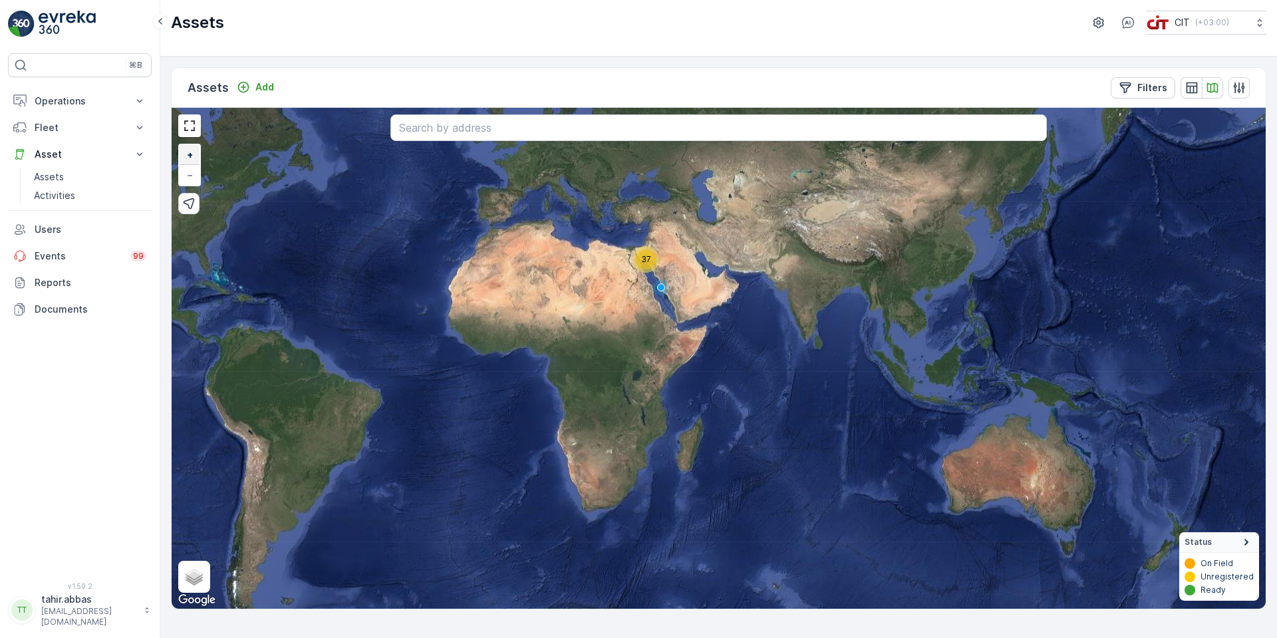
click at [194, 153] on link "+" at bounding box center [190, 155] width 20 height 20
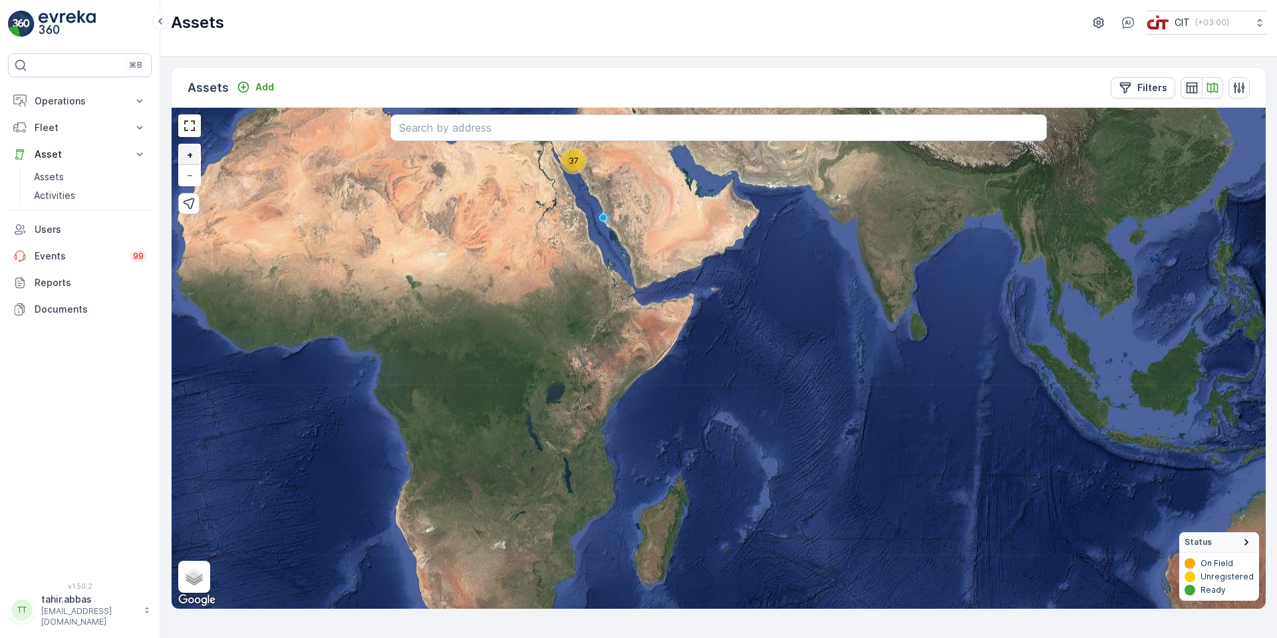
click at [194, 153] on link "+" at bounding box center [190, 155] width 20 height 20
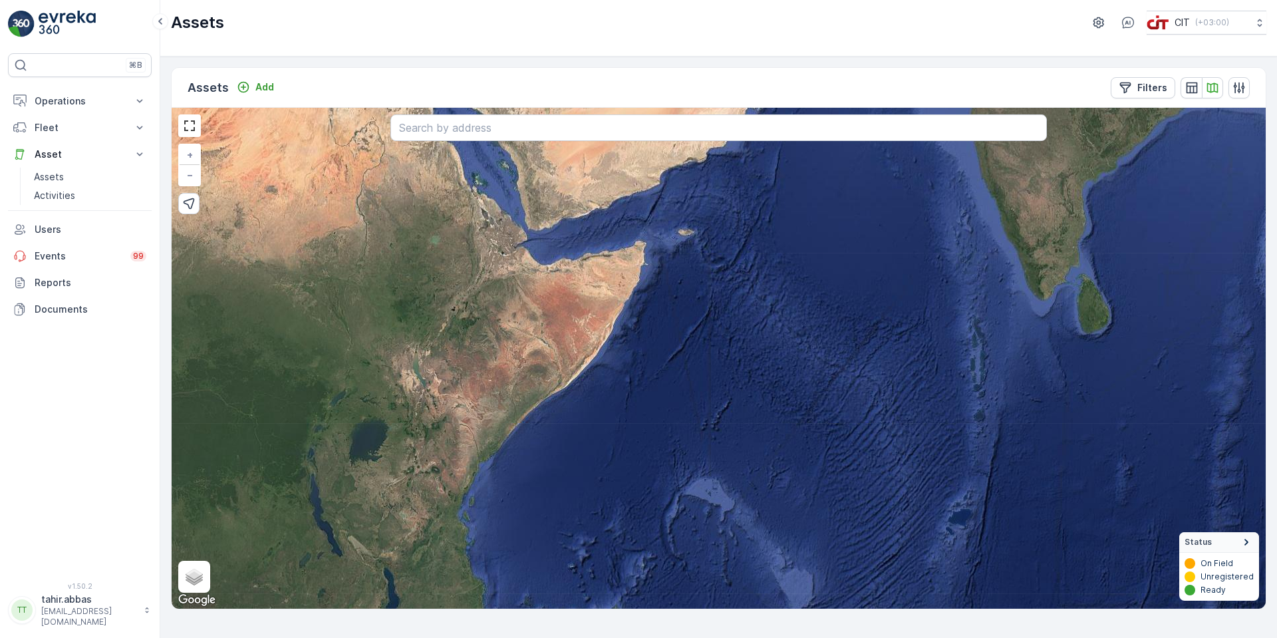
drag, startPoint x: 908, startPoint y: 386, endPoint x: 504, endPoint y: 414, distance: 404.7
click at [513, 415] on div "37 + − Satellite Roadmap Terrain Hybrid Leaflet Keyboard shortcuts Map Data Ima…" at bounding box center [719, 358] width 1094 height 501
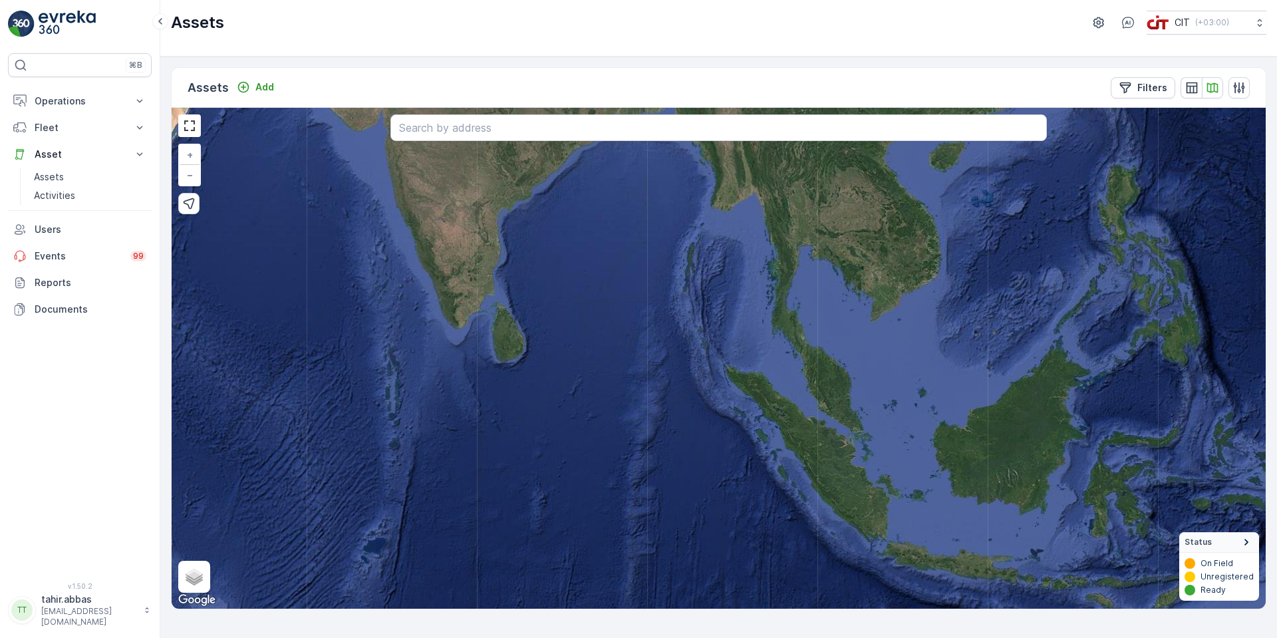
drag, startPoint x: 684, startPoint y: 345, endPoint x: 436, endPoint y: 325, distance: 248.9
click at [452, 327] on div "37 + − Satellite Roadmap Terrain Hybrid Leaflet Keyboard shortcuts Map Data Ima…" at bounding box center [719, 358] width 1094 height 501
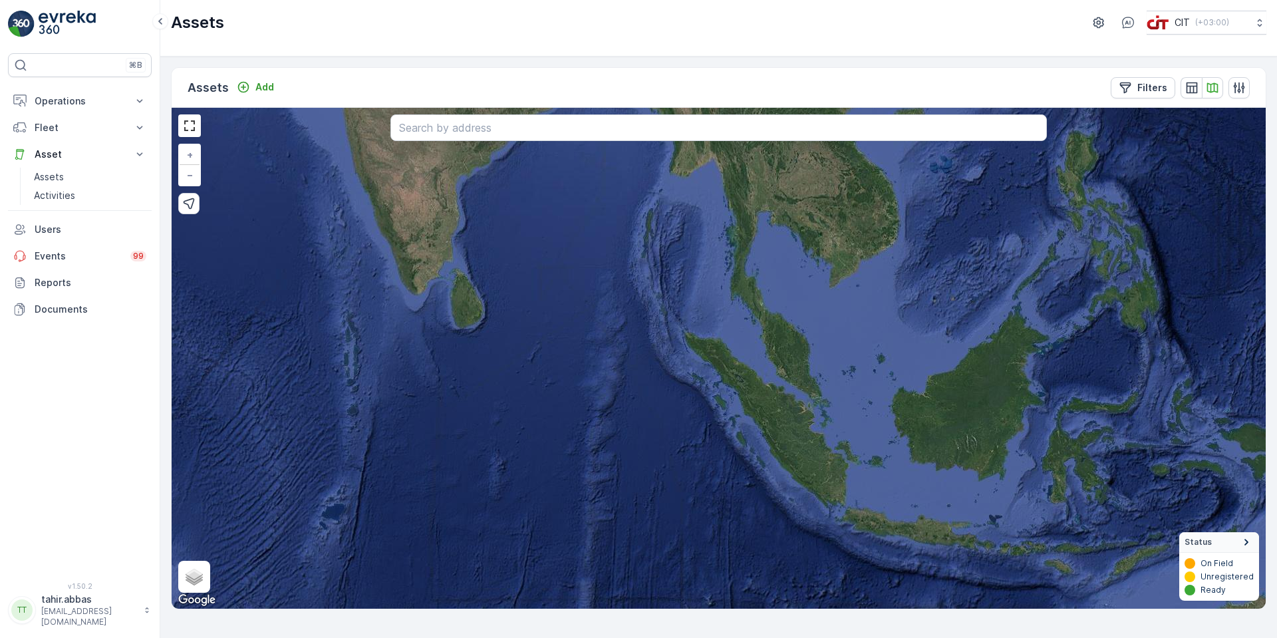
drag, startPoint x: 527, startPoint y: 329, endPoint x: 827, endPoint y: 316, distance: 300.9
click at [842, 315] on div "37 + − Satellite Roadmap Terrain Hybrid Leaflet Keyboard shortcuts Map Data Ima…" at bounding box center [719, 358] width 1094 height 501
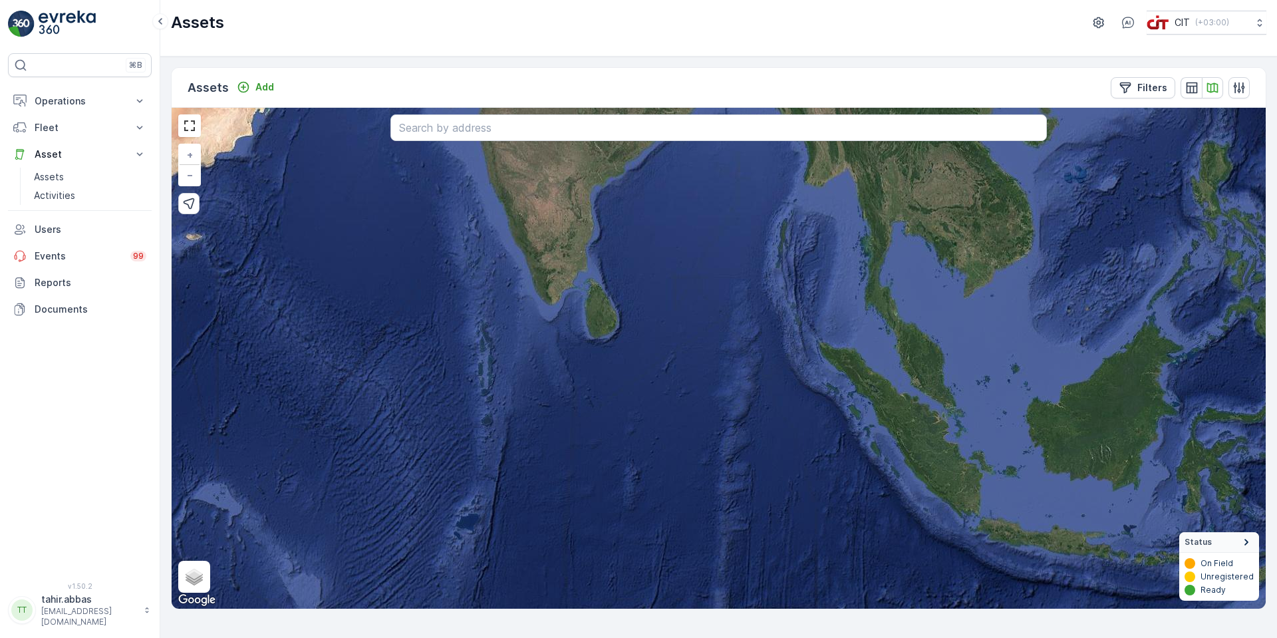
drag, startPoint x: 750, startPoint y: 406, endPoint x: 859, endPoint y: 557, distance: 186.3
click at [855, 552] on div "37 + − Satellite Roadmap Terrain Hybrid Leaflet Keyboard shortcuts Map Data Ima…" at bounding box center [719, 358] width 1094 height 501
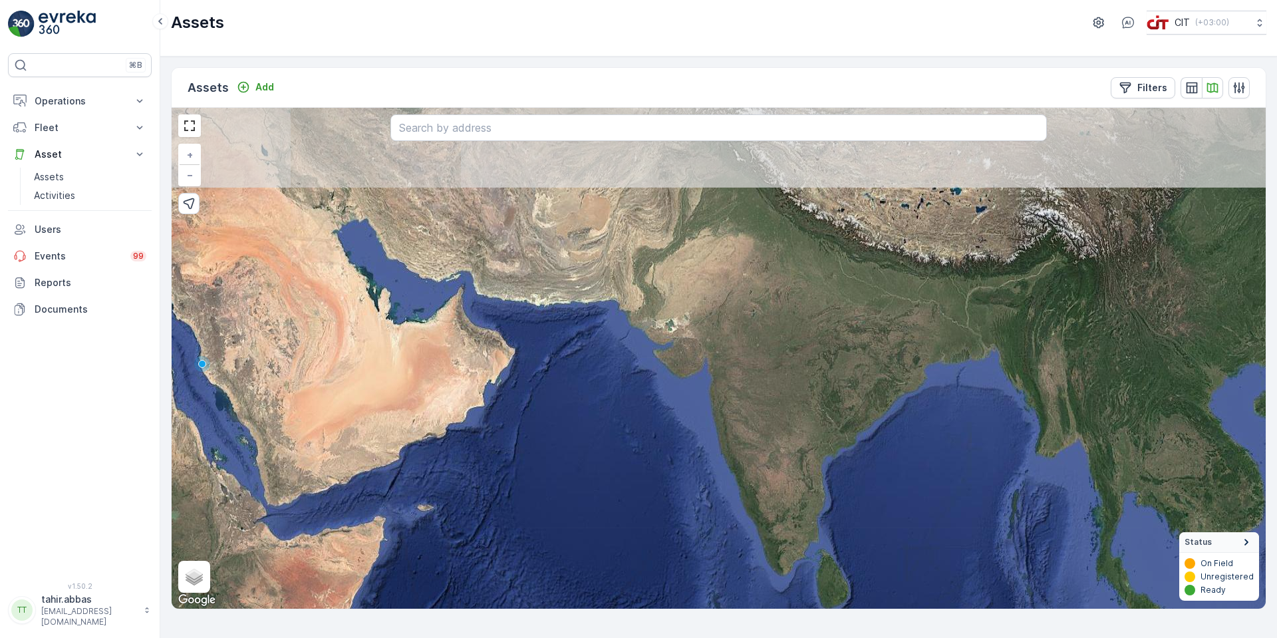
drag, startPoint x: 533, startPoint y: 313, endPoint x: 646, endPoint y: 424, distance: 158.0
click at [646, 424] on div "37 + − Satellite Roadmap Terrain Hybrid Leaflet Keyboard shortcuts Map Data Ima…" at bounding box center [719, 358] width 1094 height 501
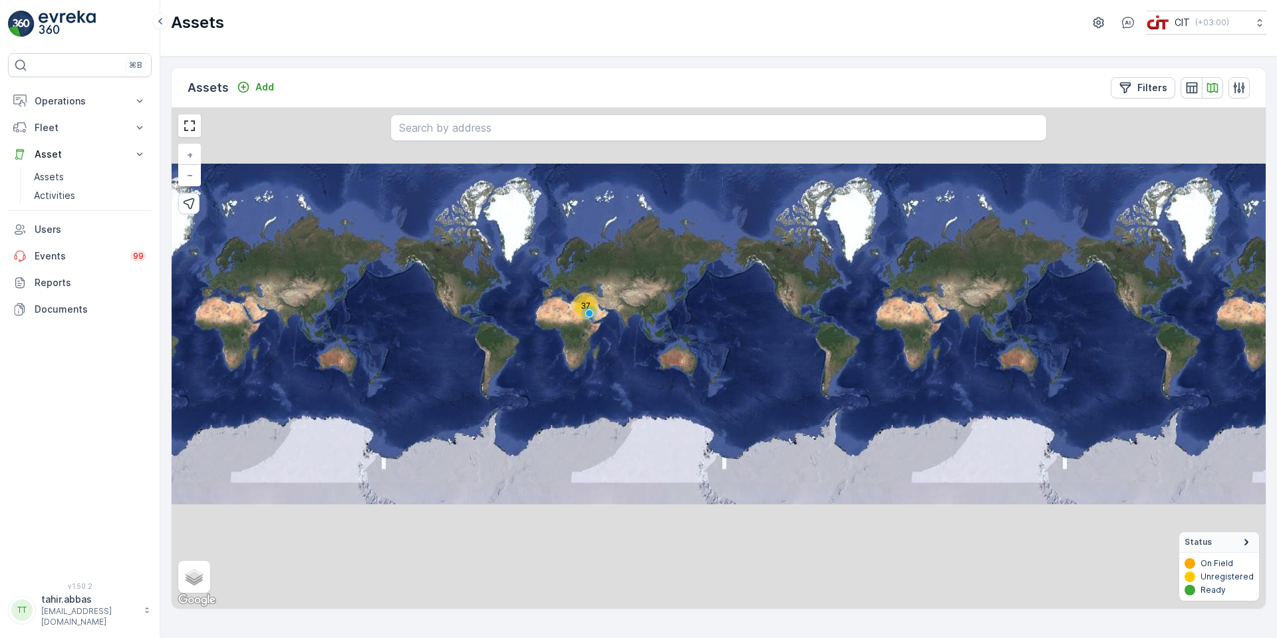
click at [592, 319] on div "37 + − Satellite Roadmap Terrain Hybrid Leaflet Keyboard shortcuts Map Data Ima…" at bounding box center [719, 358] width 1094 height 501
click at [192, 161] on link "+" at bounding box center [190, 155] width 20 height 20
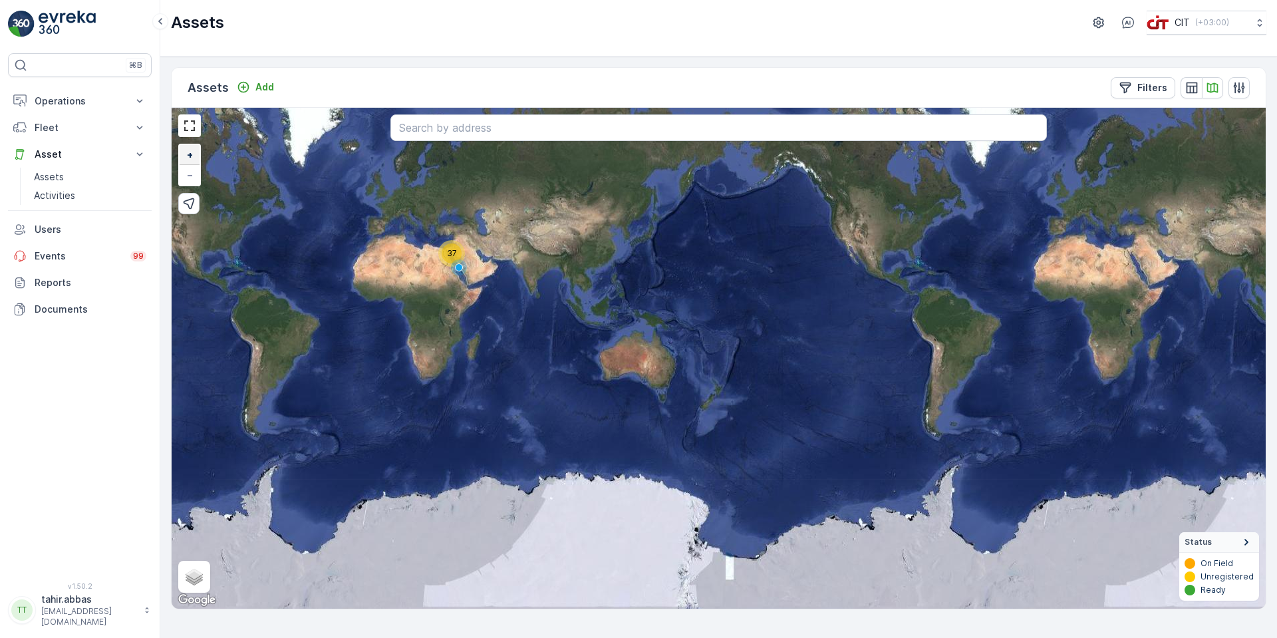
click at [192, 158] on span "+" at bounding box center [190, 154] width 6 height 11
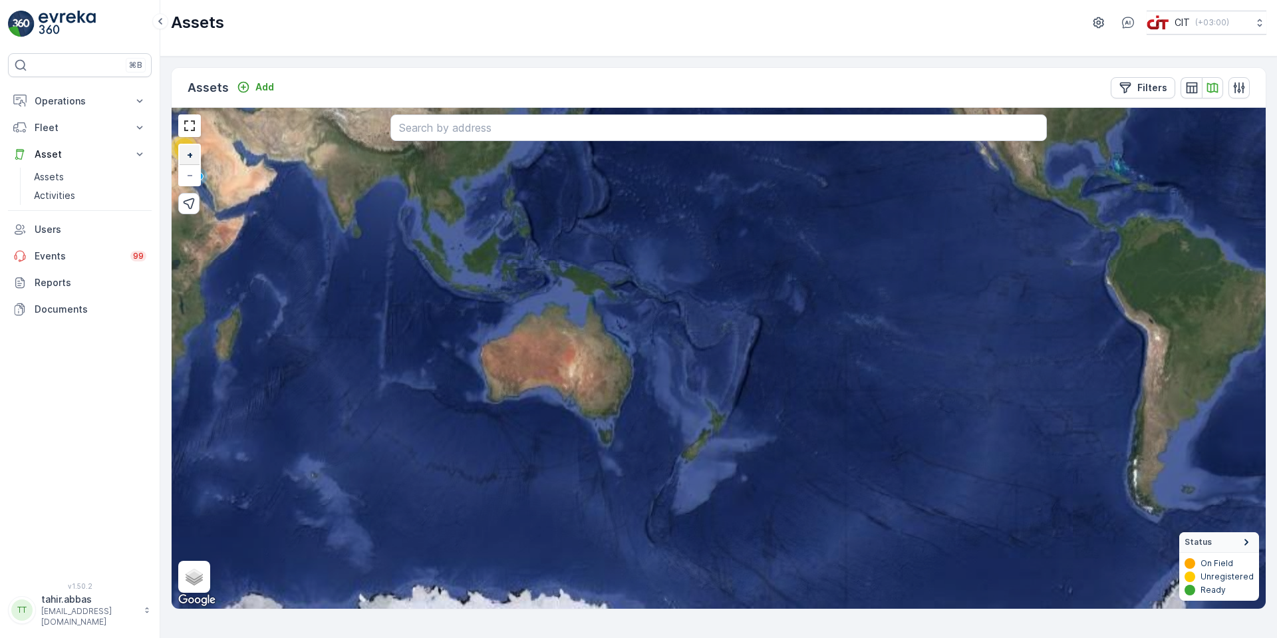
click at [192, 158] on span "+" at bounding box center [190, 154] width 6 height 11
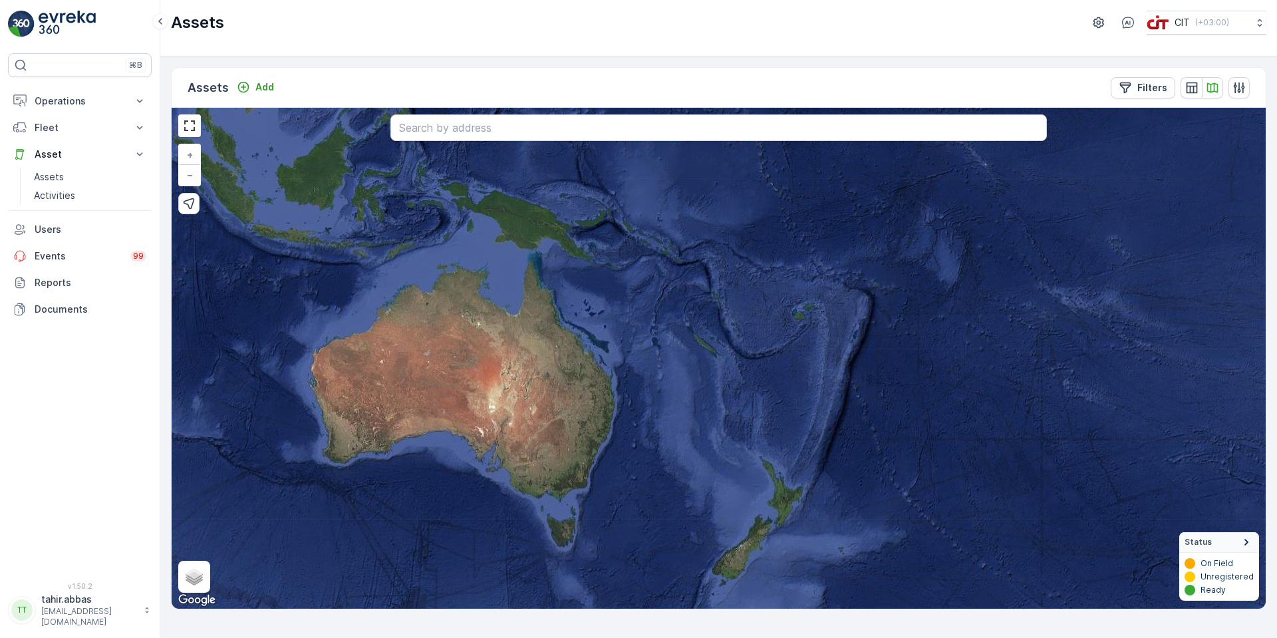
drag, startPoint x: 371, startPoint y: 282, endPoint x: 424, endPoint y: 283, distance: 53.2
click at [438, 294] on div "37 + − Satellite Roadmap Terrain Hybrid Leaflet Keyboard shortcuts Map Data Ima…" at bounding box center [719, 358] width 1094 height 501
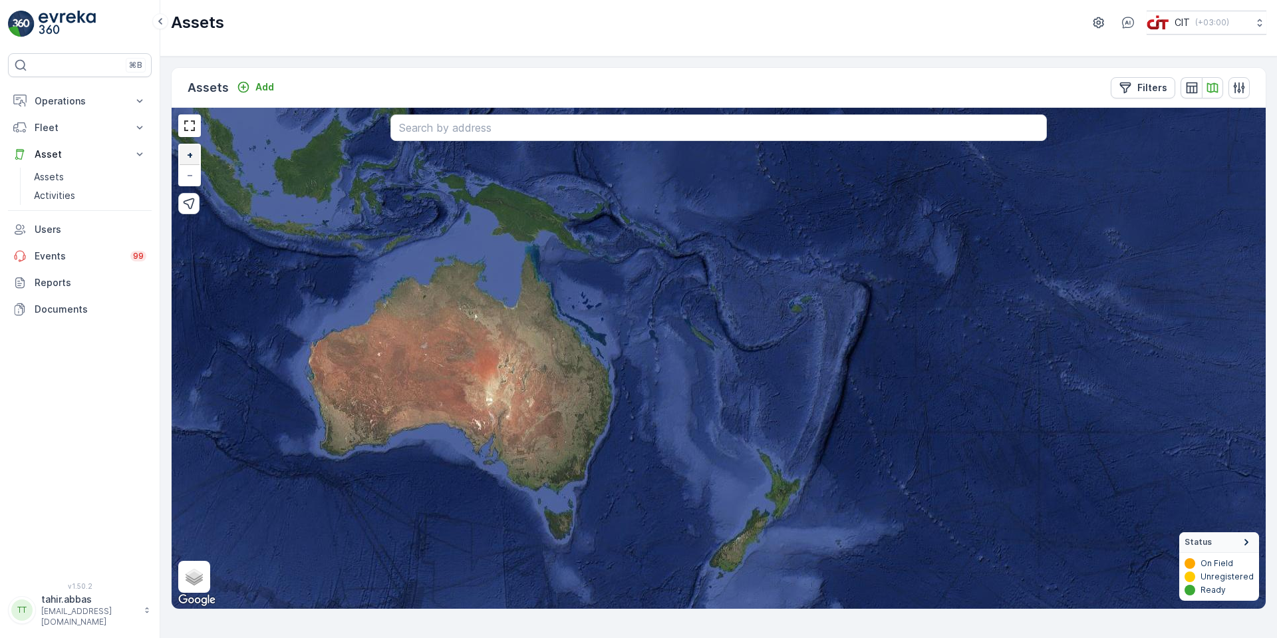
click at [188, 151] on span "+" at bounding box center [190, 154] width 6 height 11
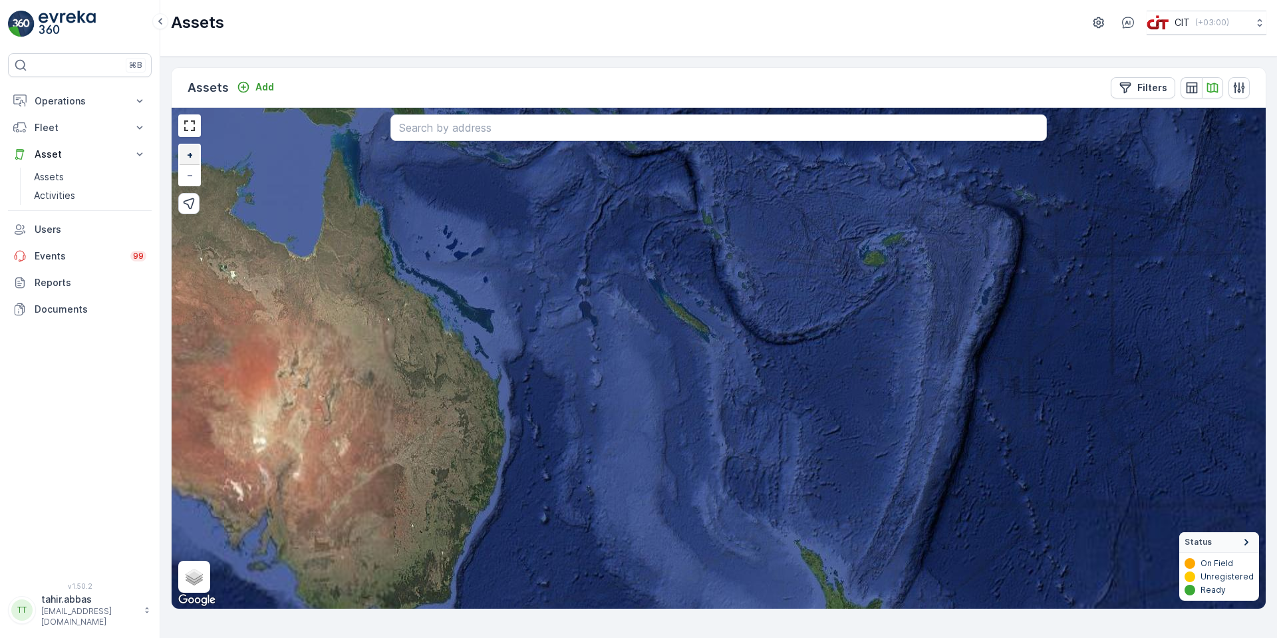
click at [189, 152] on span "+" at bounding box center [190, 154] width 6 height 11
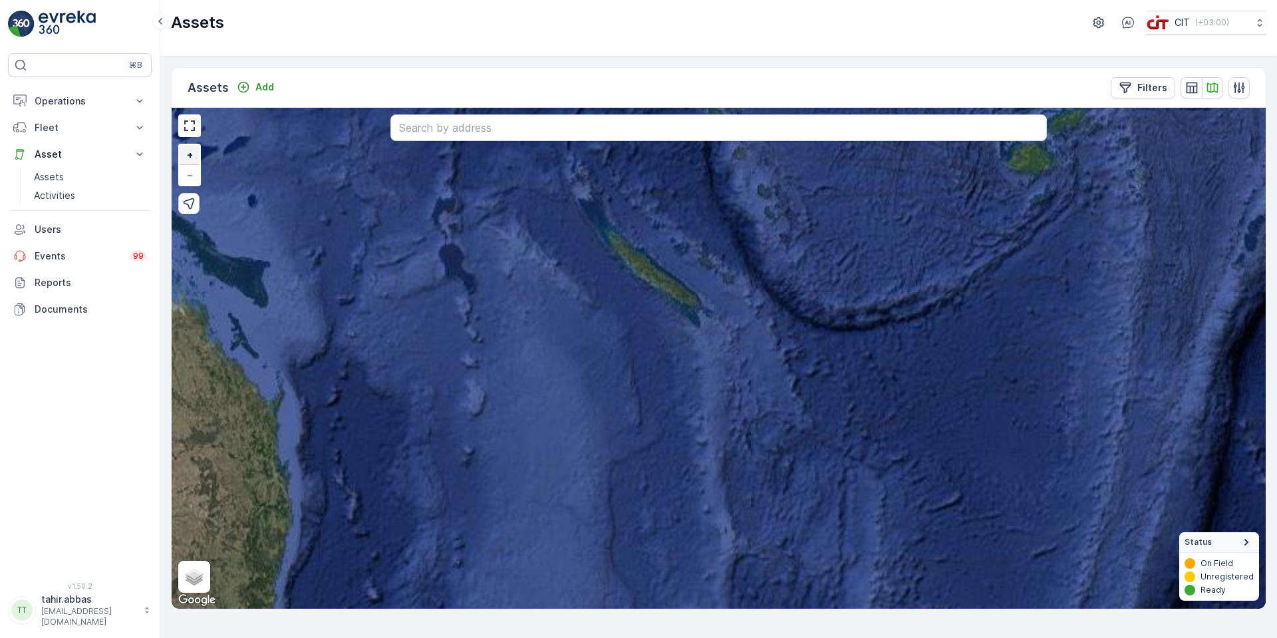
click at [189, 152] on span "+" at bounding box center [190, 154] width 6 height 11
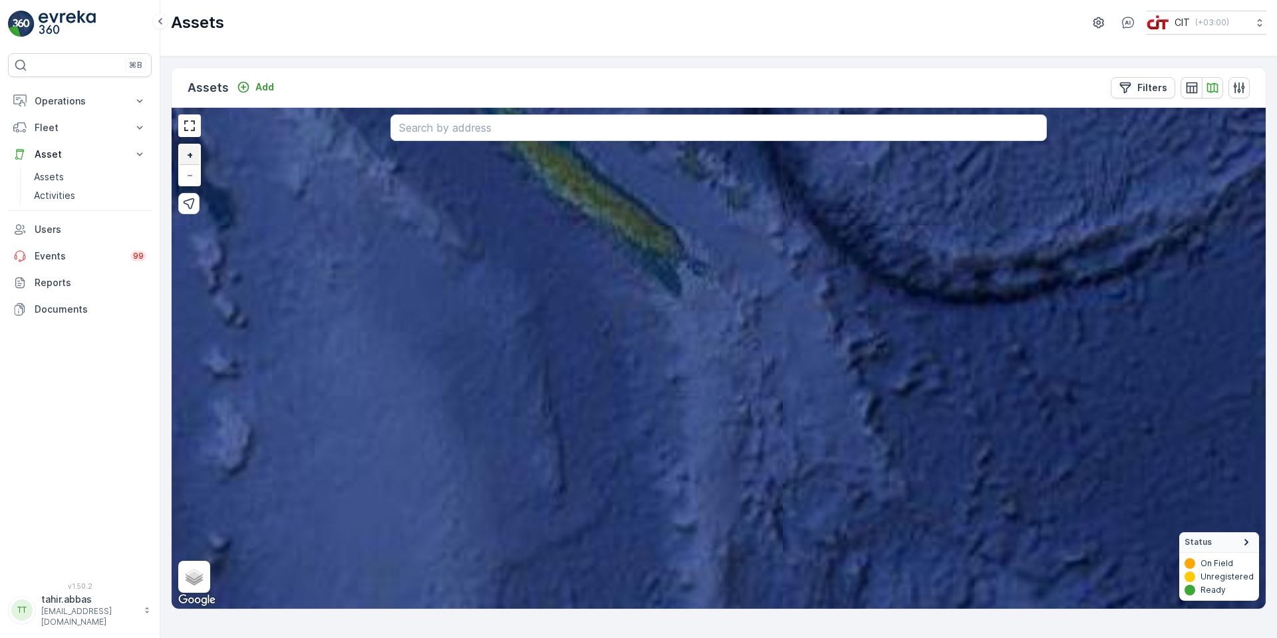
click at [189, 152] on span "+" at bounding box center [190, 154] width 6 height 11
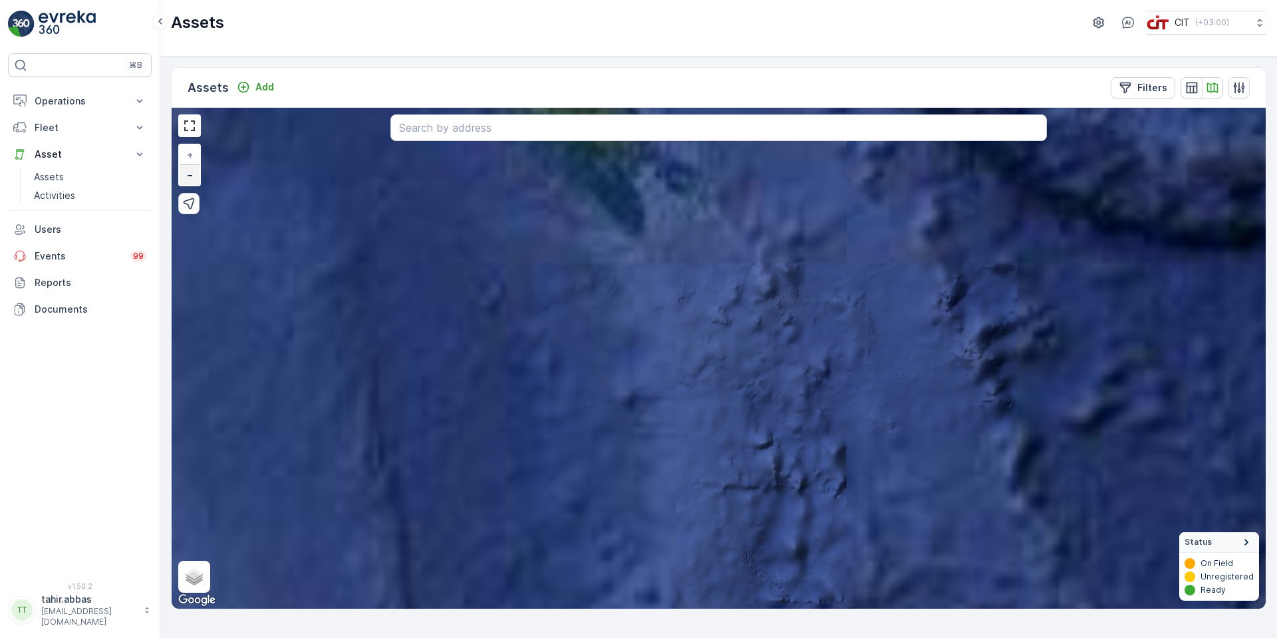
click at [191, 183] on link "−" at bounding box center [190, 175] width 20 height 20
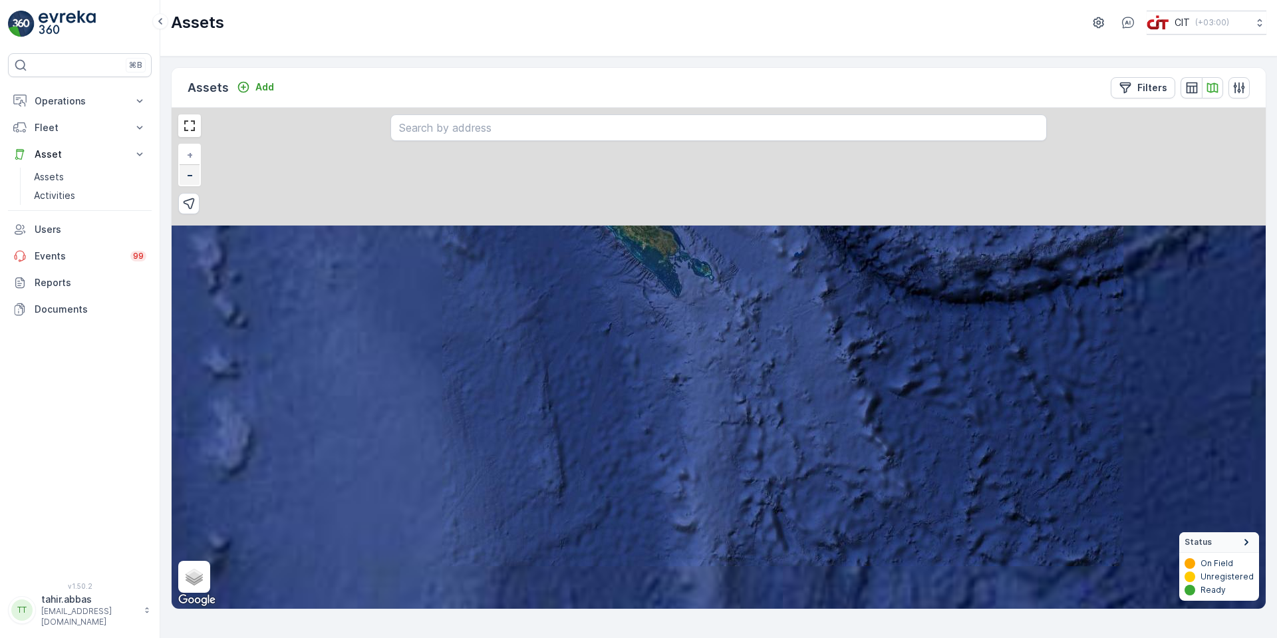
click at [191, 183] on link "−" at bounding box center [190, 175] width 20 height 20
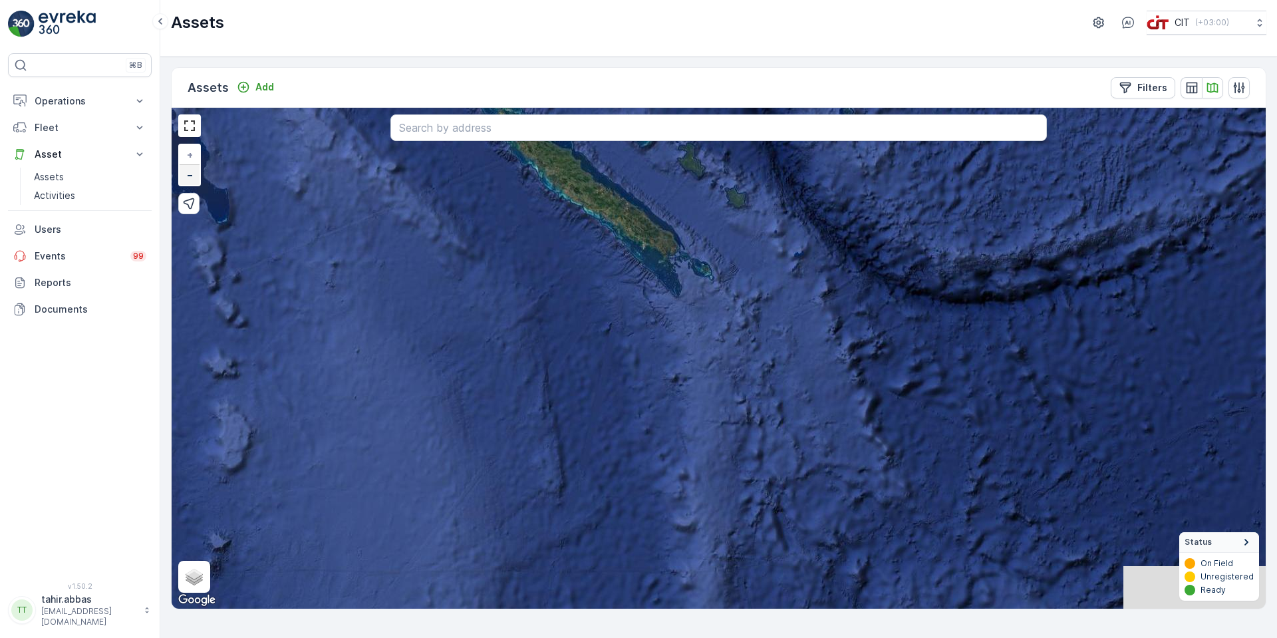
click at [191, 183] on link "−" at bounding box center [190, 175] width 20 height 20
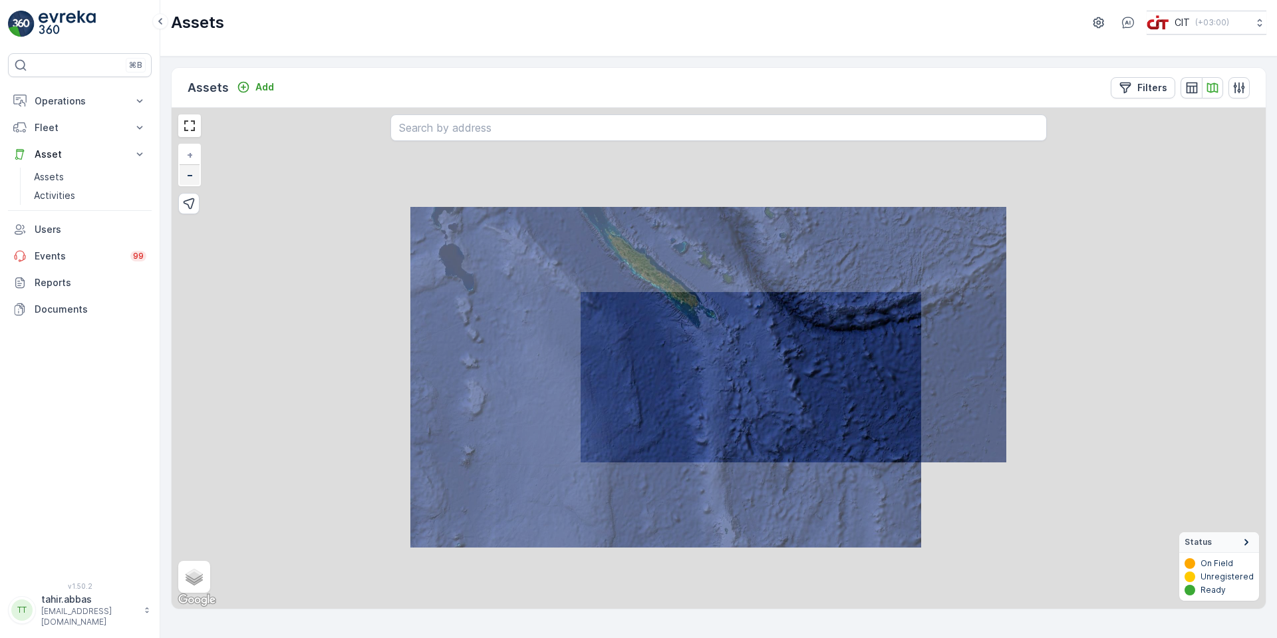
click at [191, 183] on link "−" at bounding box center [190, 175] width 20 height 20
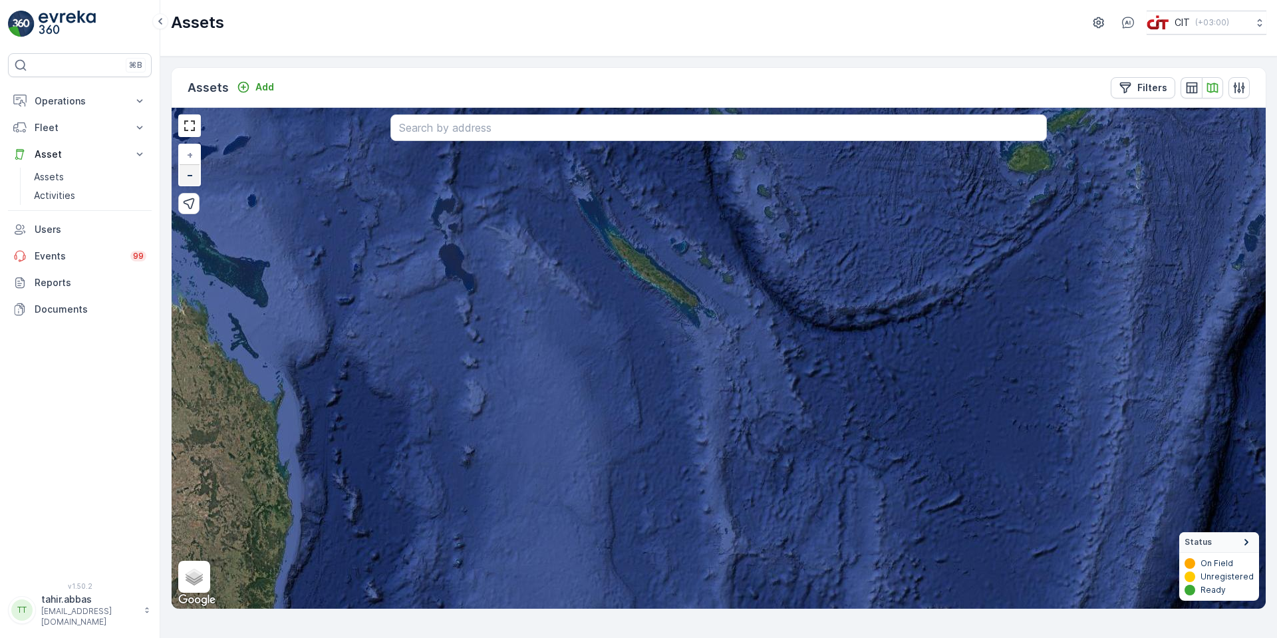
click at [191, 183] on link "−" at bounding box center [190, 175] width 20 height 20
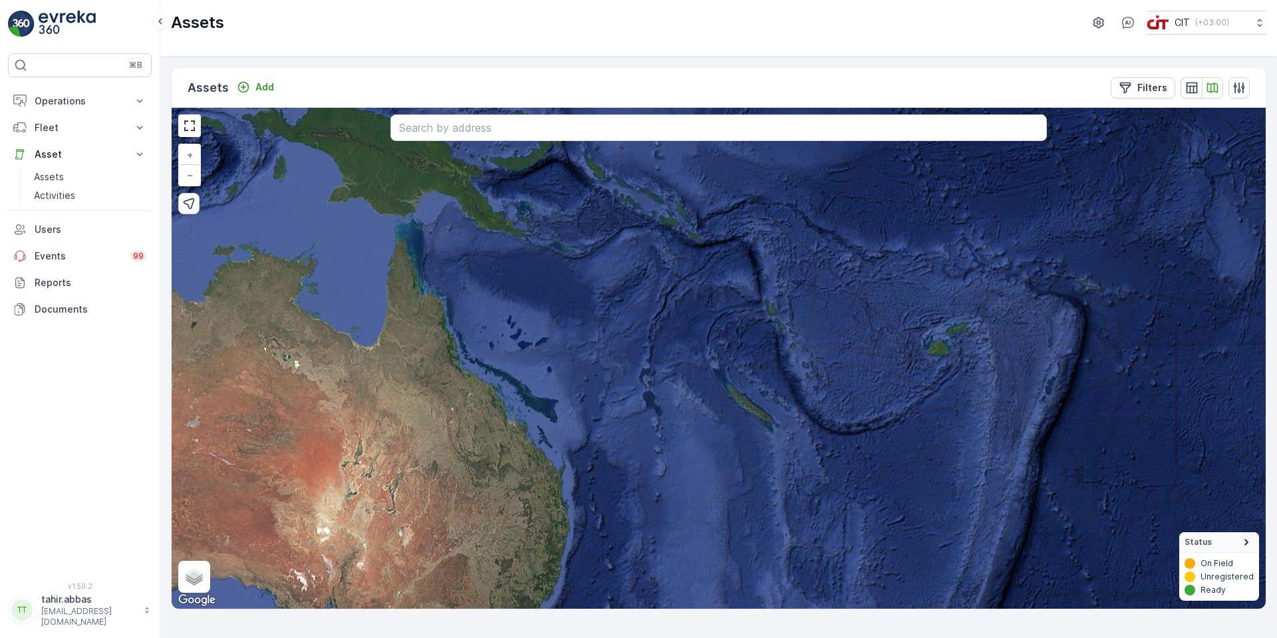
drag, startPoint x: 559, startPoint y: 319, endPoint x: 567, endPoint y: 368, distance: 49.1
click at [618, 406] on div "37 + − Satellite Roadmap Terrain Hybrid Leaflet Keyboard shortcuts Map Data Ima…" at bounding box center [719, 358] width 1094 height 501
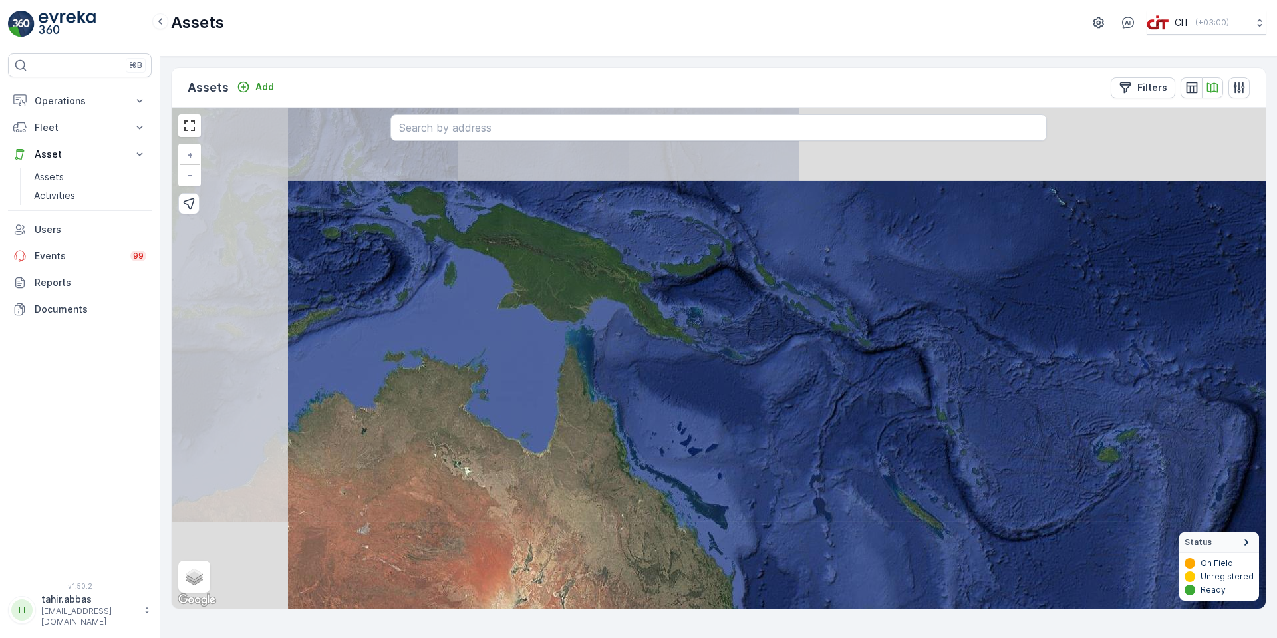
drag, startPoint x: 581, startPoint y: 364, endPoint x: 500, endPoint y: 354, distance: 82.4
click at [718, 442] on div "37 + − Satellite Roadmap Terrain Hybrid Leaflet Keyboard shortcuts Map Data Ima…" at bounding box center [719, 358] width 1094 height 501
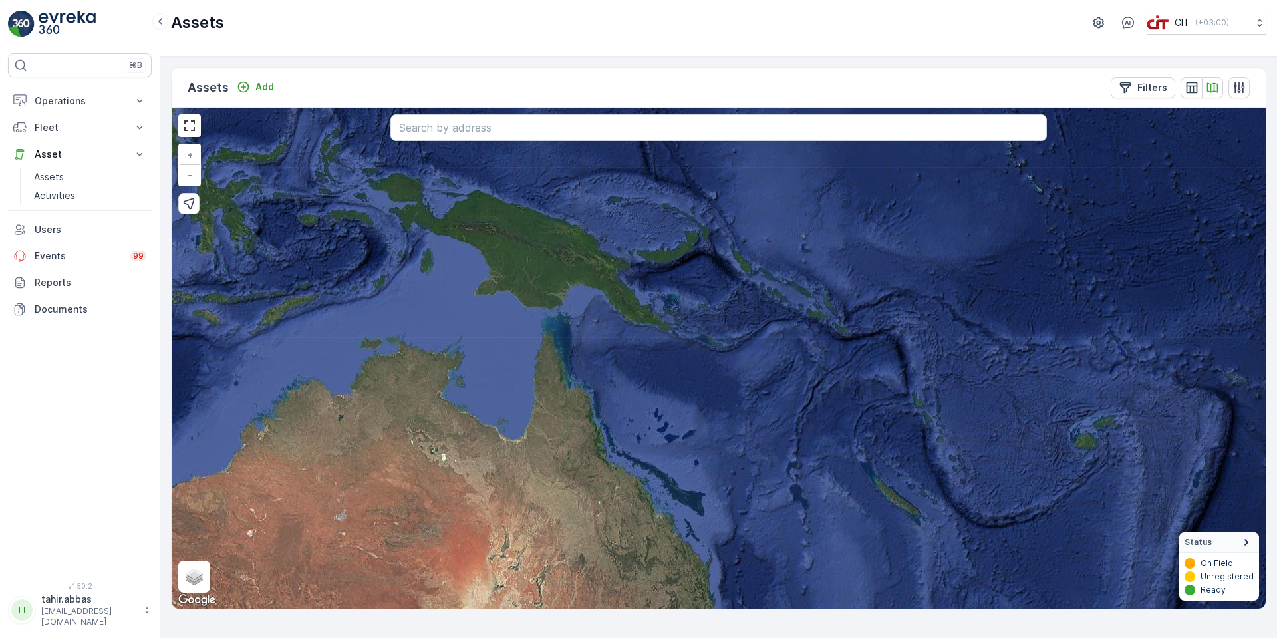
click at [198, 186] on div "+ −" at bounding box center [189, 165] width 23 height 43
click at [190, 178] on span "−" at bounding box center [190, 174] width 7 height 11
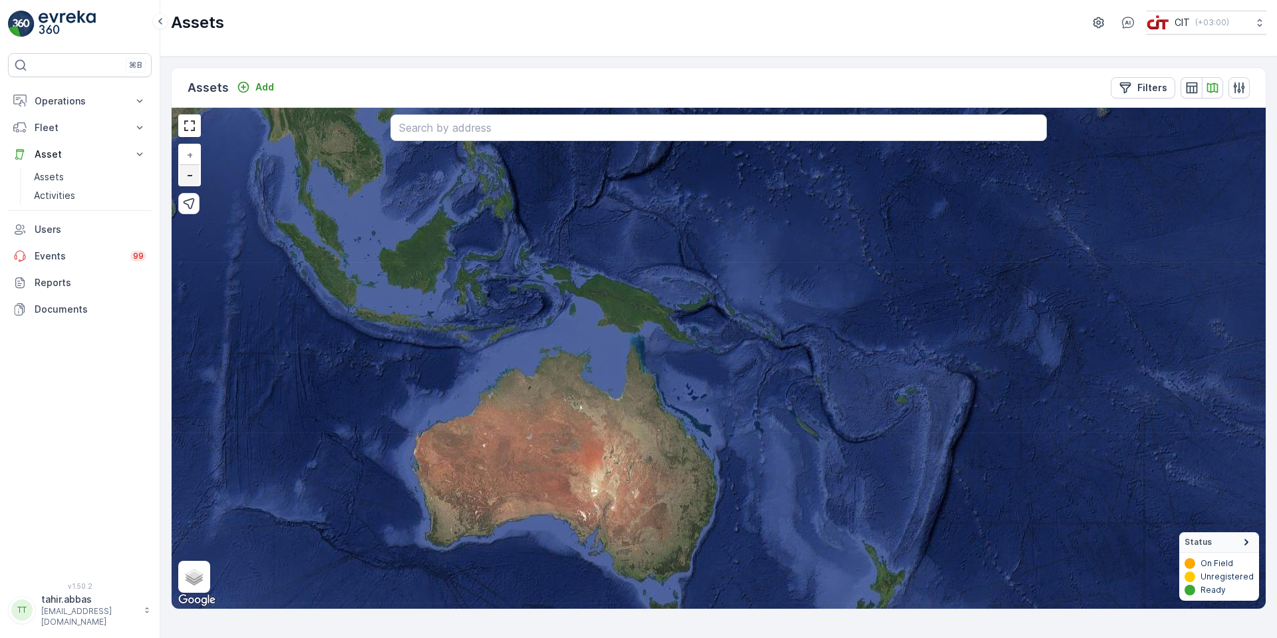
click at [190, 174] on span "−" at bounding box center [190, 174] width 7 height 11
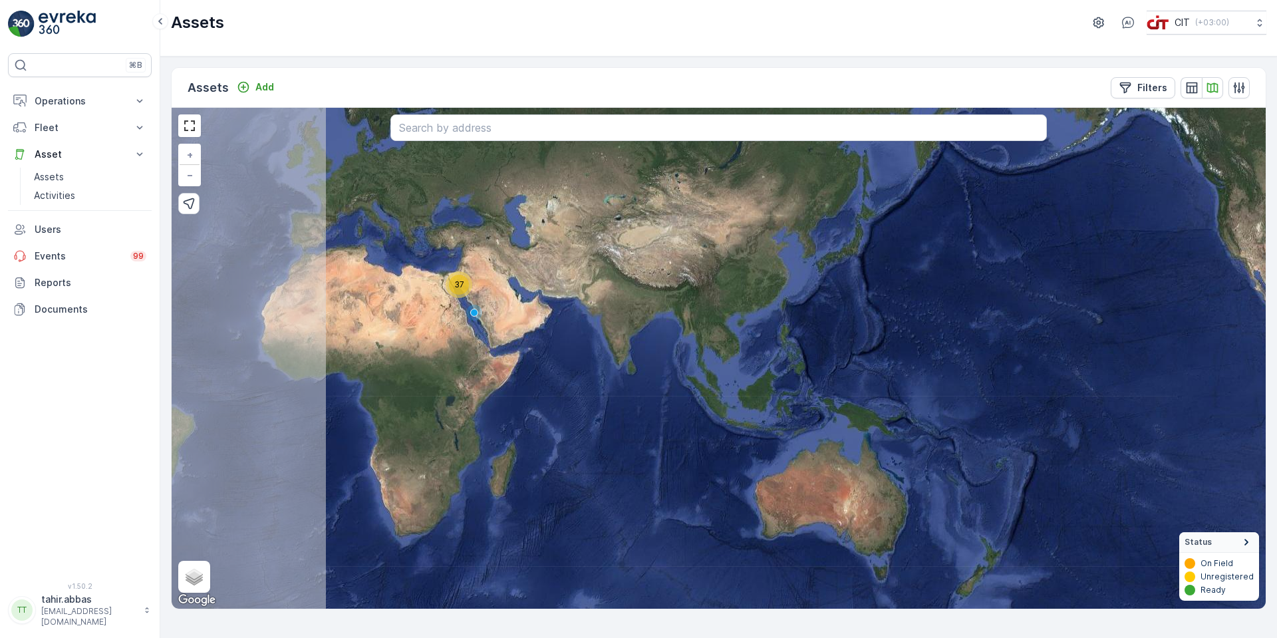
drag, startPoint x: 269, startPoint y: 204, endPoint x: 440, endPoint y: 281, distance: 187.3
click at [462, 292] on div "37" at bounding box center [459, 285] width 20 height 20
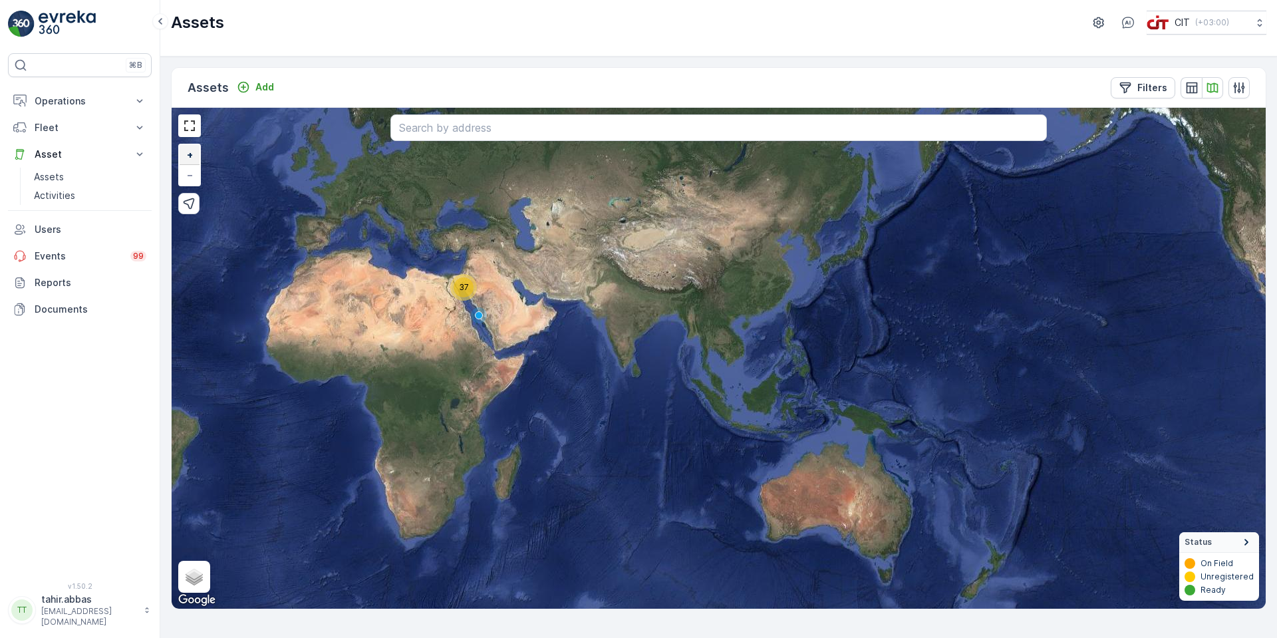
click at [190, 161] on link "+" at bounding box center [190, 155] width 20 height 20
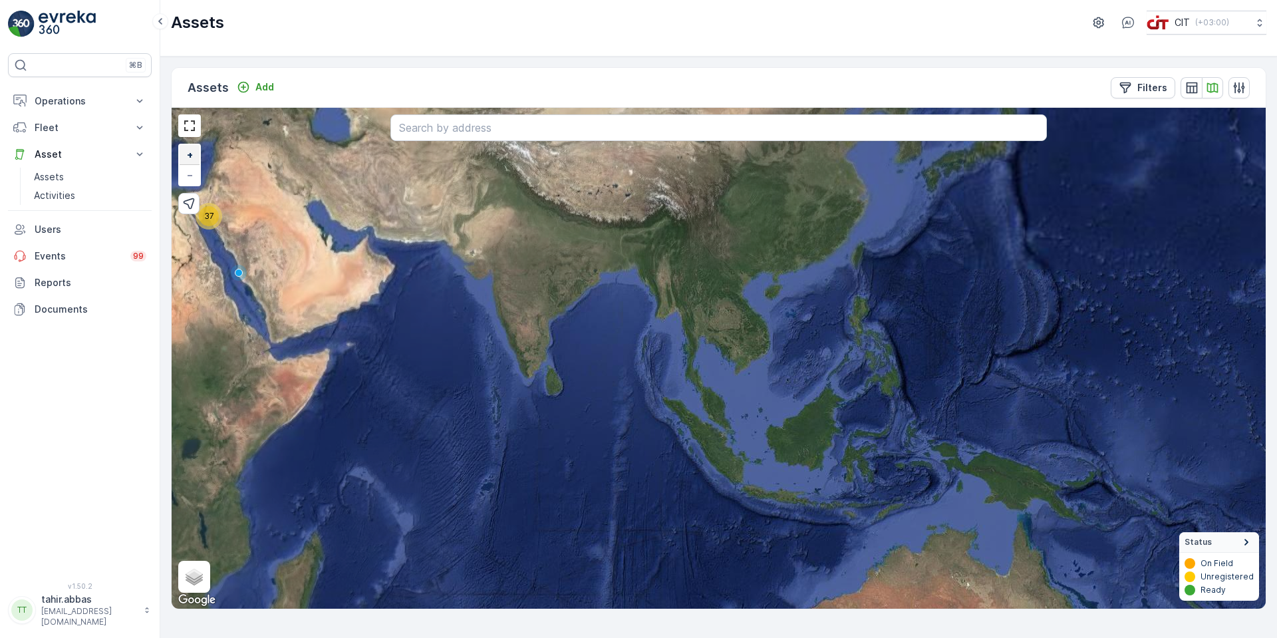
click at [192, 154] on span "+" at bounding box center [190, 154] width 6 height 11
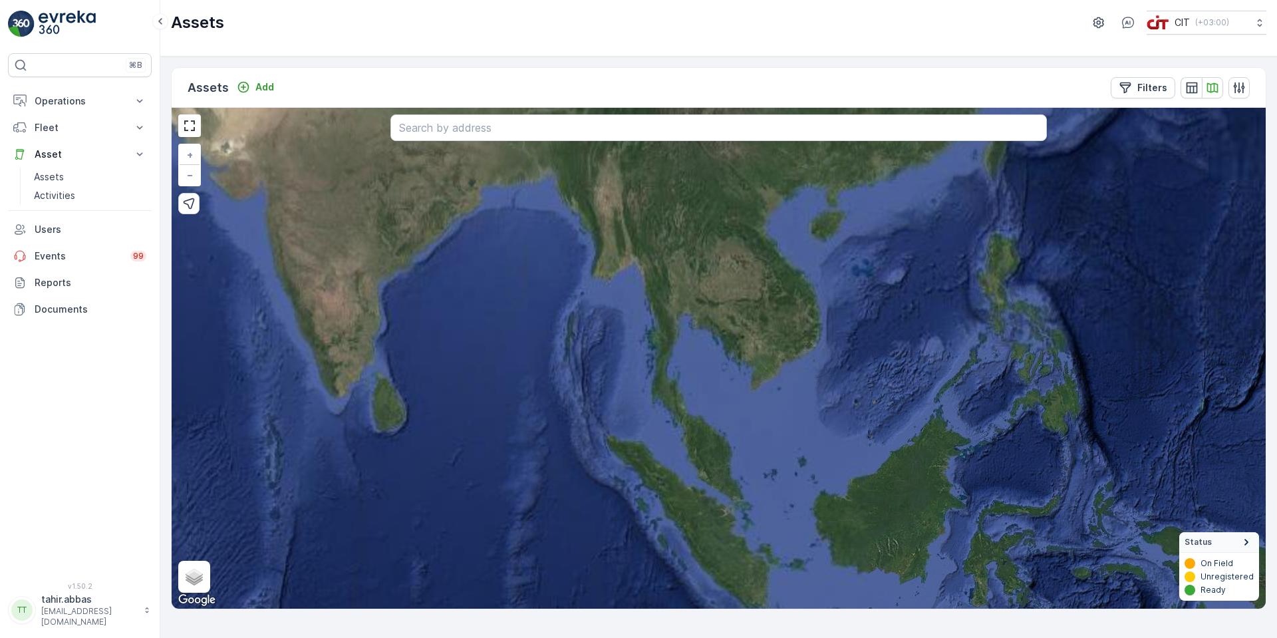
drag, startPoint x: 426, startPoint y: 305, endPoint x: 658, endPoint y: 390, distance: 248.1
click at [657, 390] on div "37 + − Satellite Roadmap Terrain Hybrid Leaflet Keyboard shortcuts Map Data Ima…" at bounding box center [719, 358] width 1094 height 501
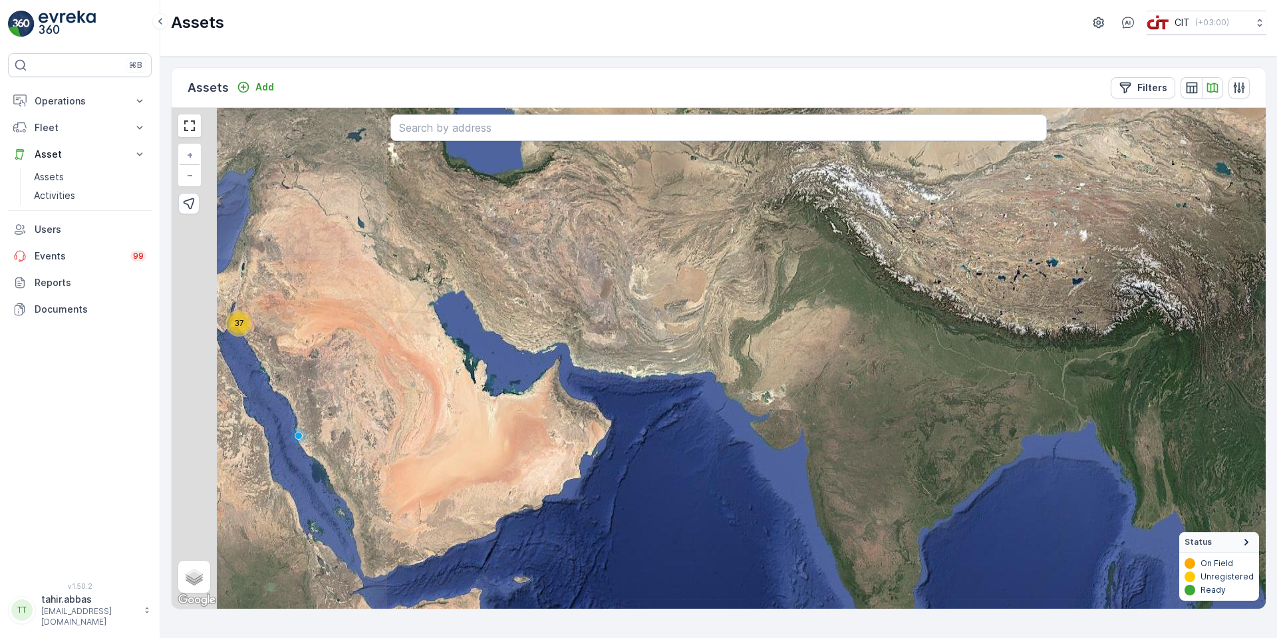
drag, startPoint x: 408, startPoint y: 244, endPoint x: 603, endPoint y: 332, distance: 213.7
click at [643, 370] on div "37 + − Satellite Roadmap Terrain Hybrid Leaflet Keyboard shortcuts Map Data Ima…" at bounding box center [719, 358] width 1094 height 501
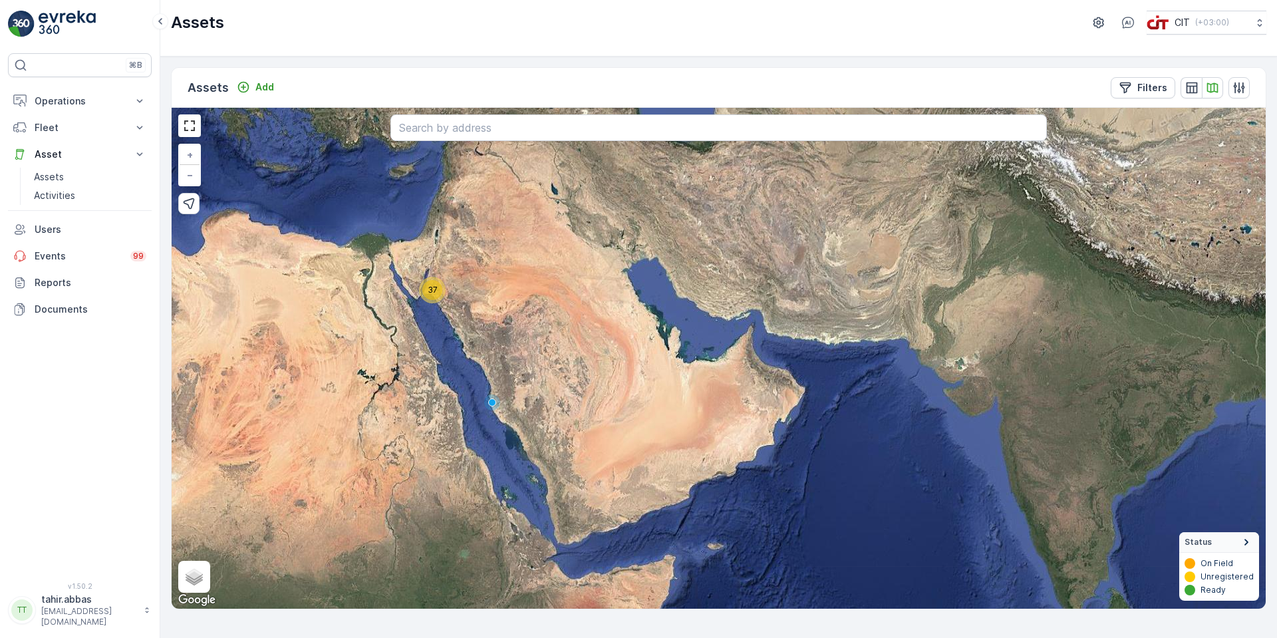
drag, startPoint x: 406, startPoint y: 349, endPoint x: 612, endPoint y: 309, distance: 210.1
click at [593, 313] on div "37 + − Satellite Roadmap Terrain Hybrid Leaflet Keyboard shortcuts Map Data Ima…" at bounding box center [719, 358] width 1094 height 501
click at [198, 157] on link "+" at bounding box center [190, 155] width 20 height 20
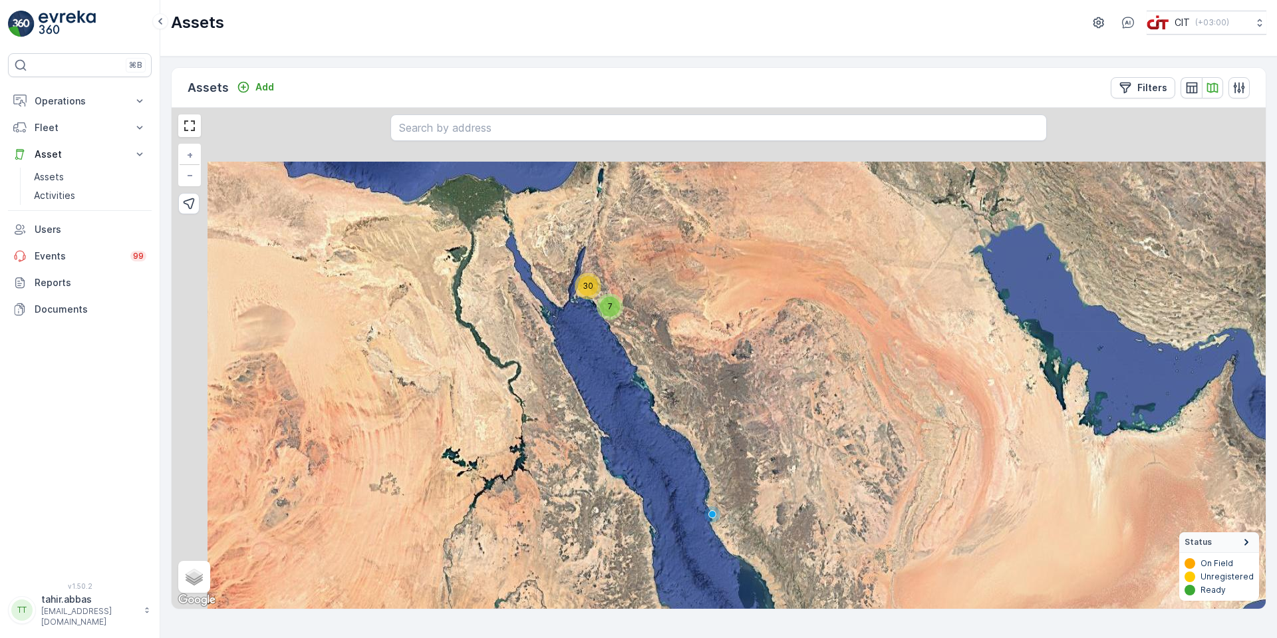
drag, startPoint x: 461, startPoint y: 274, endPoint x: 891, endPoint y: 329, distance: 433.9
click at [898, 336] on div "7 30 + − Satellite Roadmap Terrain Hybrid Leaflet Keyboard shortcuts Map Data I…" at bounding box center [719, 358] width 1094 height 501
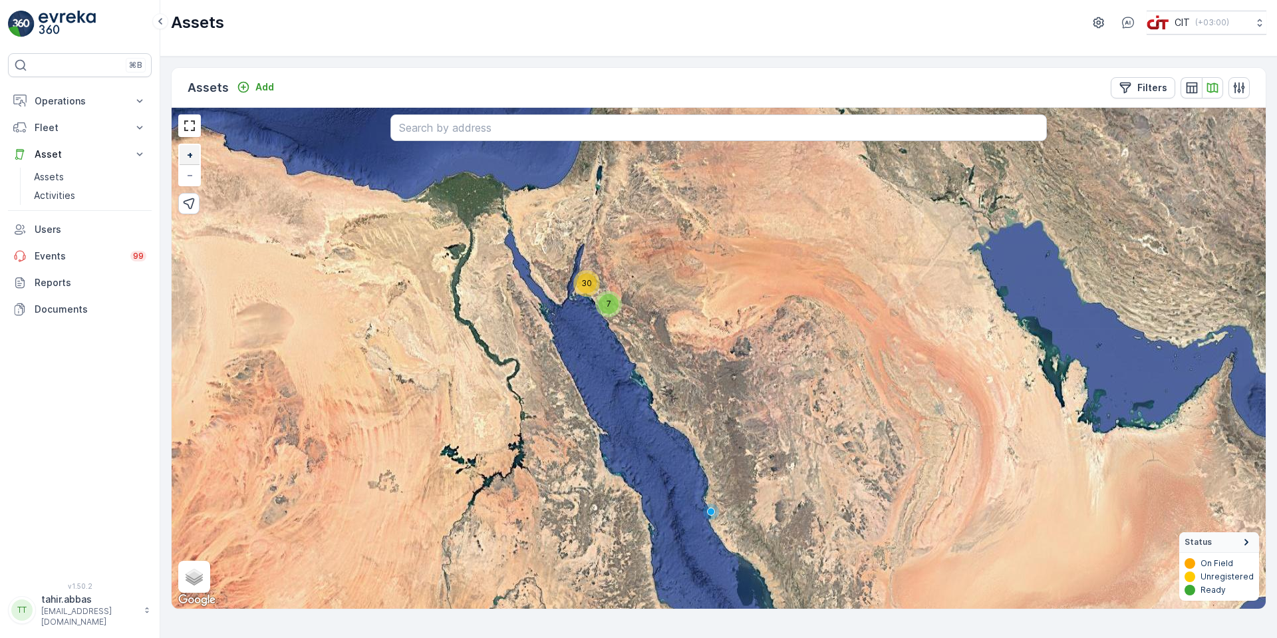
click at [185, 161] on link "+" at bounding box center [190, 155] width 20 height 20
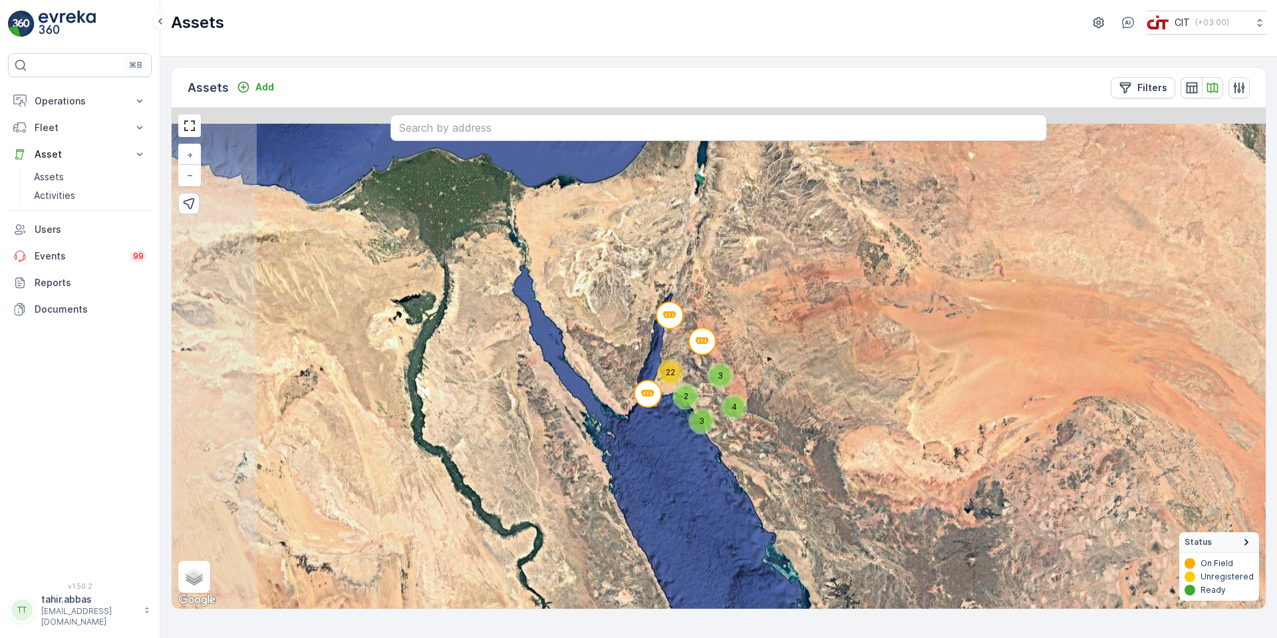
drag, startPoint x: 619, startPoint y: 328, endPoint x: 803, endPoint y: 464, distance: 229.2
click at [809, 475] on div "3 4 3 2 22 + − Satellite Roadmap Terrain Hybrid Leaflet Keyboard shortcuts Map …" at bounding box center [719, 358] width 1094 height 501
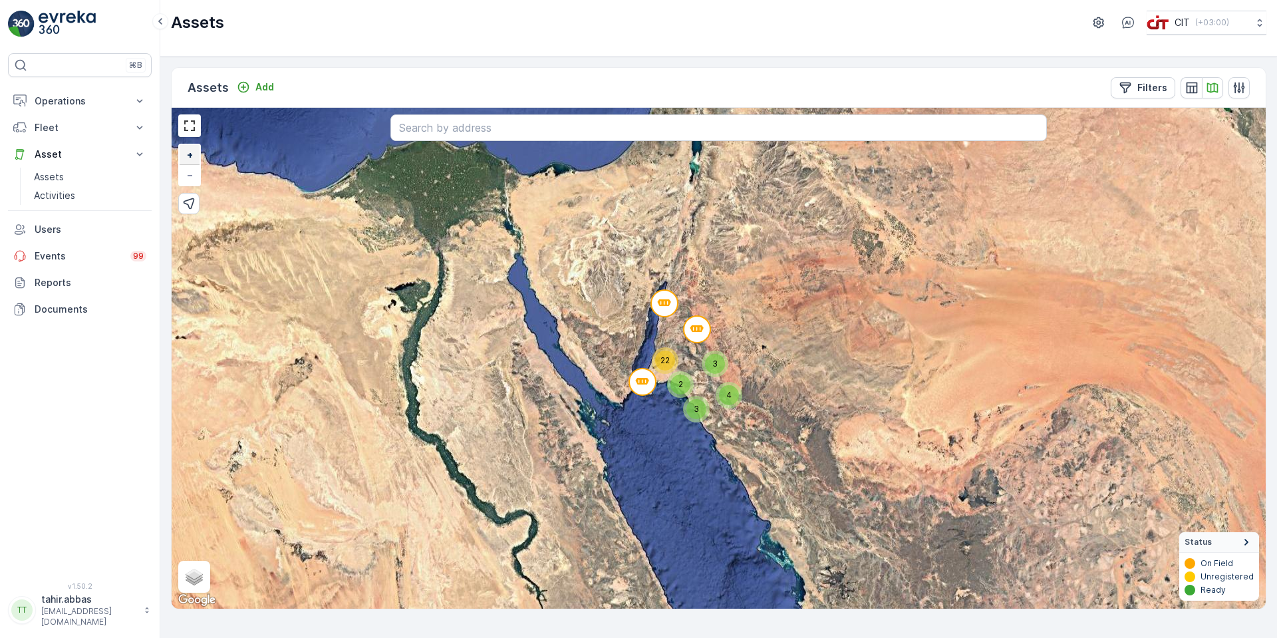
click at [192, 158] on span "+" at bounding box center [190, 154] width 6 height 11
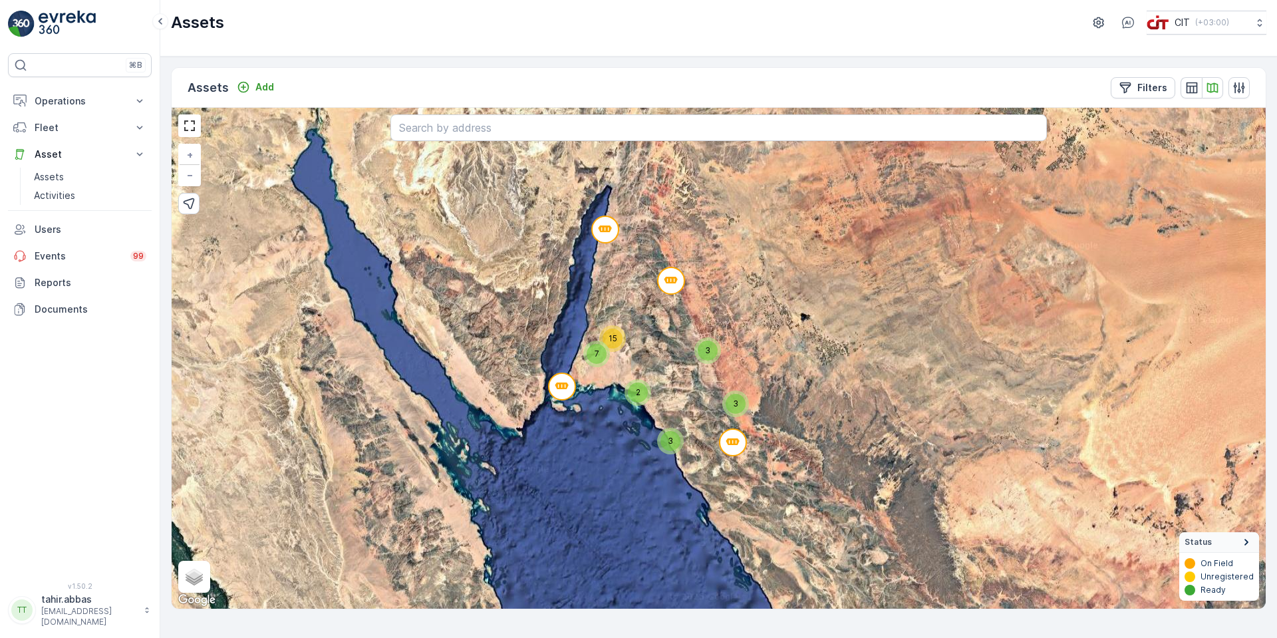
drag, startPoint x: 859, startPoint y: 310, endPoint x: 855, endPoint y: 291, distance: 19.0
click at [855, 291] on div "3 3 3 2 7 15 + − Satellite Roadmap Terrain Hybrid Leaflet Keyboard shortcuts Ma…" at bounding box center [719, 358] width 1094 height 501
